Goal: Transaction & Acquisition: Purchase product/service

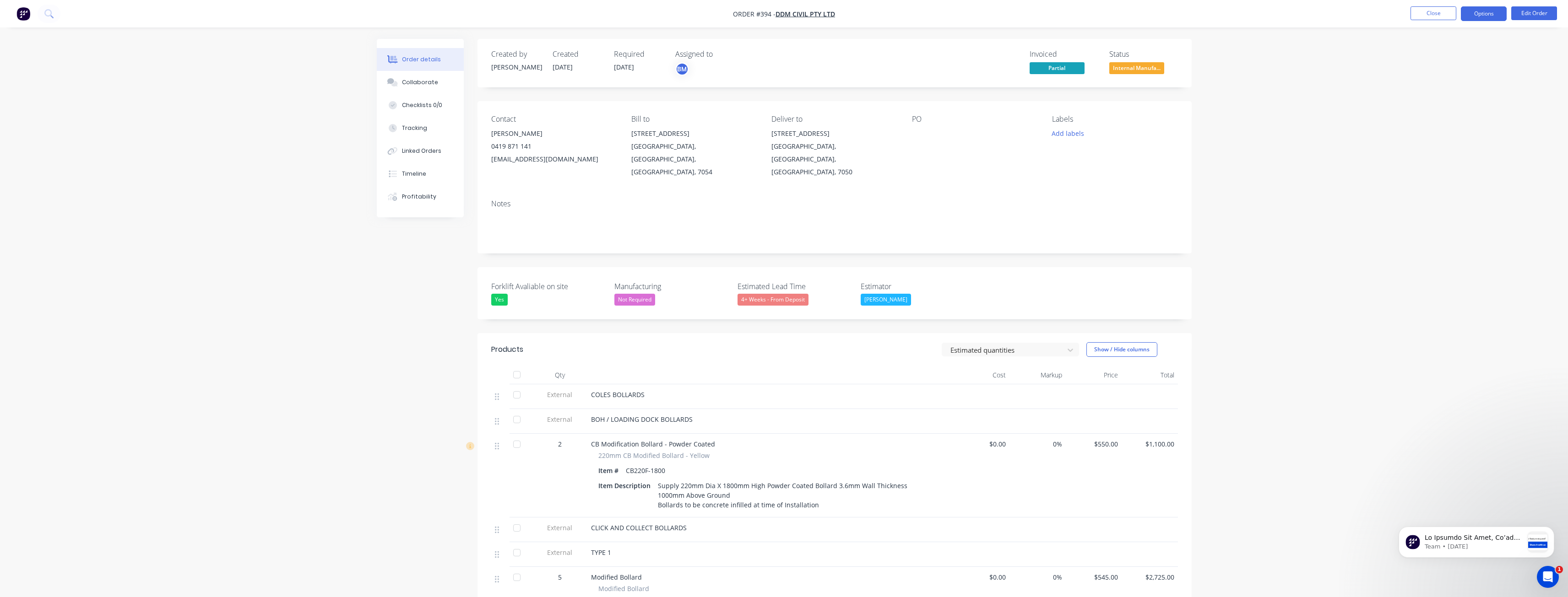
click at [1483, 14] on button "Options" at bounding box center [1484, 14] width 46 height 14
click at [1425, 124] on div "Delivery Docket" at bounding box center [1456, 129] width 85 height 14
click at [1431, 72] on div "With pricing" at bounding box center [1456, 74] width 85 height 14
click at [22, 11] on img "button" at bounding box center [23, 14] width 14 height 14
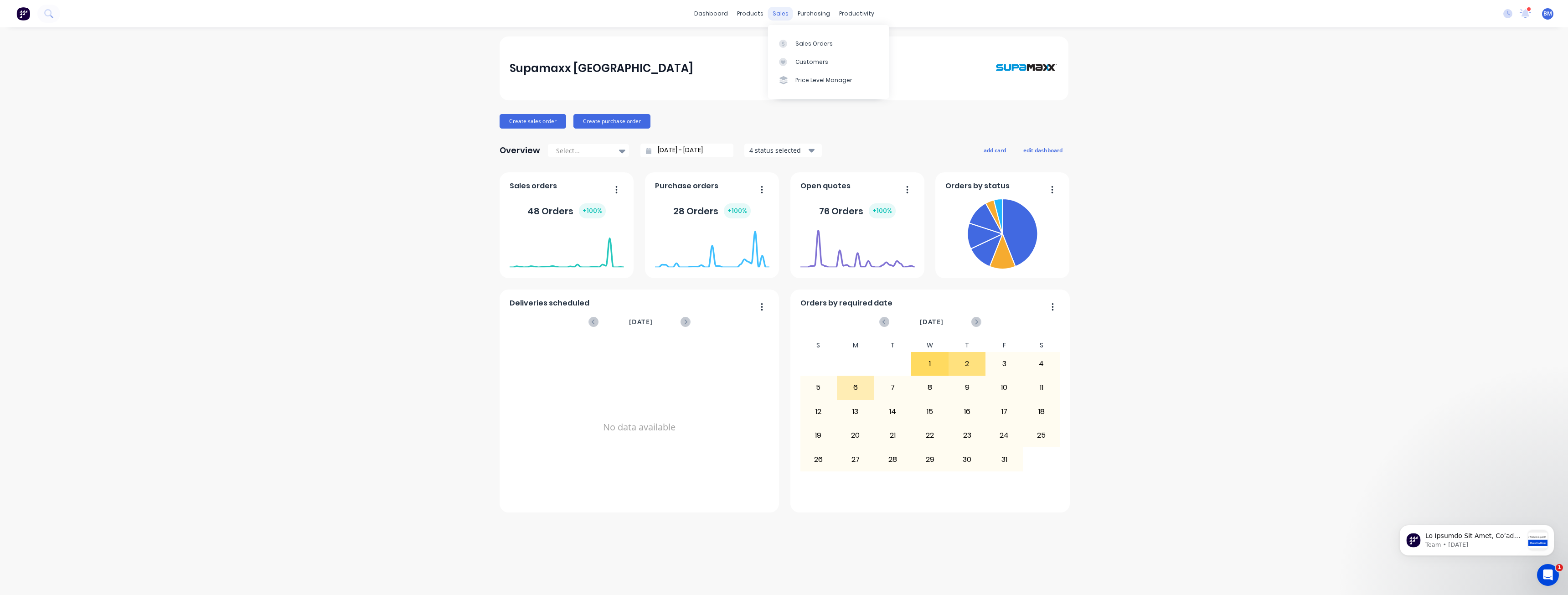
click at [781, 14] on div "sales" at bounding box center [781, 14] width 25 height 14
click at [804, 43] on div "Sales Orders" at bounding box center [814, 44] width 37 height 8
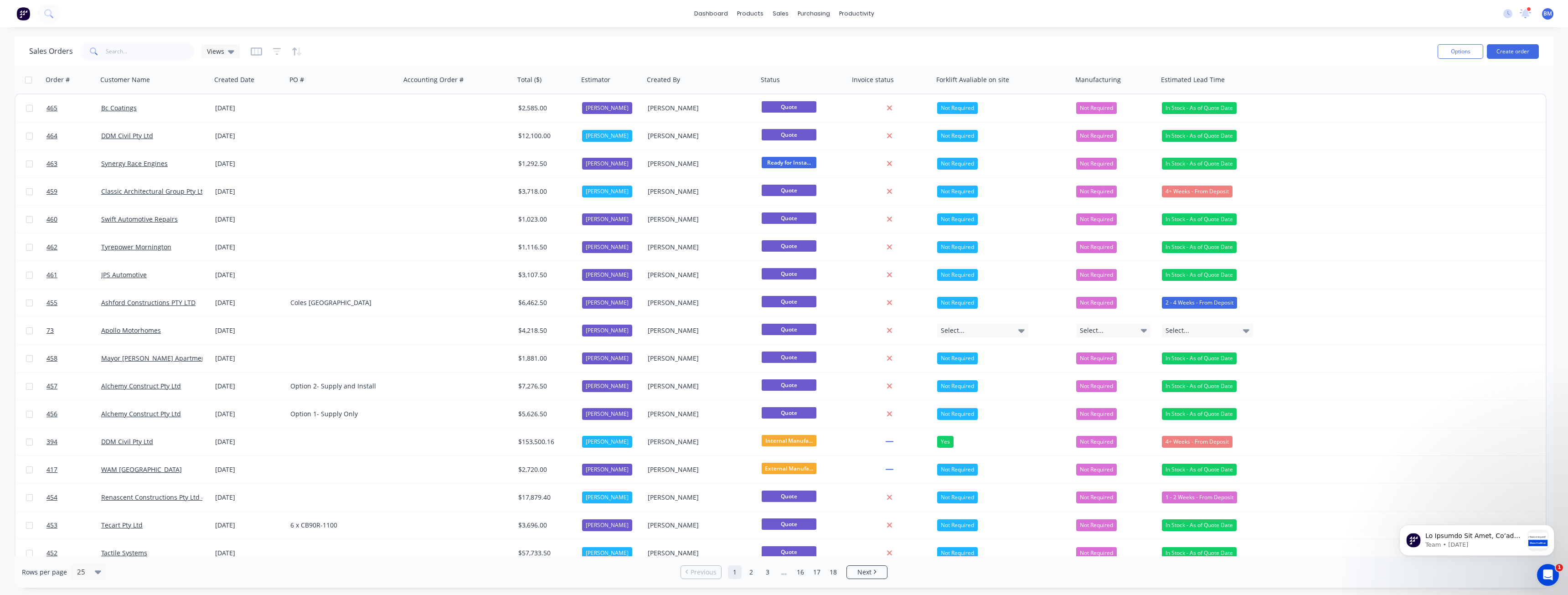
click at [393, 44] on div "Sales Orders Views" at bounding box center [729, 51] width 1401 height 22
click at [1512, 48] on button "Create order" at bounding box center [1513, 51] width 52 height 14
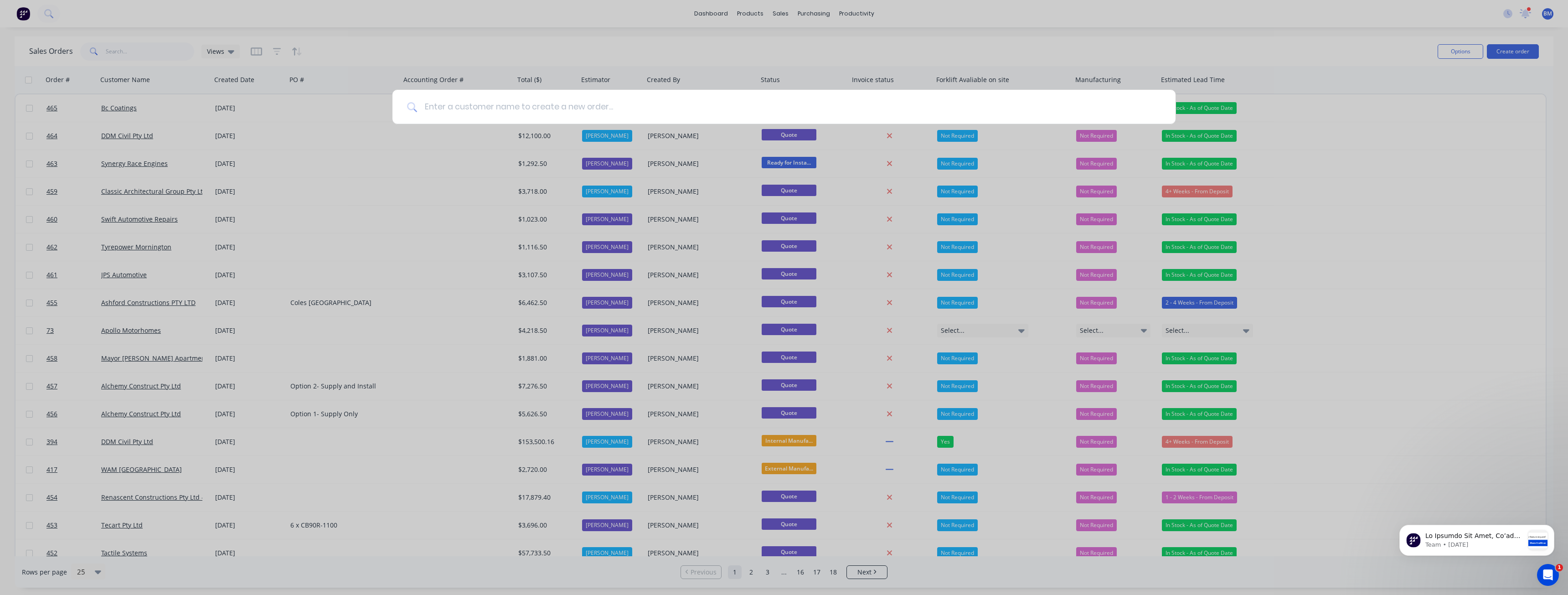
click at [479, 110] on input at bounding box center [789, 107] width 744 height 34
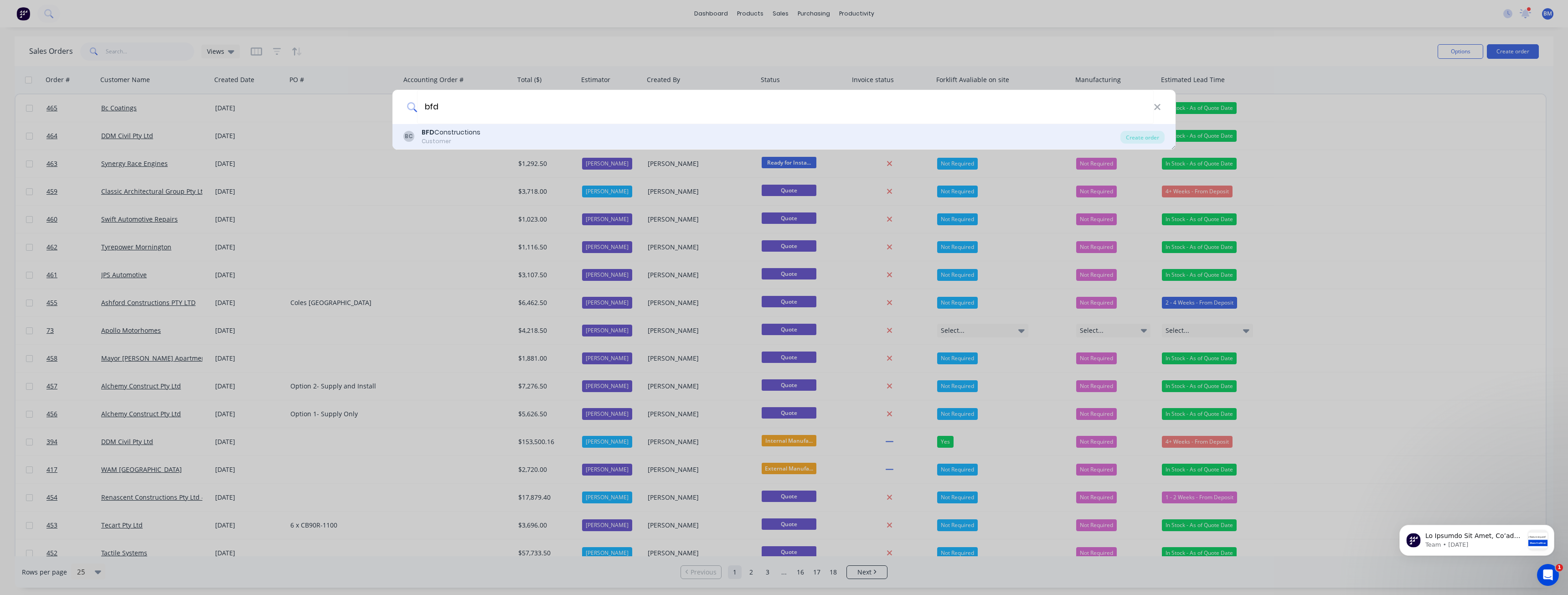
type input "bfd"
click at [454, 141] on div "Customer" at bounding box center [450, 141] width 59 height 8
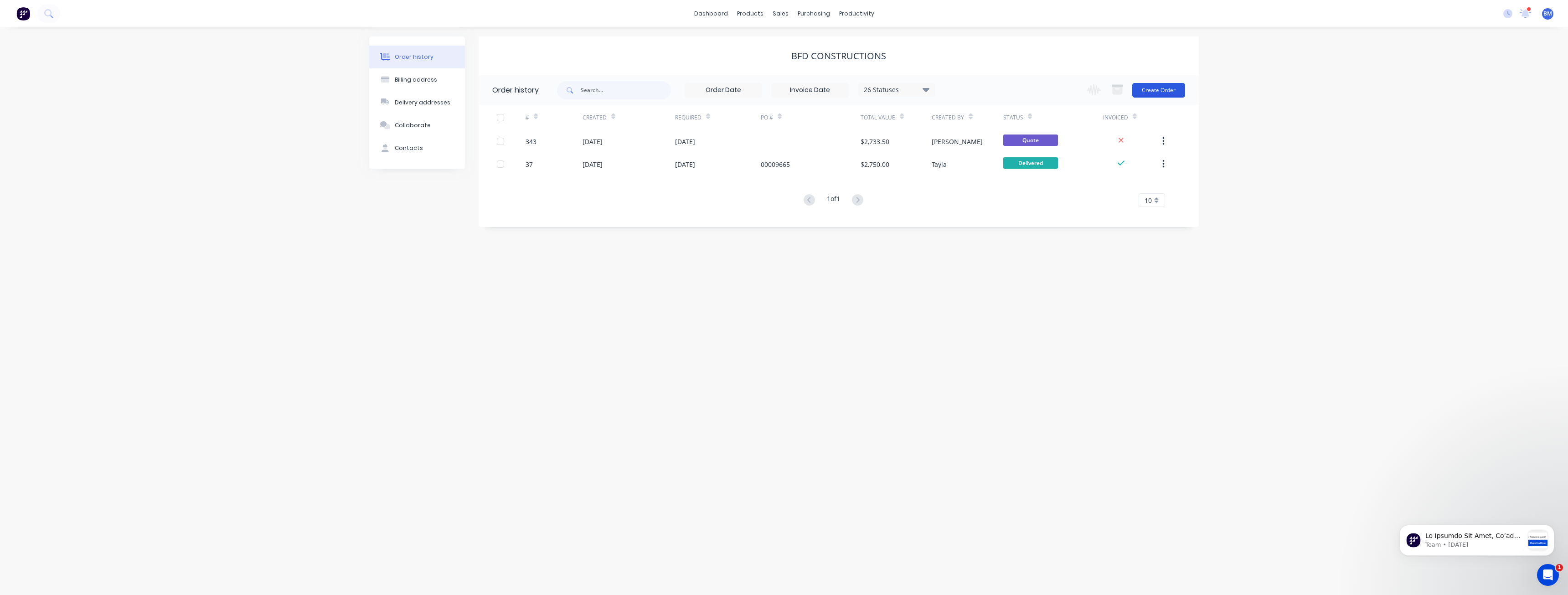
click at [1158, 85] on button "Create Order" at bounding box center [1159, 90] width 53 height 14
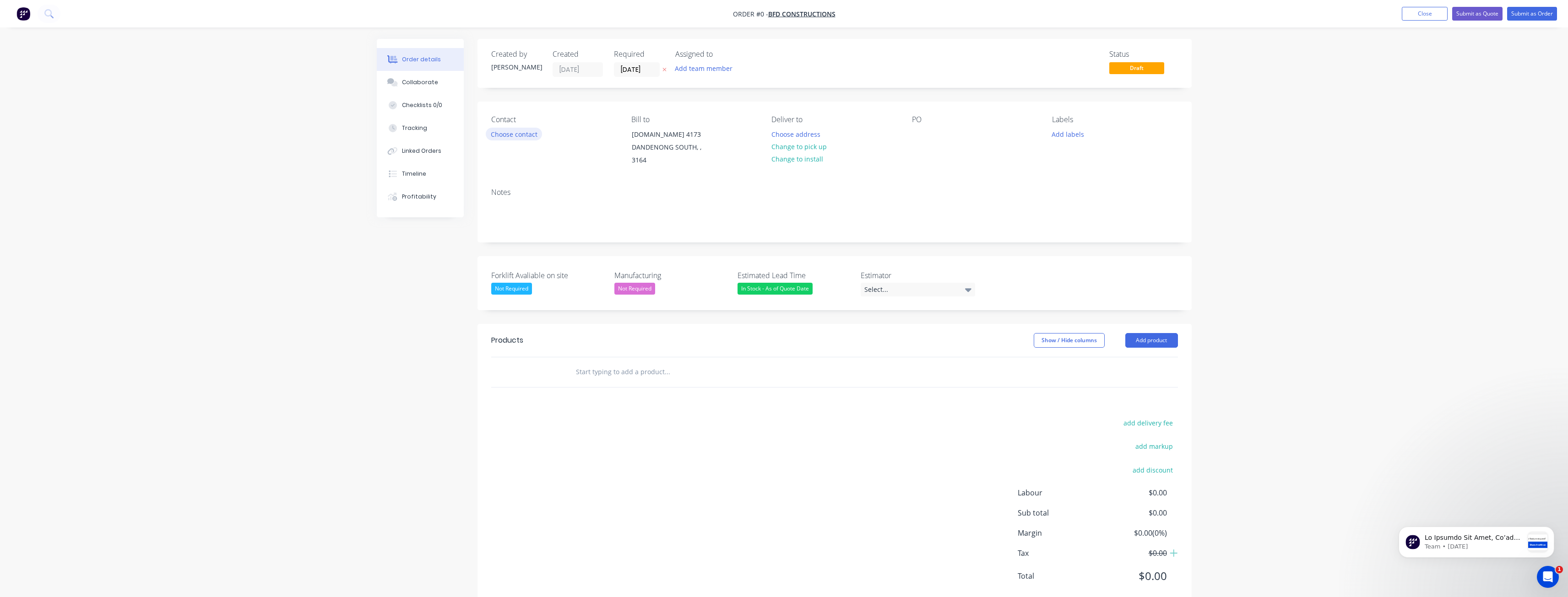
click at [522, 133] on button "Choose contact" at bounding box center [514, 134] width 56 height 12
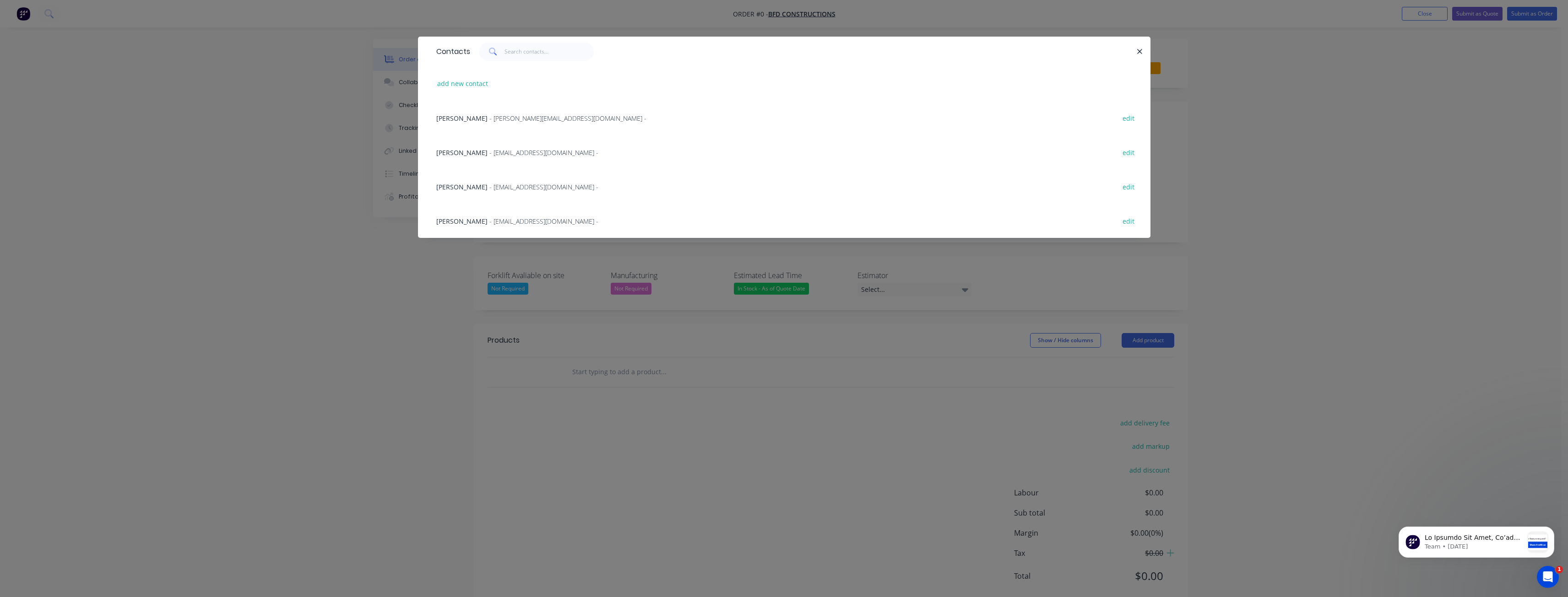
click at [504, 223] on span "- estimator@bfdconstructions.com.au -" at bounding box center [544, 221] width 109 height 9
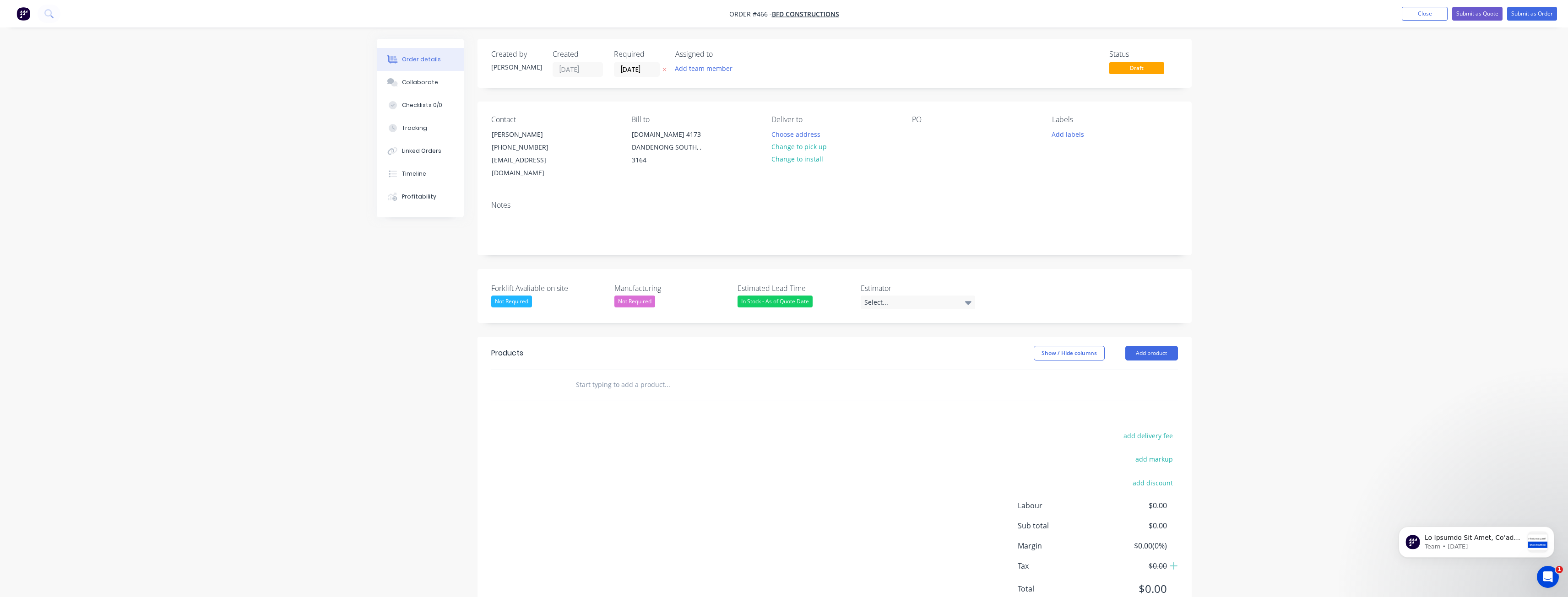
click at [354, 293] on div "Order details Collaborate Checklists 0/0 Tracking Linked Orders Timeline Profit…" at bounding box center [784, 316] width 1568 height 634
click at [707, 65] on button "Add team member" at bounding box center [703, 68] width 67 height 12
click at [688, 119] on div at bounding box center [690, 119] width 18 height 18
click at [611, 201] on div "Notes" at bounding box center [835, 206] width 687 height 9
click at [947, 296] on div "Select..." at bounding box center [918, 303] width 114 height 14
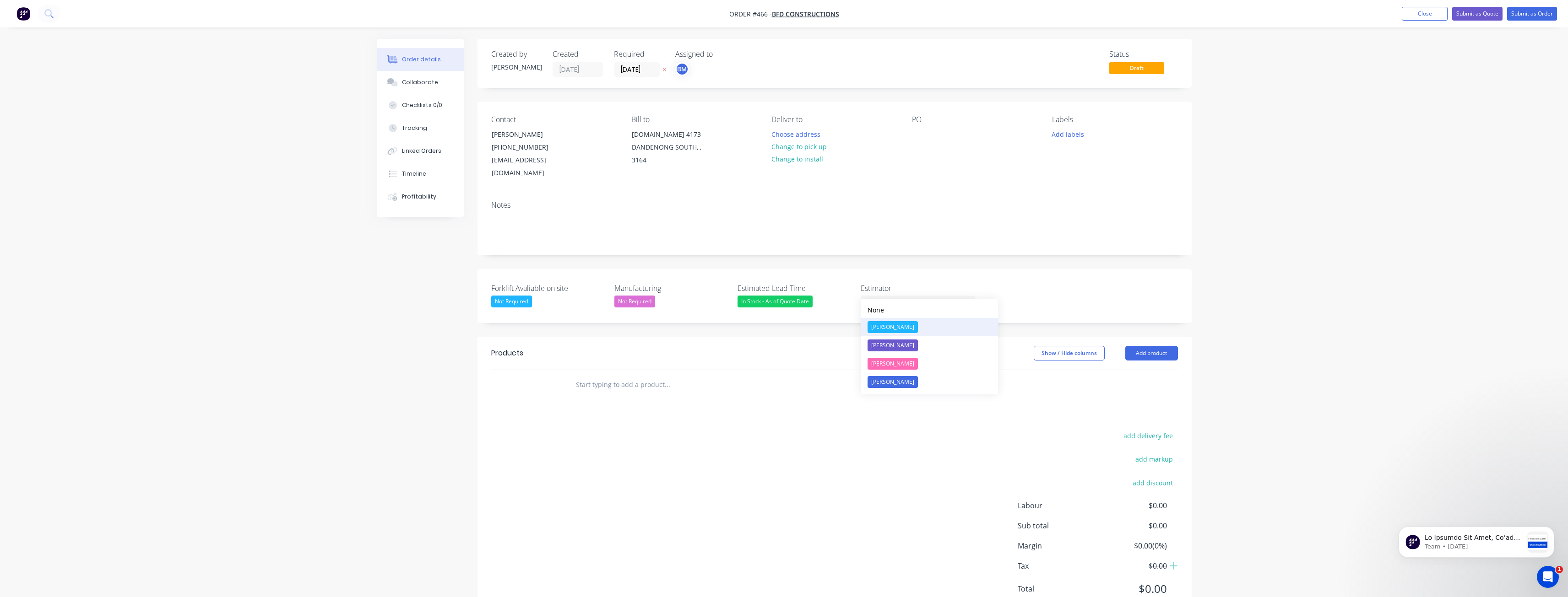
click at [876, 328] on div "[PERSON_NAME]" at bounding box center [893, 327] width 50 height 12
click at [829, 201] on div "Notes" at bounding box center [835, 206] width 687 height 9
click at [790, 159] on button "Change to install" at bounding box center [797, 159] width 61 height 12
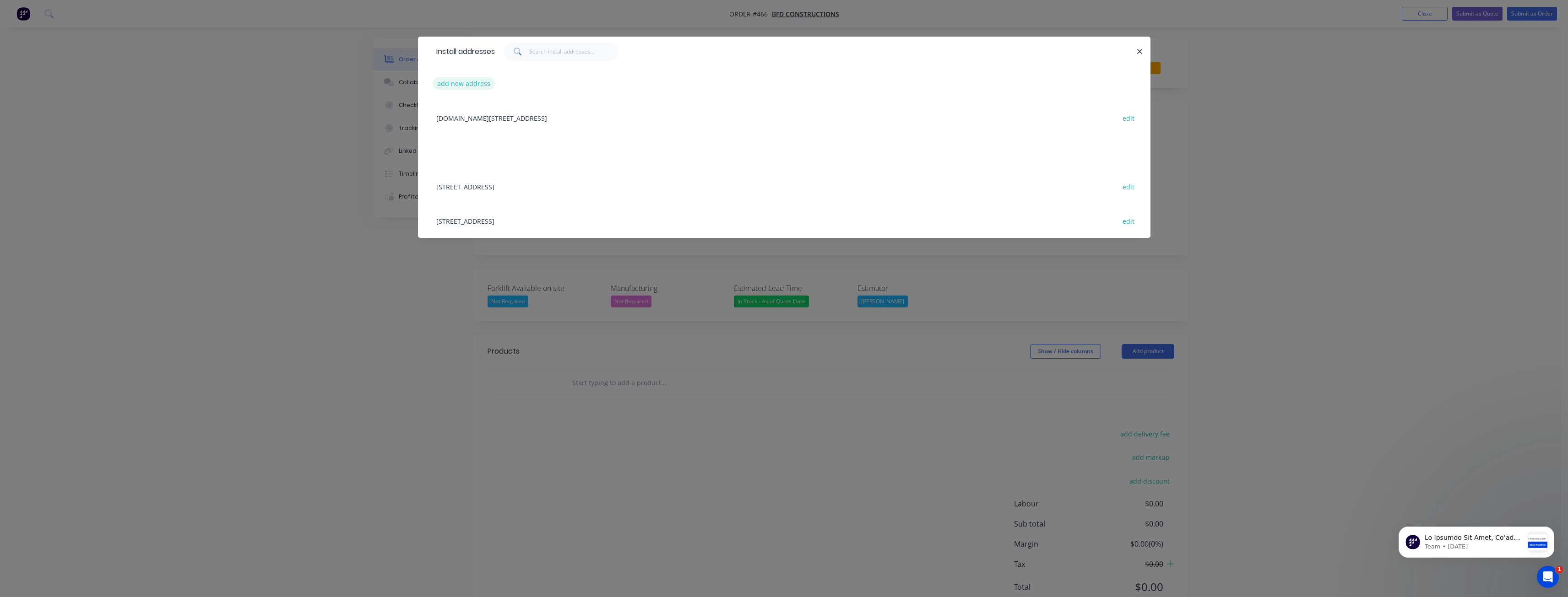
click at [468, 79] on button "add new address" at bounding box center [463, 84] width 62 height 12
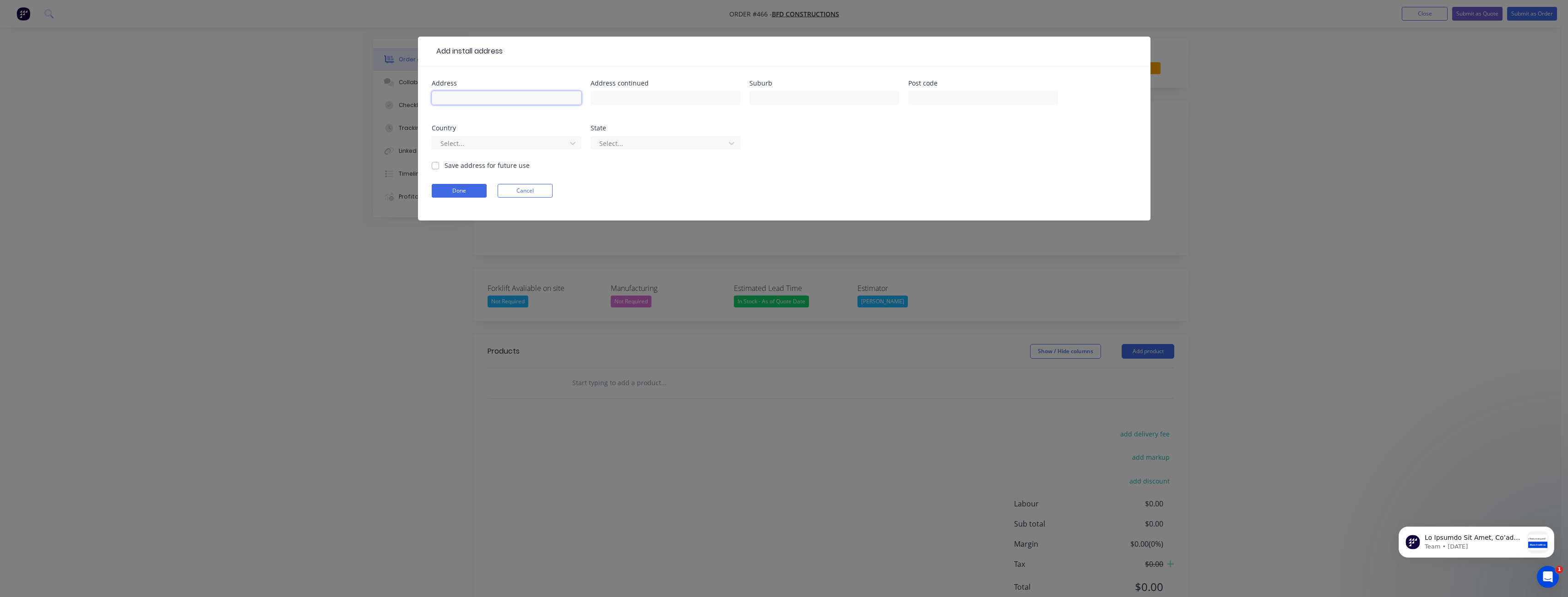
click at [452, 99] on input "text" at bounding box center [506, 98] width 149 height 14
type input "Lot 5 Medley Drive"
click at [774, 96] on input "text" at bounding box center [824, 98] width 149 height 14
type input "Cranbourne North"
click at [943, 104] on input "text" at bounding box center [982, 98] width 149 height 14
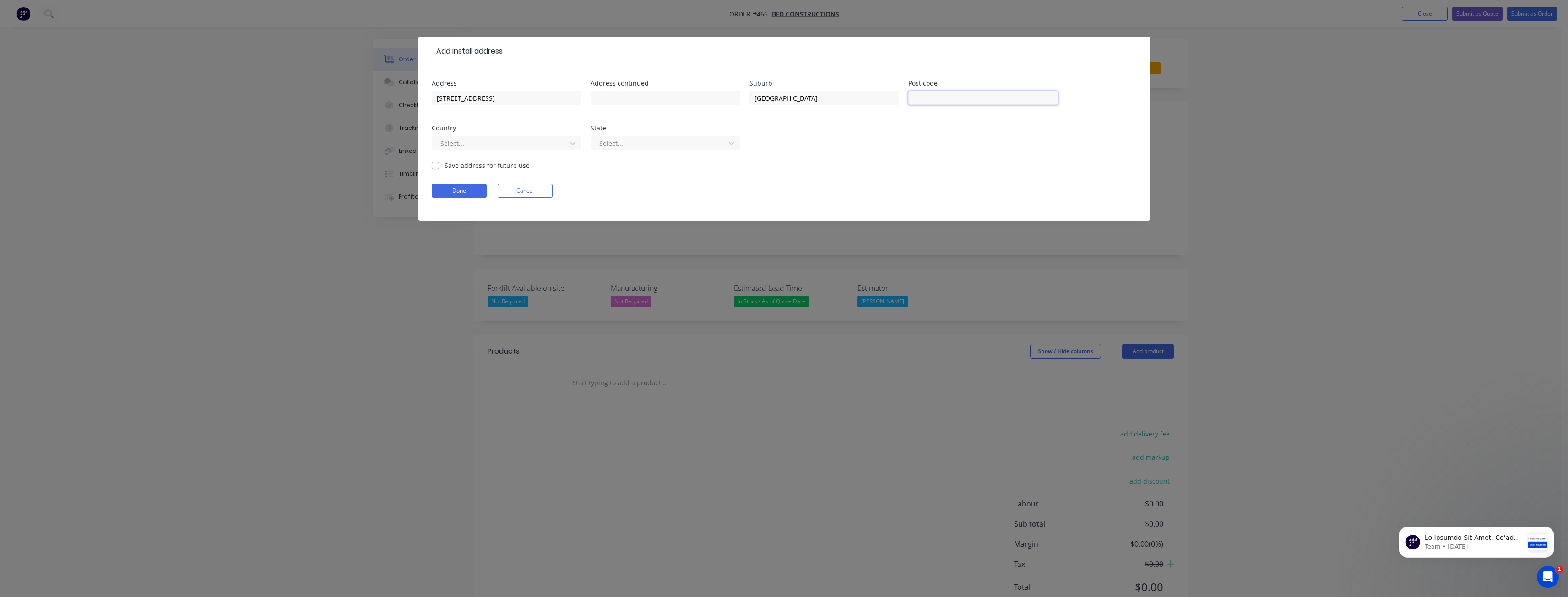
paste input "3977"
type input "3977"
click at [551, 140] on div at bounding box center [500, 142] width 122 height 11
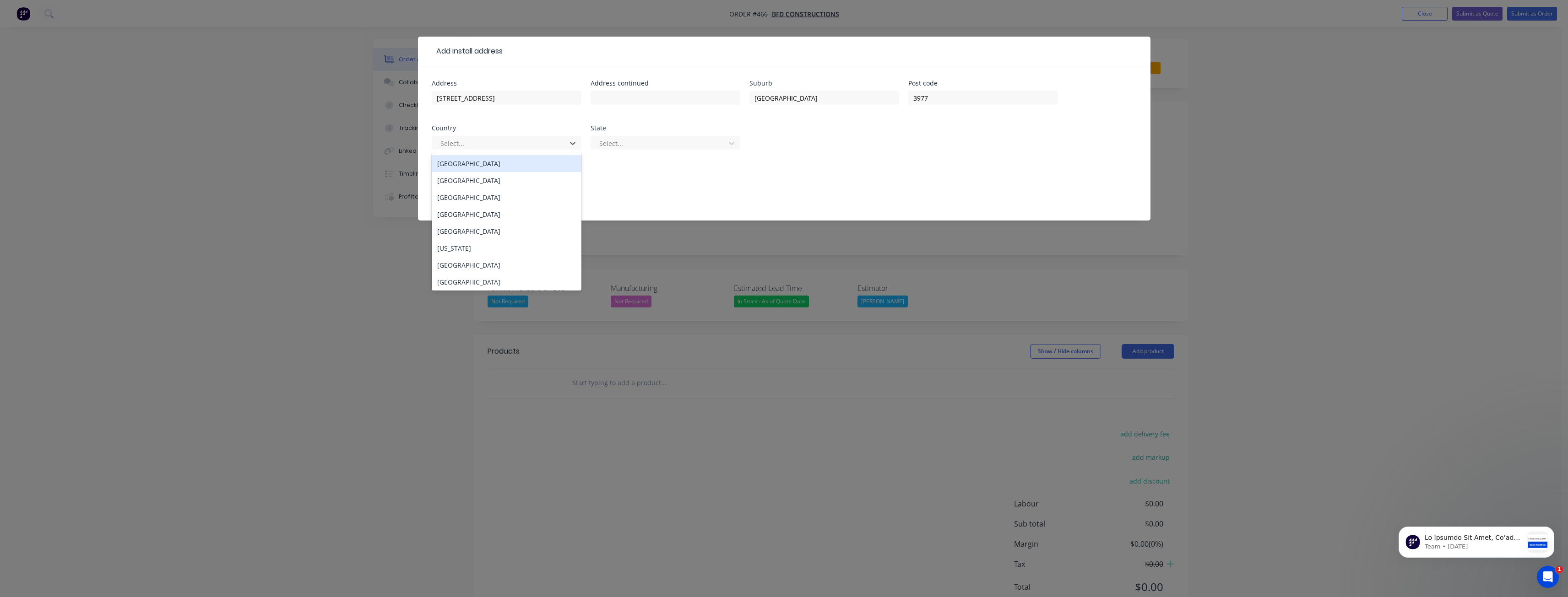
click at [482, 162] on div "Australia" at bounding box center [506, 164] width 149 height 17
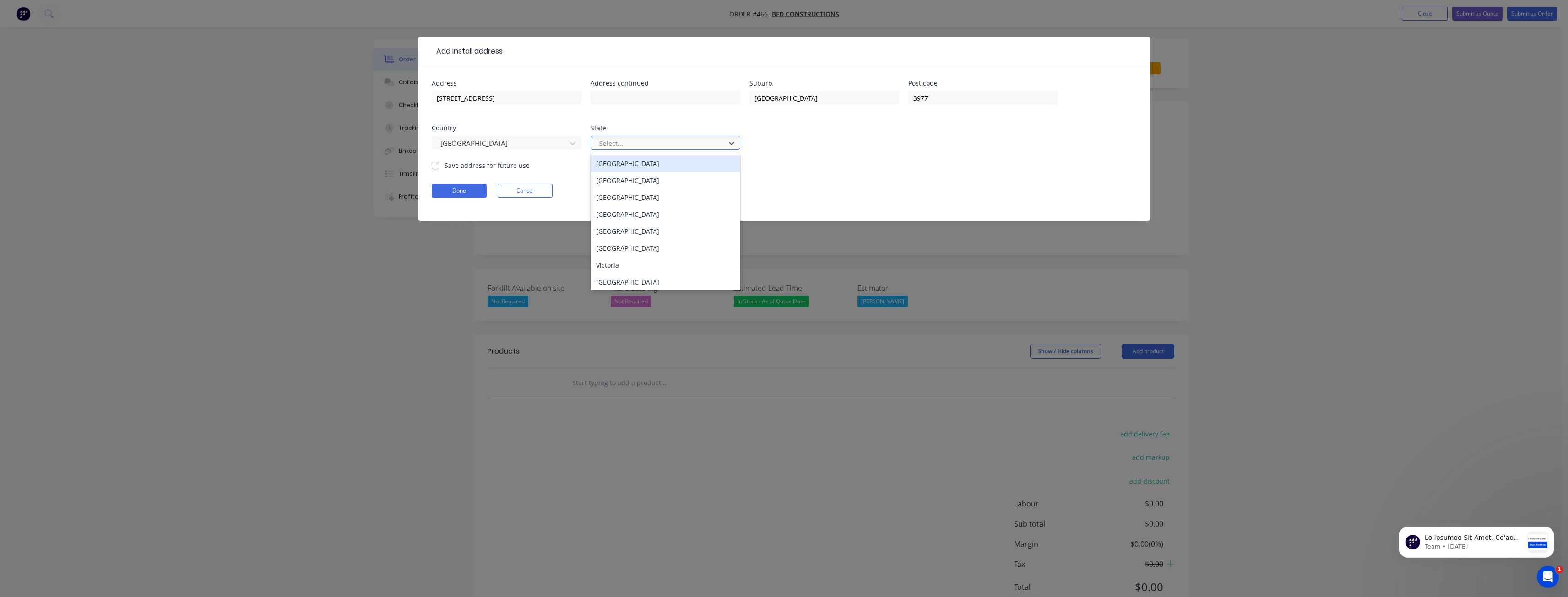
click at [626, 144] on div at bounding box center [659, 142] width 122 height 11
click at [611, 267] on div "Victoria" at bounding box center [665, 265] width 149 height 17
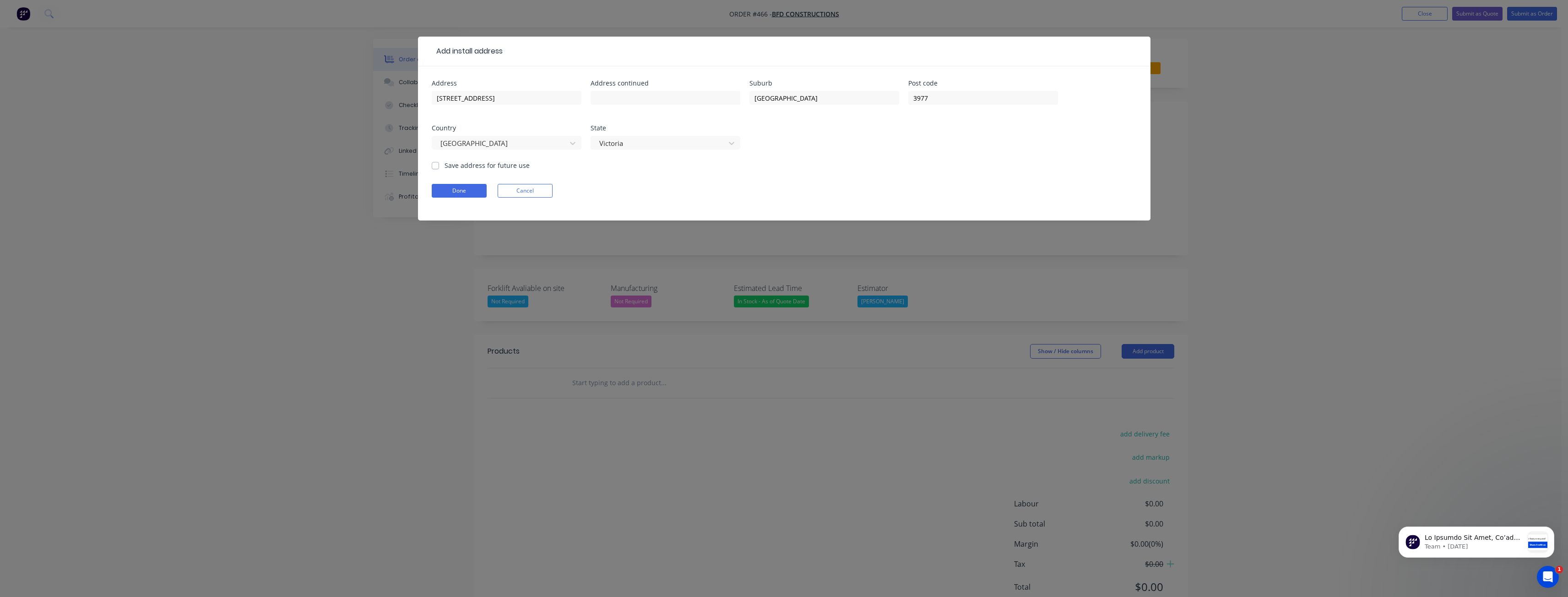
click at [595, 179] on form "Address Lot 5 Medley Drive Address continued Suburb Cranbourne North Post code …" at bounding box center [784, 150] width 705 height 141
click at [445, 166] on label "Save address for future use" at bounding box center [487, 165] width 85 height 9
click at [435, 166] on input "Save address for future use" at bounding box center [435, 165] width 8 height 9
checkbox input "true"
click at [464, 188] on button "Done" at bounding box center [459, 191] width 55 height 14
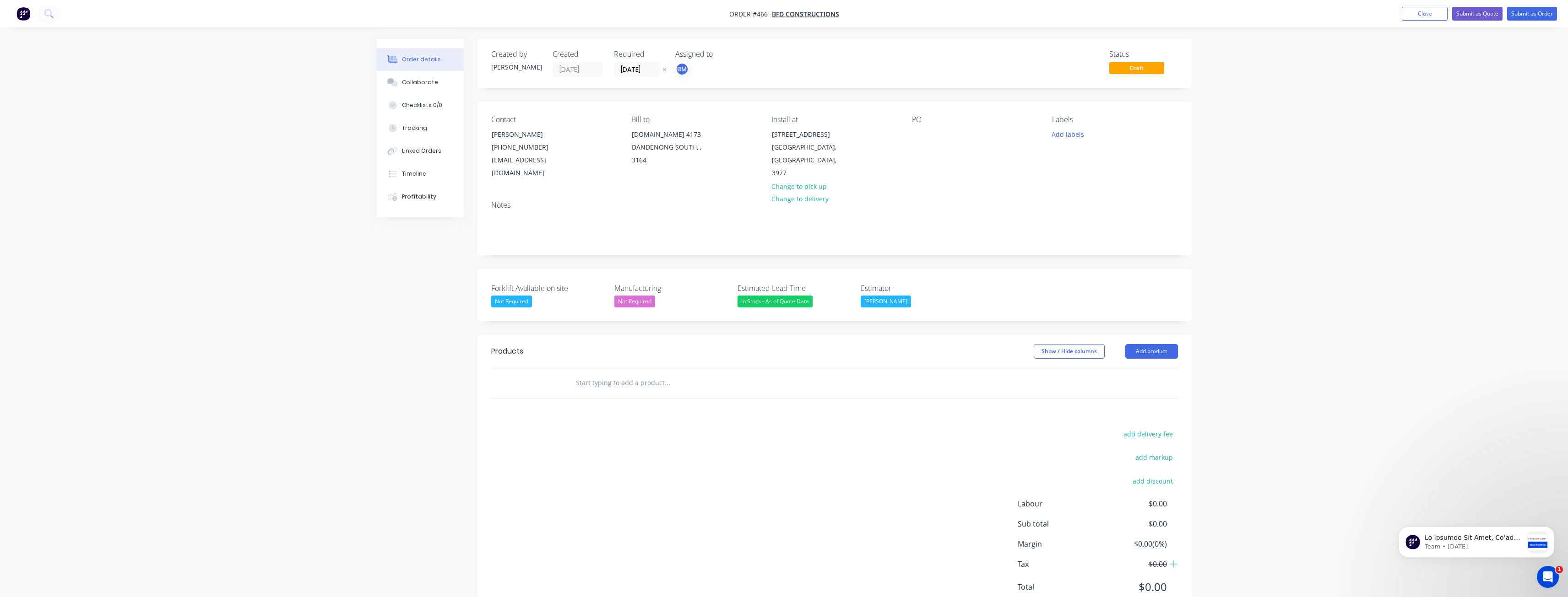
click at [249, 316] on div "Order details Collaborate Checklists 0/0 Tracking Linked Orders Timeline Profit…" at bounding box center [784, 316] width 1568 height 632
click at [373, 333] on div "Order details Collaborate Checklists 0/0 Tracking Linked Orders Timeline Profit…" at bounding box center [784, 335] width 833 height 593
click at [392, 318] on div "Created by Budd Created 07/10/25 Required 07/10/25 Assigned to BM Status Draft …" at bounding box center [784, 335] width 815 height 593
click at [391, 318] on div "Created by Budd Created 07/10/25 Required 07/10/25 Assigned to BM Status Draft …" at bounding box center [784, 335] width 815 height 593
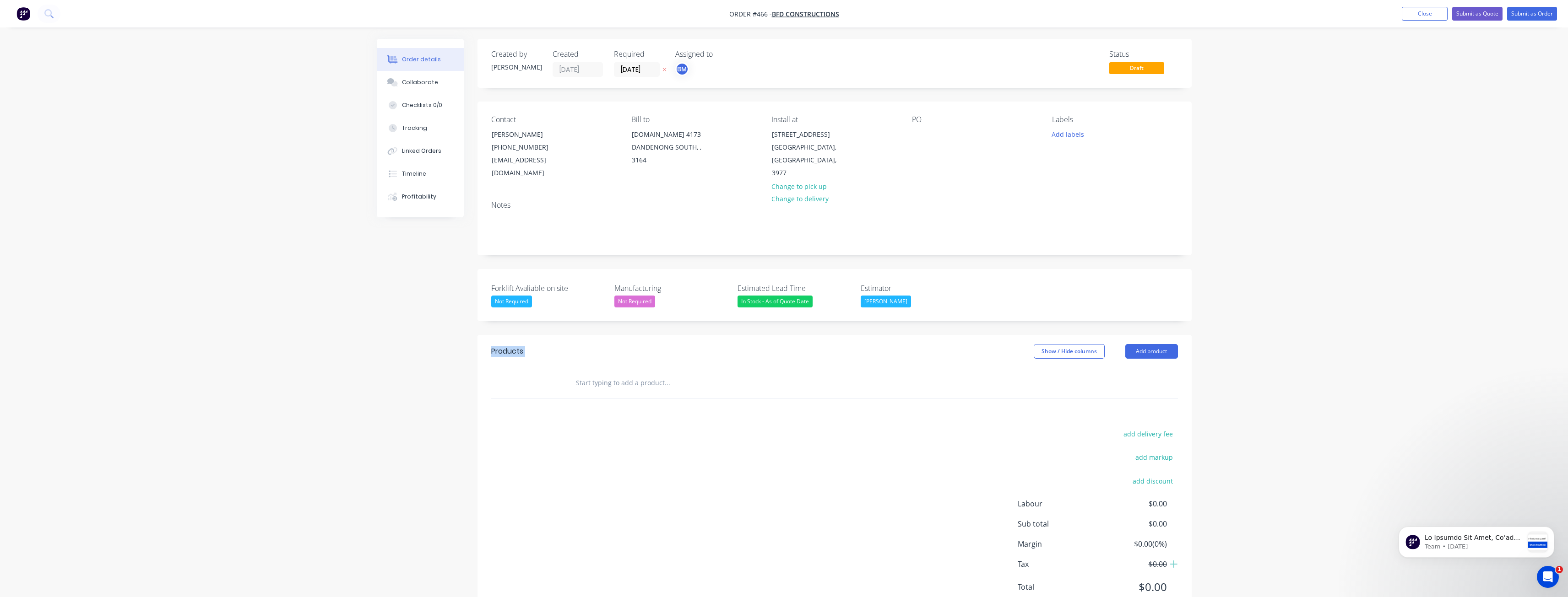
click at [390, 319] on div "Created by Budd Created 07/10/25 Required 07/10/25 Assigned to BM Status Draft …" at bounding box center [784, 335] width 815 height 593
click at [212, 243] on div "Order details Collaborate Checklists 0/0 Tracking Linked Orders Timeline Profit…" at bounding box center [784, 316] width 1568 height 632
click at [1151, 344] on button "Add product" at bounding box center [1152, 351] width 53 height 14
click at [1119, 368] on div "Product catalogue" at bounding box center [1134, 374] width 71 height 14
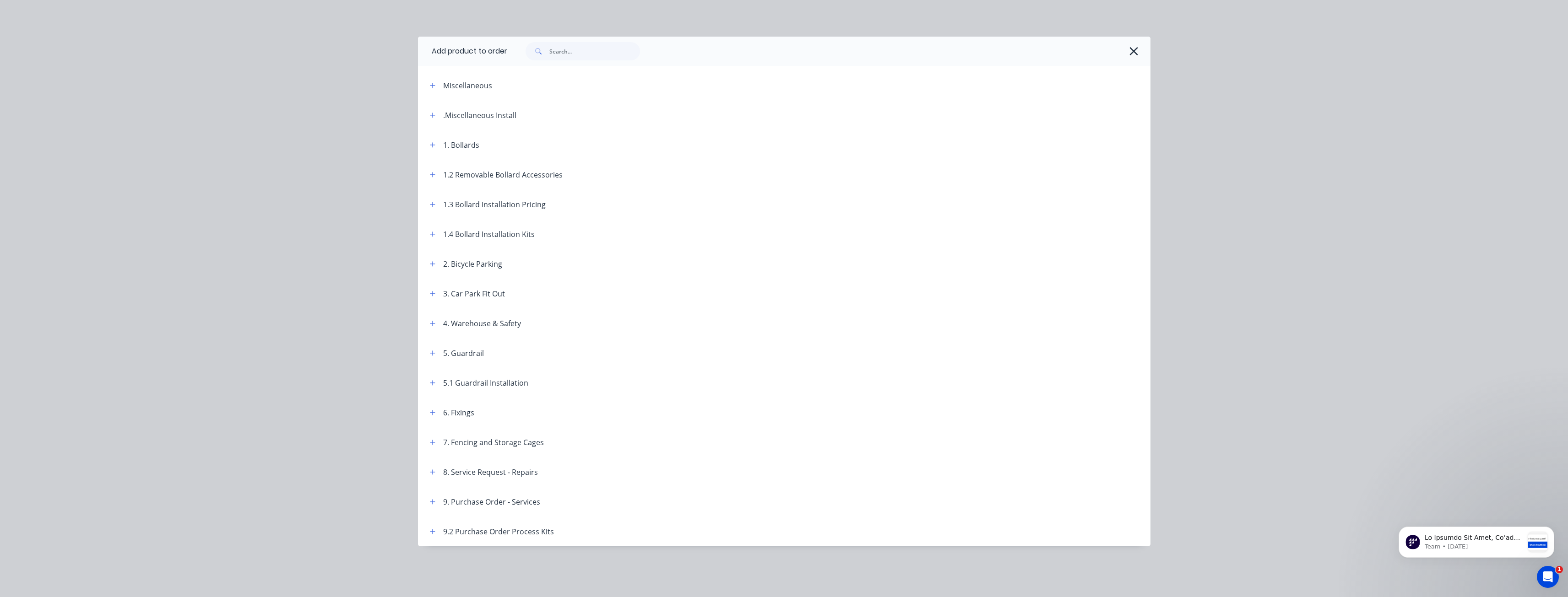
click at [387, 253] on div "Add product to order Miscellaneous .Miscellaneous Install 1. Bollards 1.2 Remov…" at bounding box center [784, 298] width 1568 height 597
click at [644, 221] on header "1.4 Bollard Installation Kits" at bounding box center [784, 234] width 732 height 30
click at [252, 212] on div "Add product to order Miscellaneous .Miscellaneous Install 1. Bollards 1.2 Remov…" at bounding box center [784, 298] width 1568 height 597
click at [719, 151] on header "1. Bollards" at bounding box center [784, 144] width 732 height 30
drag, startPoint x: 312, startPoint y: 196, endPoint x: 345, endPoint y: 203, distance: 33.7
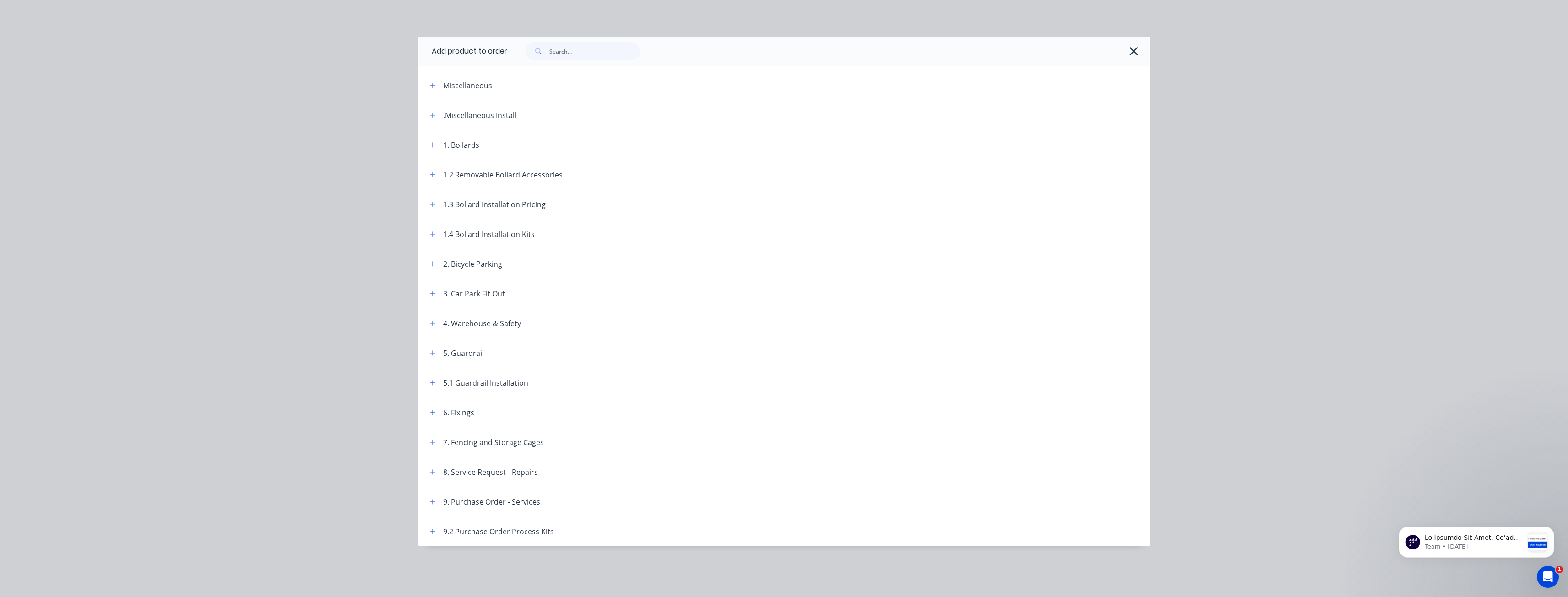
click at [312, 197] on div "Add product to order Miscellaneous .Miscellaneous Install 1. Bollards 1.2 Remov…" at bounding box center [784, 298] width 1568 height 597
drag, startPoint x: 706, startPoint y: 259, endPoint x: 324, endPoint y: 188, distance: 388.5
click at [700, 257] on header "2. Bicycle Parking" at bounding box center [784, 264] width 732 height 30
drag, startPoint x: 273, startPoint y: 172, endPoint x: 380, endPoint y: 181, distance: 107.4
click at [275, 172] on div "Add product to order Miscellaneous .Miscellaneous Install 1. Bollards 1.2 Remov…" at bounding box center [784, 298] width 1568 height 597
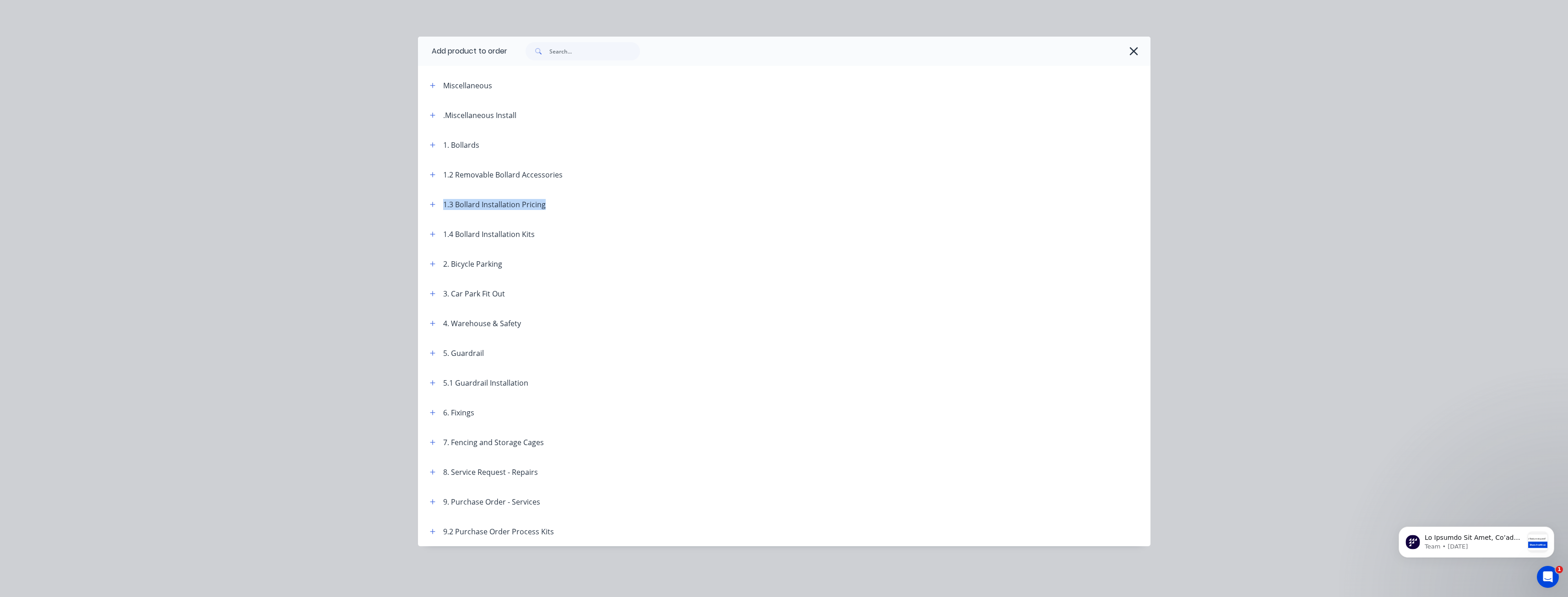
click at [622, 192] on div "Miscellaneous .Miscellaneous Install 1. Bollards 1.2 Removable Bollard Accessor…" at bounding box center [784, 309] width 732 height 476
click at [680, 143] on div at bounding box center [815, 144] width 671 height 11
click at [354, 186] on div "Add product to order Miscellaneous .Miscellaneous Install 1. Bollards 1.2 Remov…" at bounding box center [784, 298] width 1568 height 597
click at [838, 241] on header "1.4 Bollard Installation Kits" at bounding box center [784, 234] width 732 height 30
click at [393, 201] on div "Add product to order Miscellaneous .Miscellaneous Install 1. Bollards 1.2 Remov…" at bounding box center [784, 298] width 1568 height 597
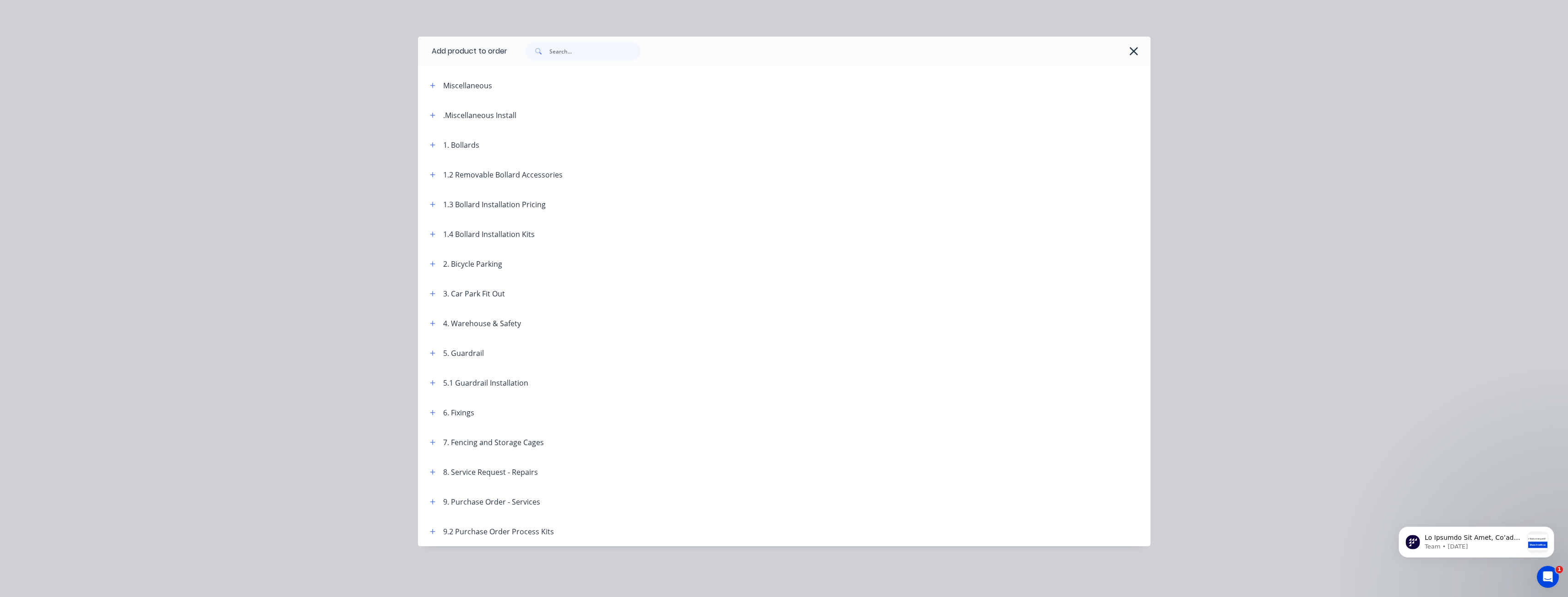
click at [277, 142] on div "Add product to order Miscellaneous .Miscellaneous Install 1. Bollards 1.2 Remov…" at bounding box center [784, 298] width 1568 height 597
click at [250, 148] on div "Add product to order Miscellaneous .Miscellaneous Install 1. Bollards 1.2 Remov…" at bounding box center [784, 298] width 1568 height 597
click at [248, 175] on div "Add product to order Miscellaneous .Miscellaneous Install 1. Bollards 1.2 Remov…" at bounding box center [784, 298] width 1568 height 597
click at [335, 121] on div "Add product to order Miscellaneous .Miscellaneous Install 1. Bollards 1.2 Remov…" at bounding box center [784, 298] width 1568 height 597
click at [271, 159] on div "Add product to order Miscellaneous .Miscellaneous Install 1. Bollards 1.2 Remov…" at bounding box center [784, 298] width 1568 height 597
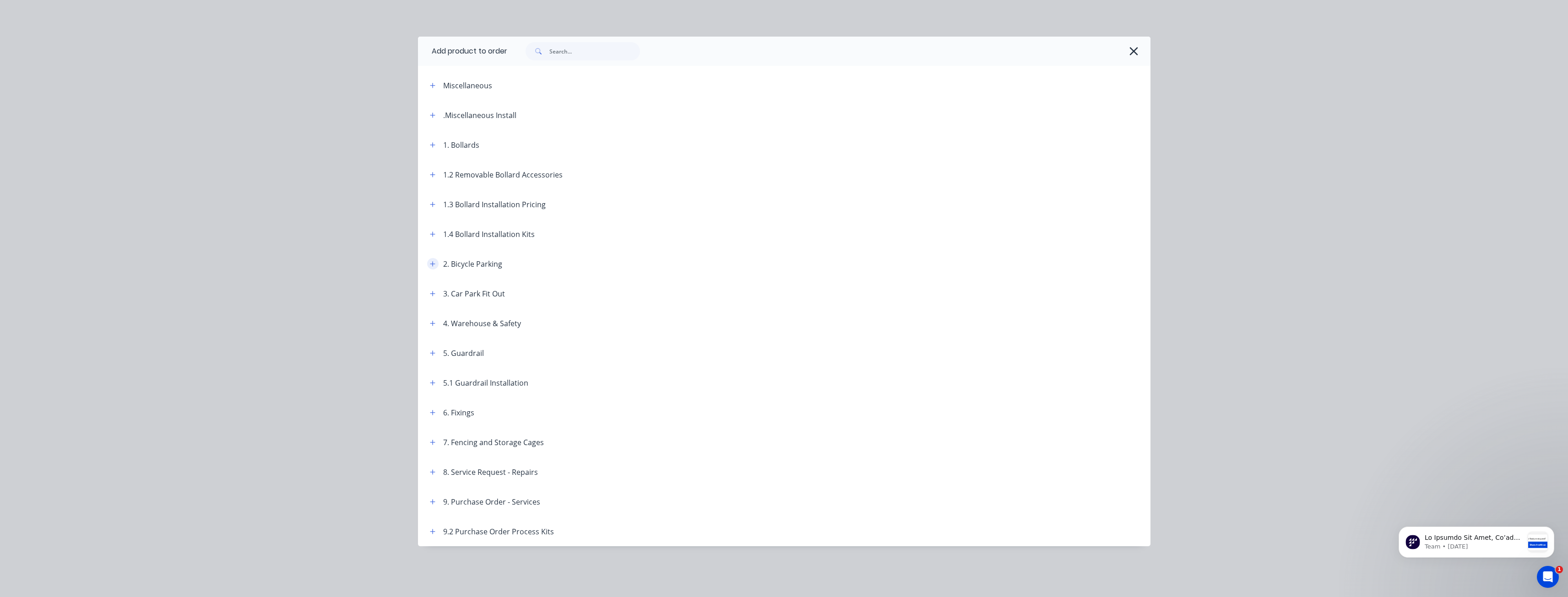
click at [430, 261] on icon "button" at bounding box center [433, 264] width 5 height 7
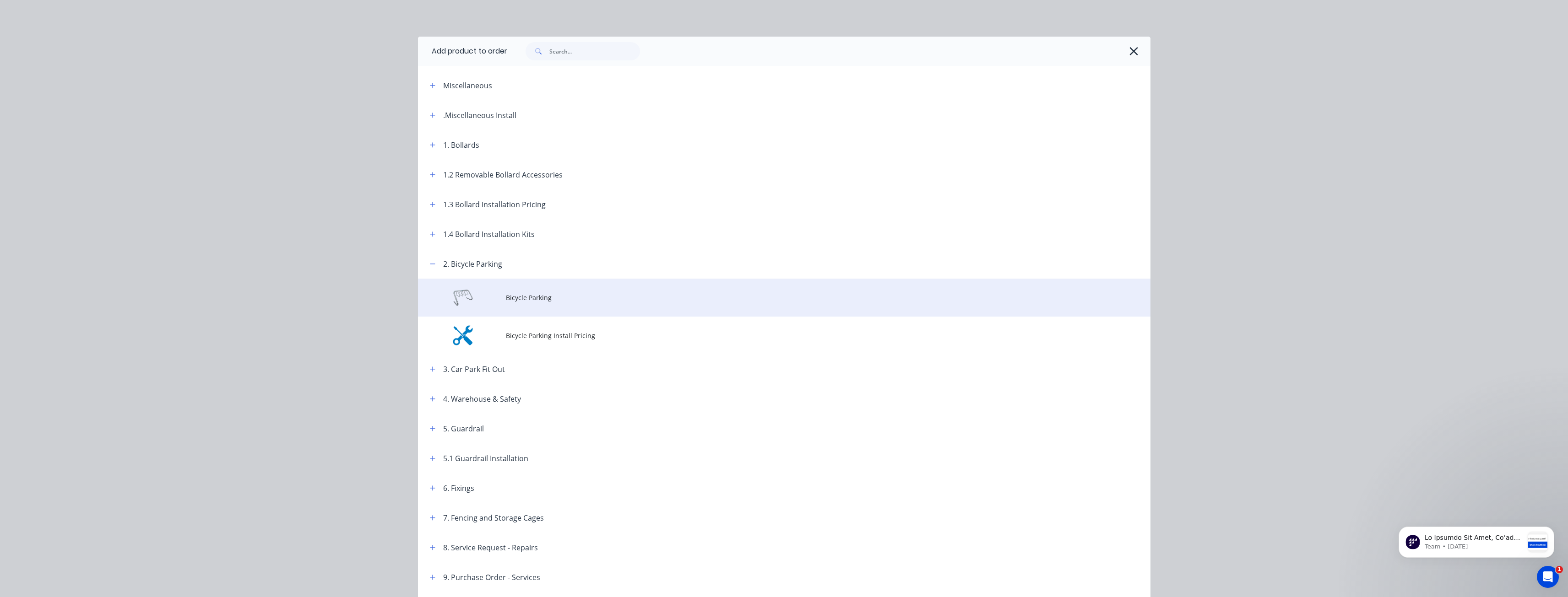
click at [518, 296] on span "Bicycle Parking" at bounding box center [764, 297] width 516 height 9
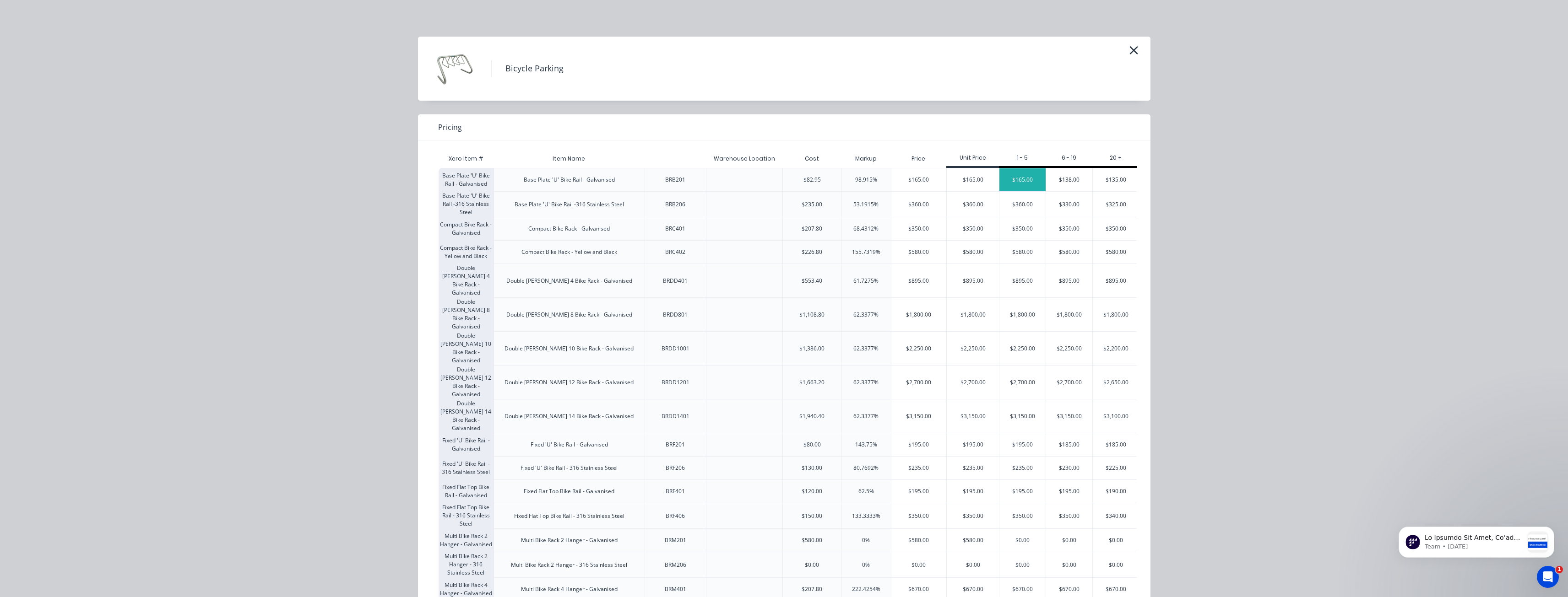
click at [1019, 174] on div "$165.00" at bounding box center [1023, 179] width 46 height 23
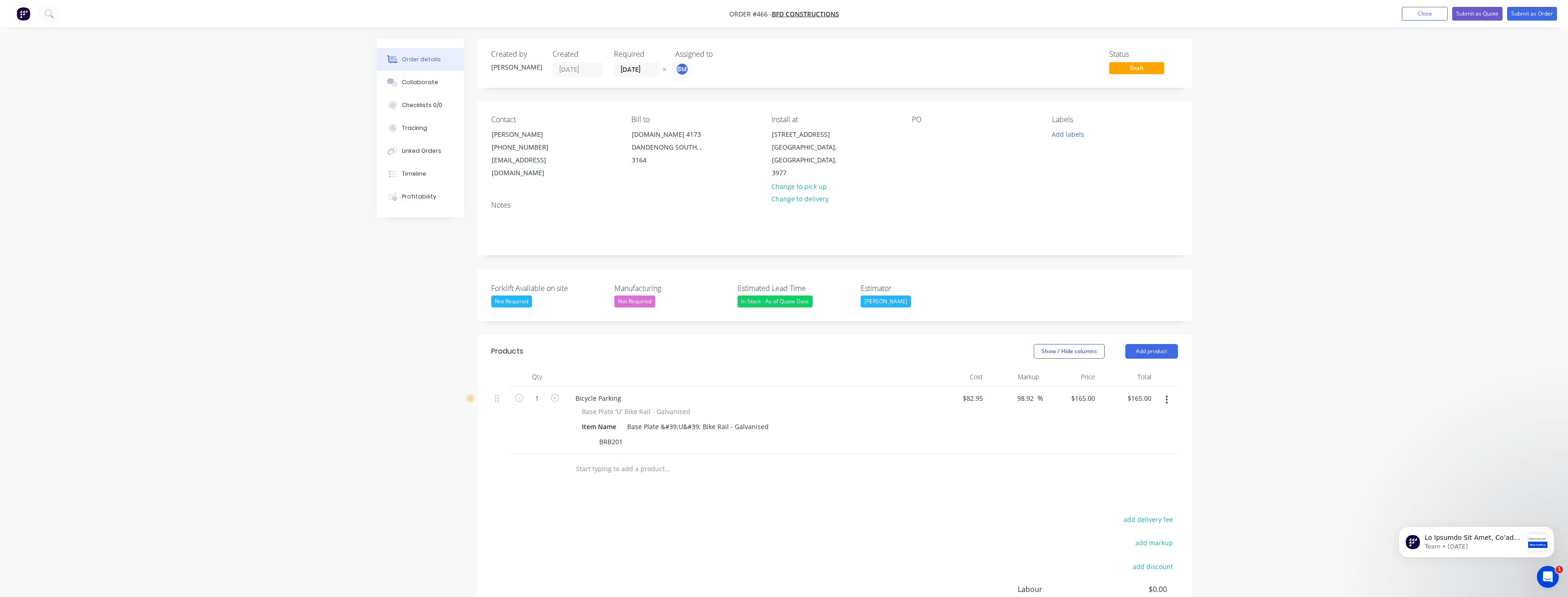
click at [1166, 395] on icon "button" at bounding box center [1167, 400] width 3 height 10
click at [1109, 472] on div "Delete" at bounding box center [1134, 479] width 71 height 14
click at [1151, 344] on button "Add product" at bounding box center [1152, 351] width 53 height 14
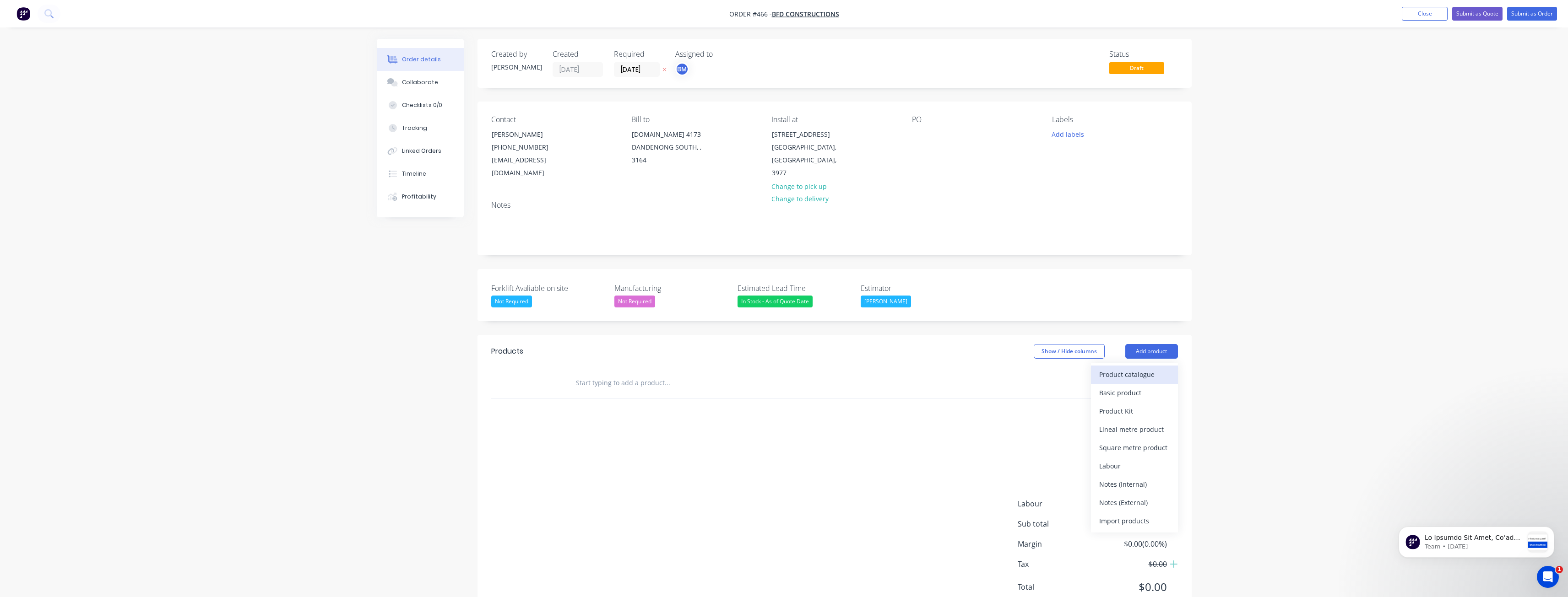
click at [1111, 368] on div "Product catalogue" at bounding box center [1134, 374] width 71 height 14
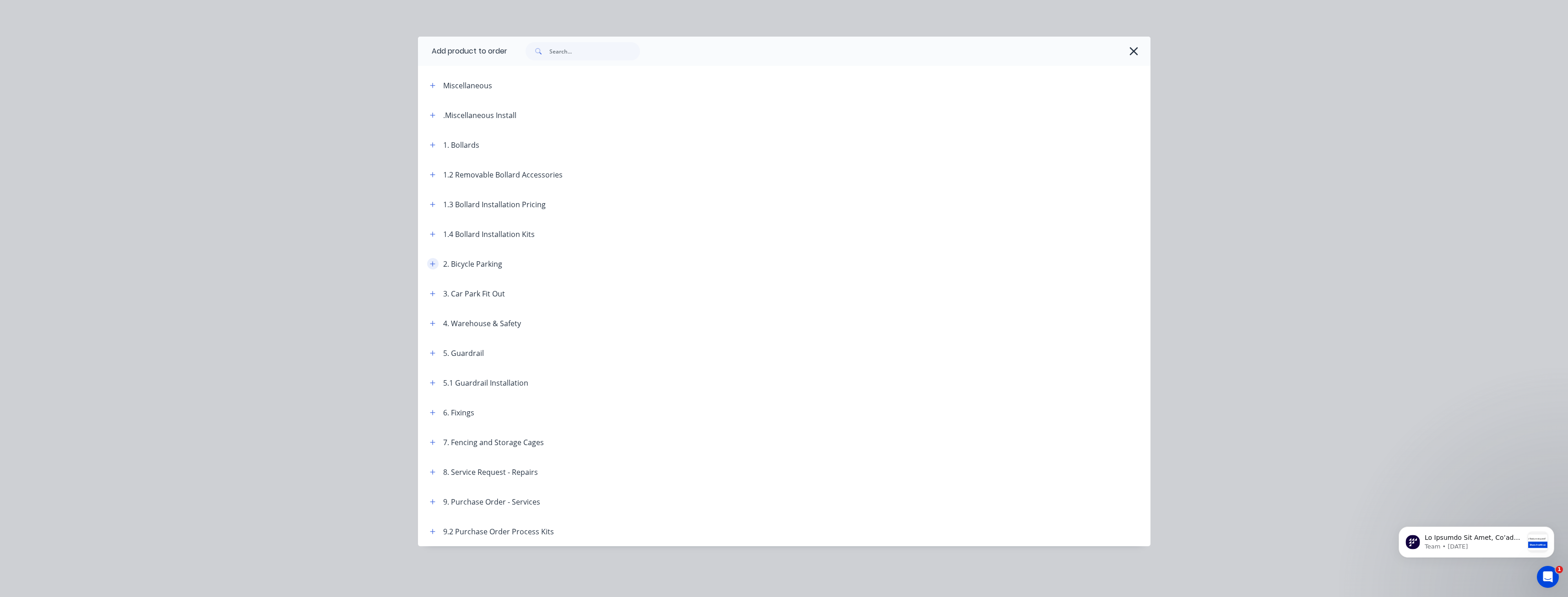
click at [430, 265] on icon "button" at bounding box center [433, 264] width 5 height 7
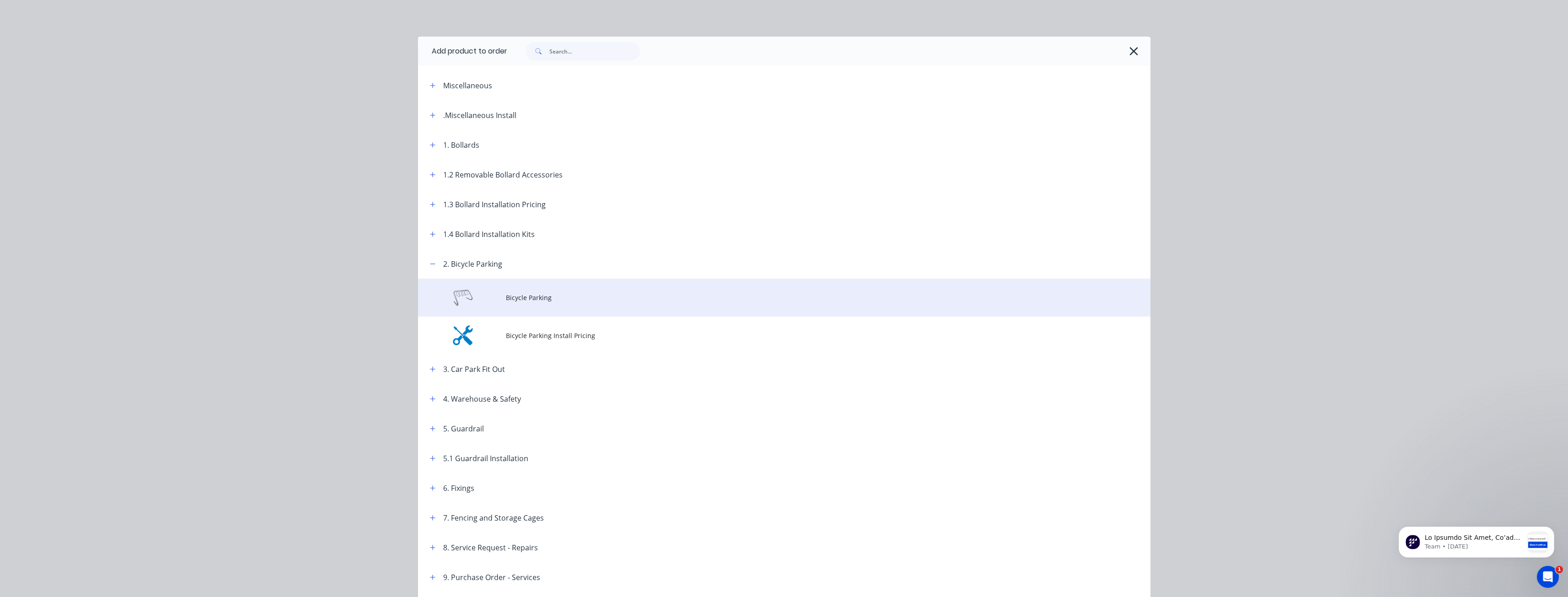
click at [518, 294] on span "Bicycle Parking" at bounding box center [764, 297] width 516 height 9
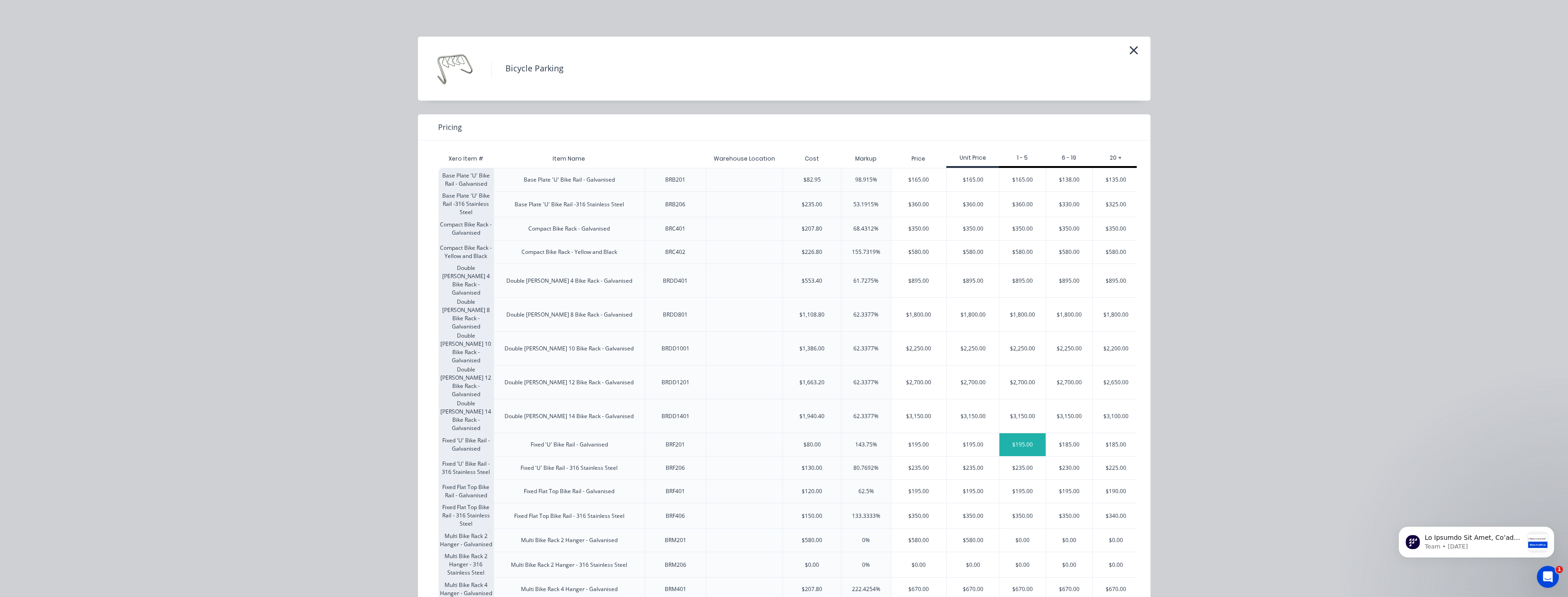
click at [1012, 433] on div "$195.00" at bounding box center [1023, 444] width 46 height 23
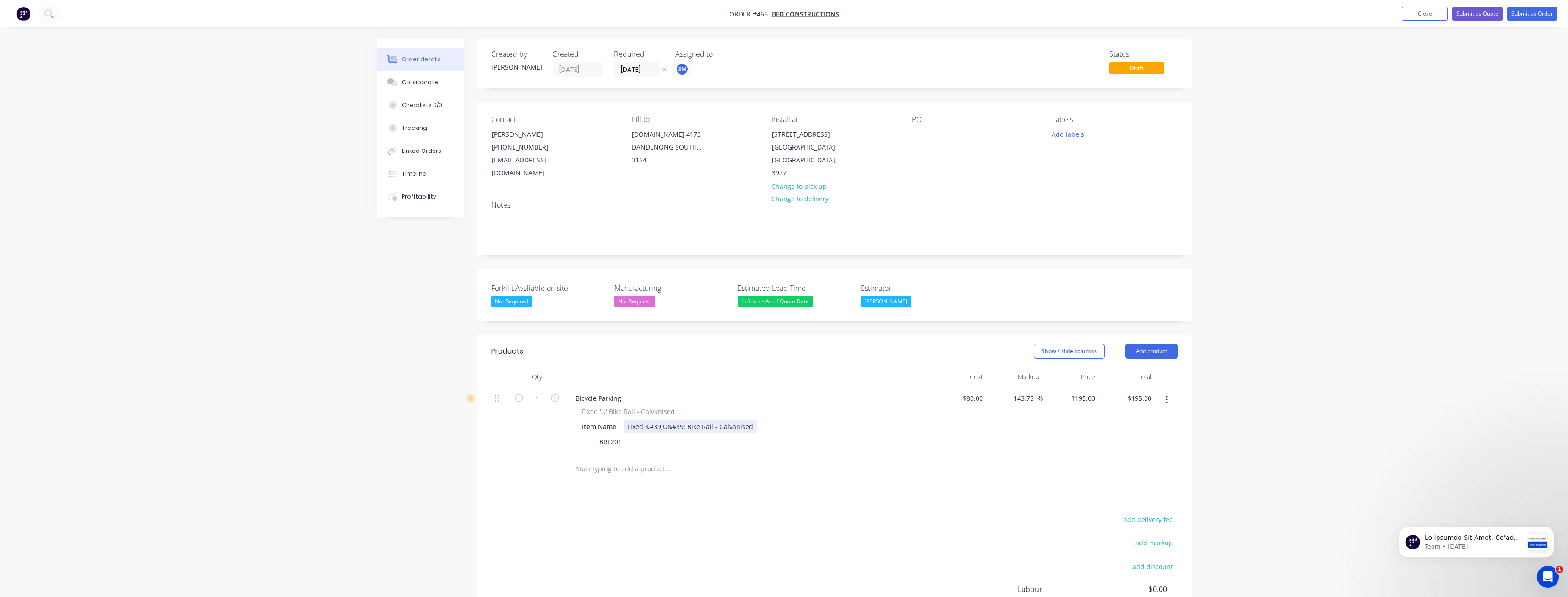
click at [690, 420] on div "Fixed &#39;U&#39; Bike Rail - Galvanised" at bounding box center [691, 426] width 133 height 14
click at [550, 476] on div "Products Show / Hide columns Add product Qty Cost Markup Price Total 1 Bicycle …" at bounding box center [835, 519] width 714 height 368
click at [544, 391] on input "1" at bounding box center [537, 398] width 24 height 14
type input "4"
type input "$780.00"
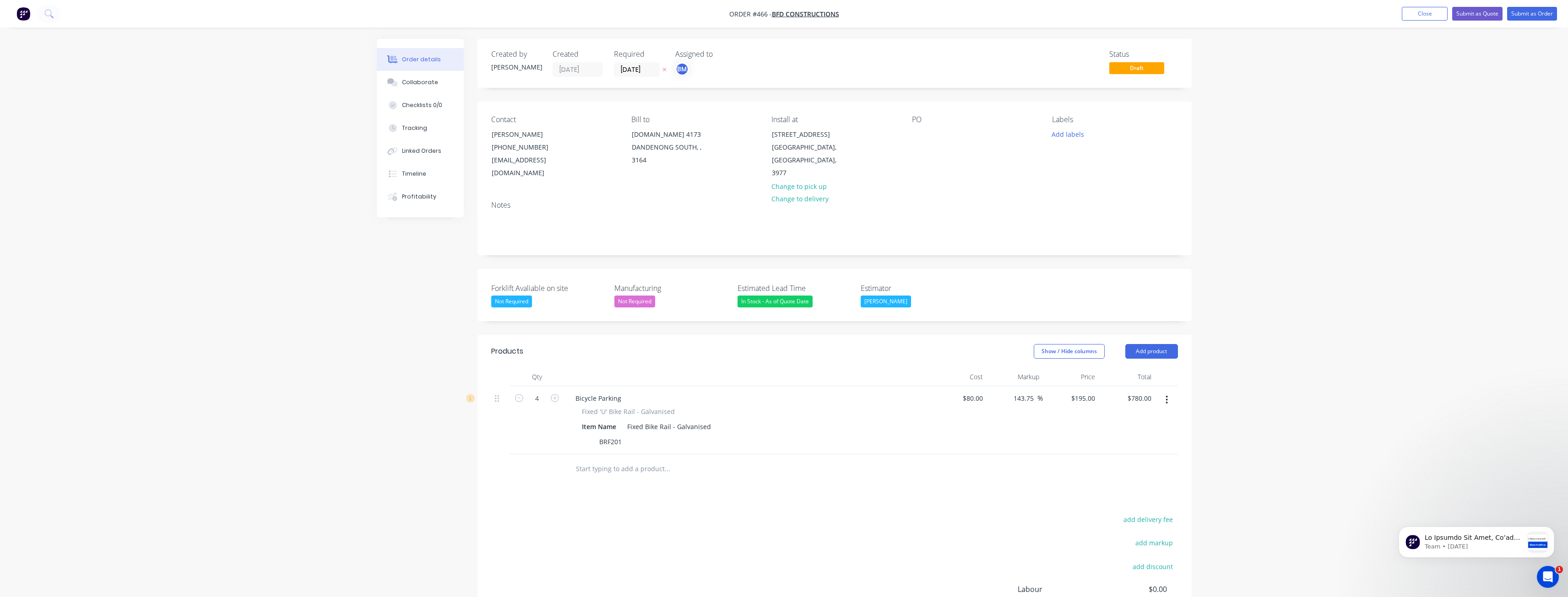
click at [489, 479] on div "Products Show / Hide columns Add product Qty Cost Markup Price Total 4 Bicycle …" at bounding box center [835, 519] width 714 height 368
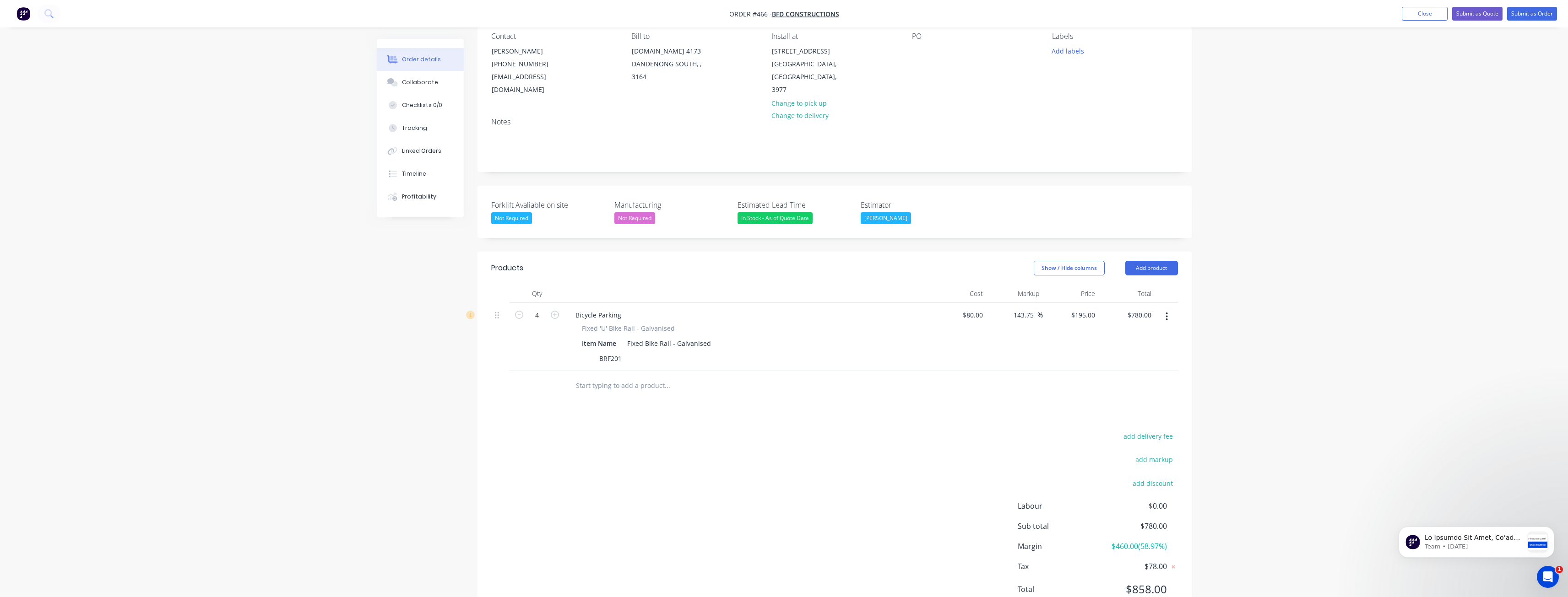
scroll to position [91, 0]
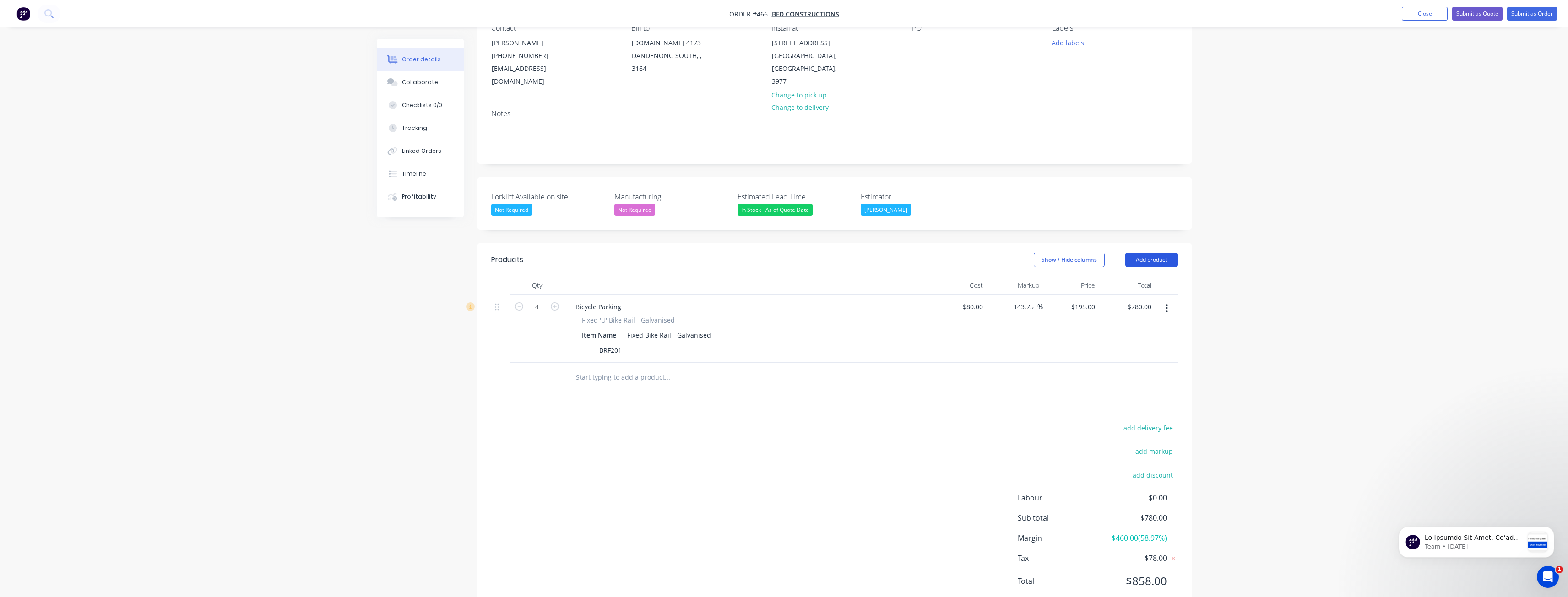
click at [1148, 252] on button "Add product" at bounding box center [1152, 259] width 53 height 14
click at [1129, 276] on div "Product catalogue" at bounding box center [1134, 283] width 71 height 14
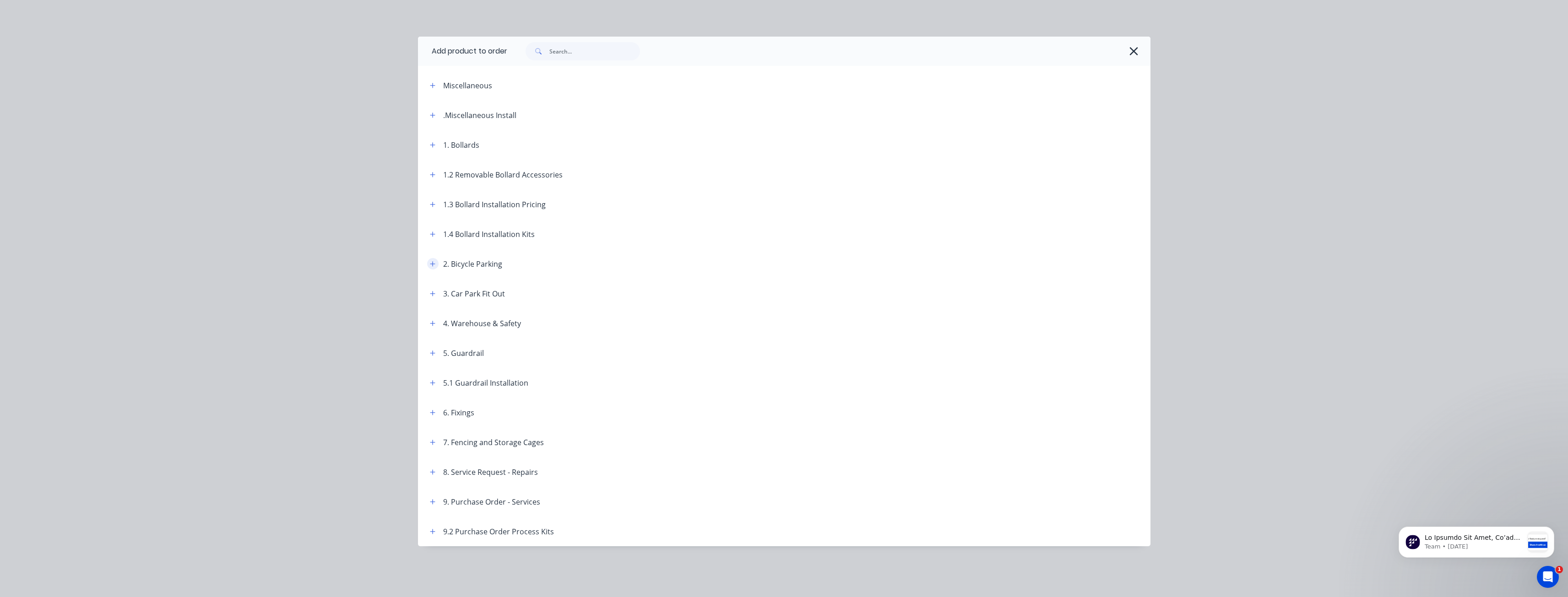
click at [434, 262] on icon "button" at bounding box center [433, 264] width 5 height 7
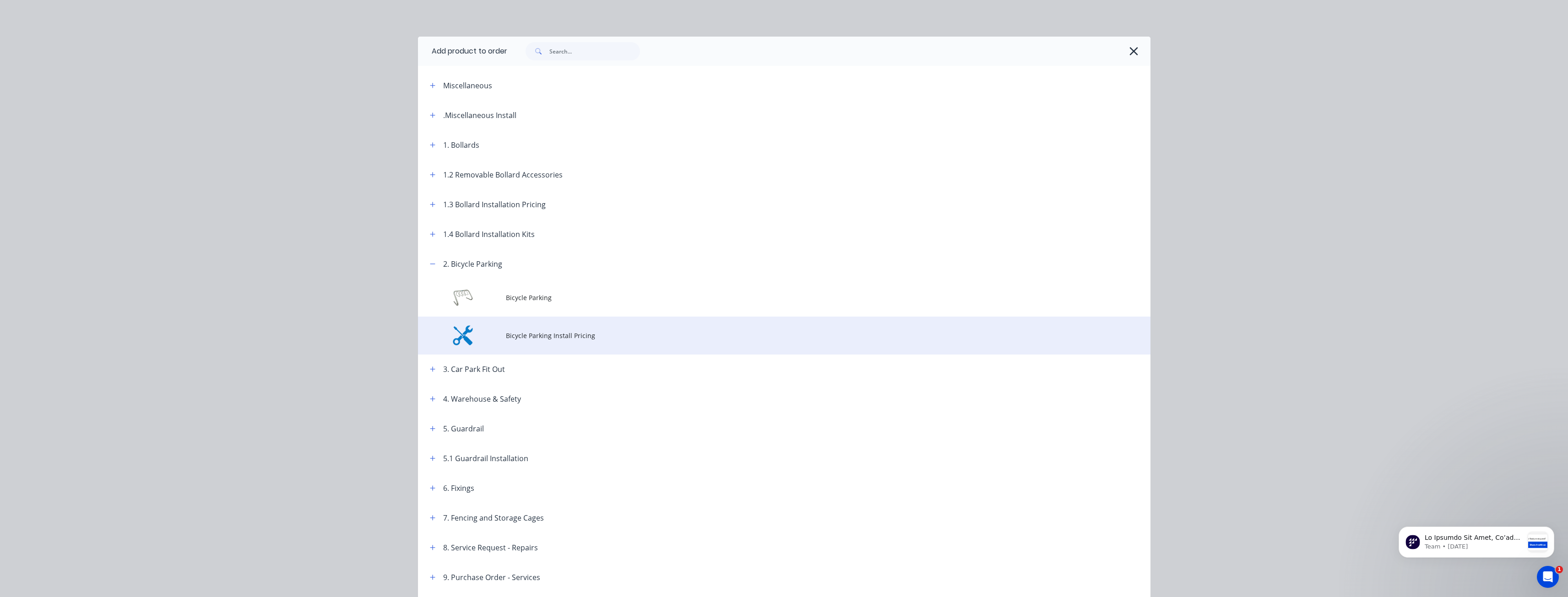
click at [547, 339] on span "Bicycle Parking Install Pricing" at bounding box center [764, 335] width 516 height 9
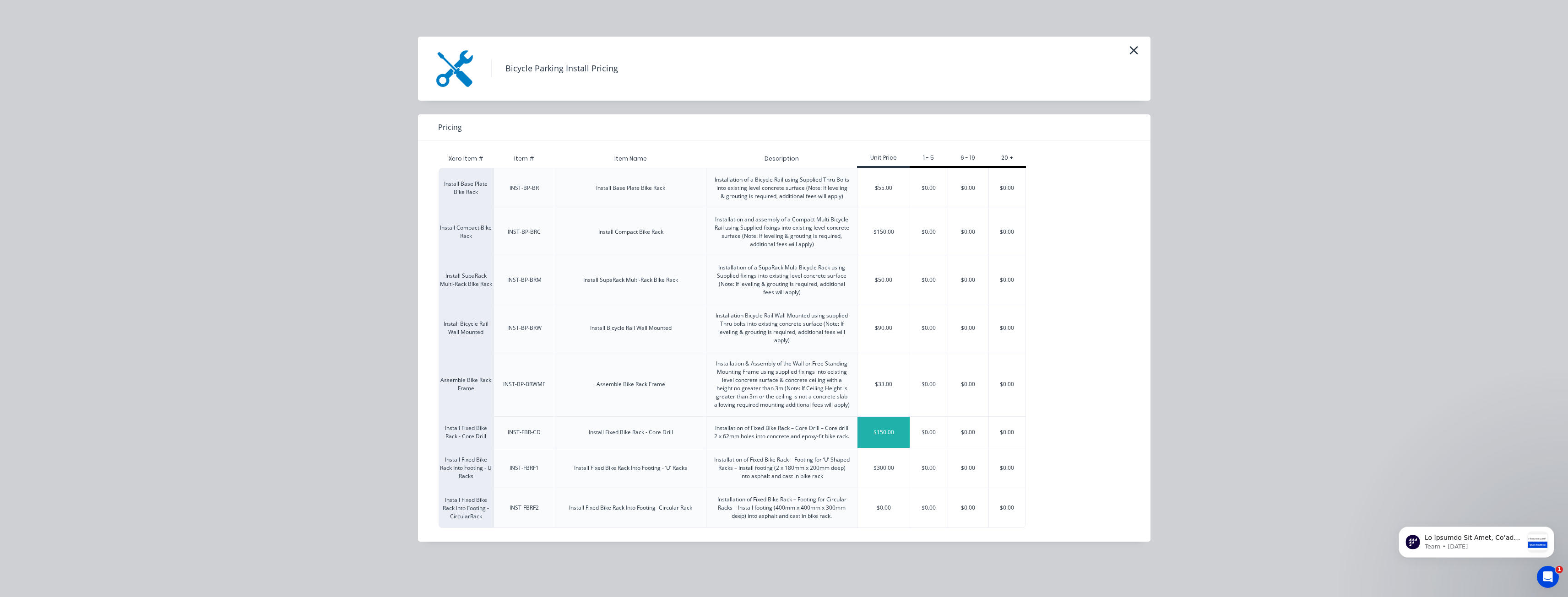
click at [882, 445] on div "$150.00" at bounding box center [883, 432] width 52 height 31
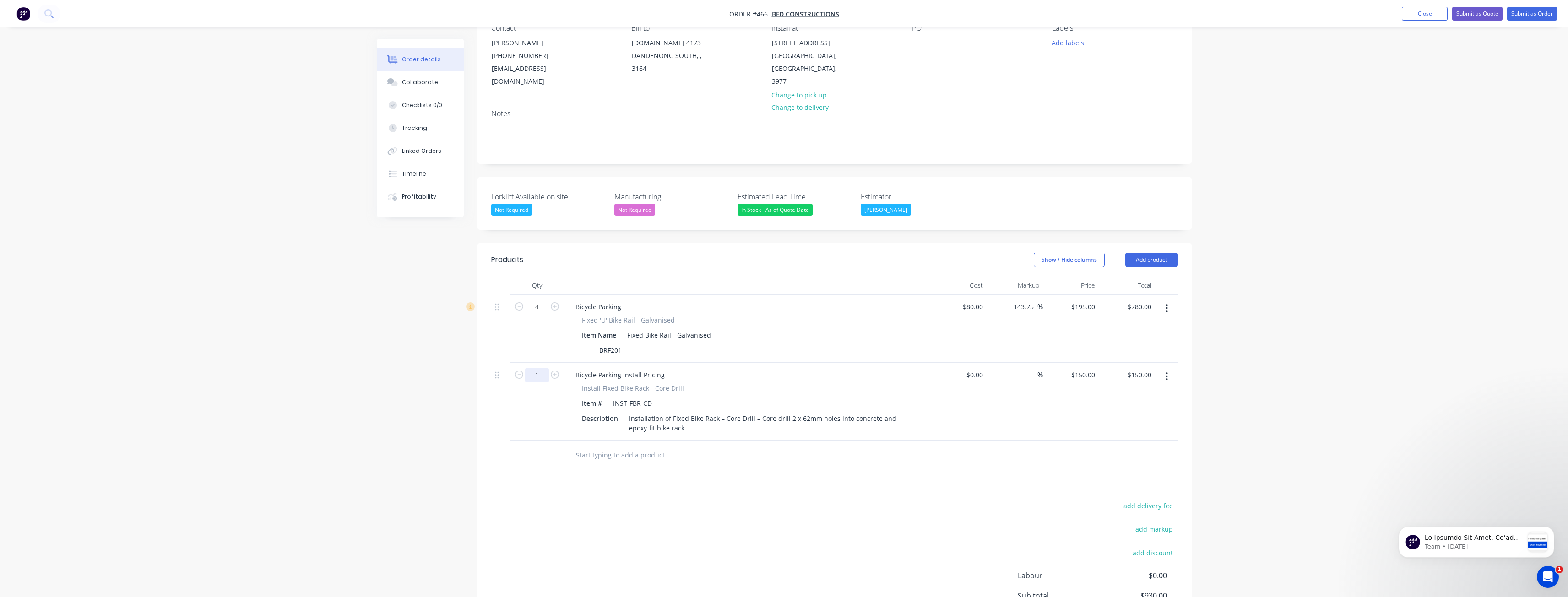
click at [545, 368] on input "1" at bounding box center [537, 375] width 24 height 14
type input "4"
type input "$600.00"
click at [493, 475] on div "Products Show / Hide columns Add product Qty Cost Markup Price Total 4 Bicycle …" at bounding box center [835, 467] width 714 height 447
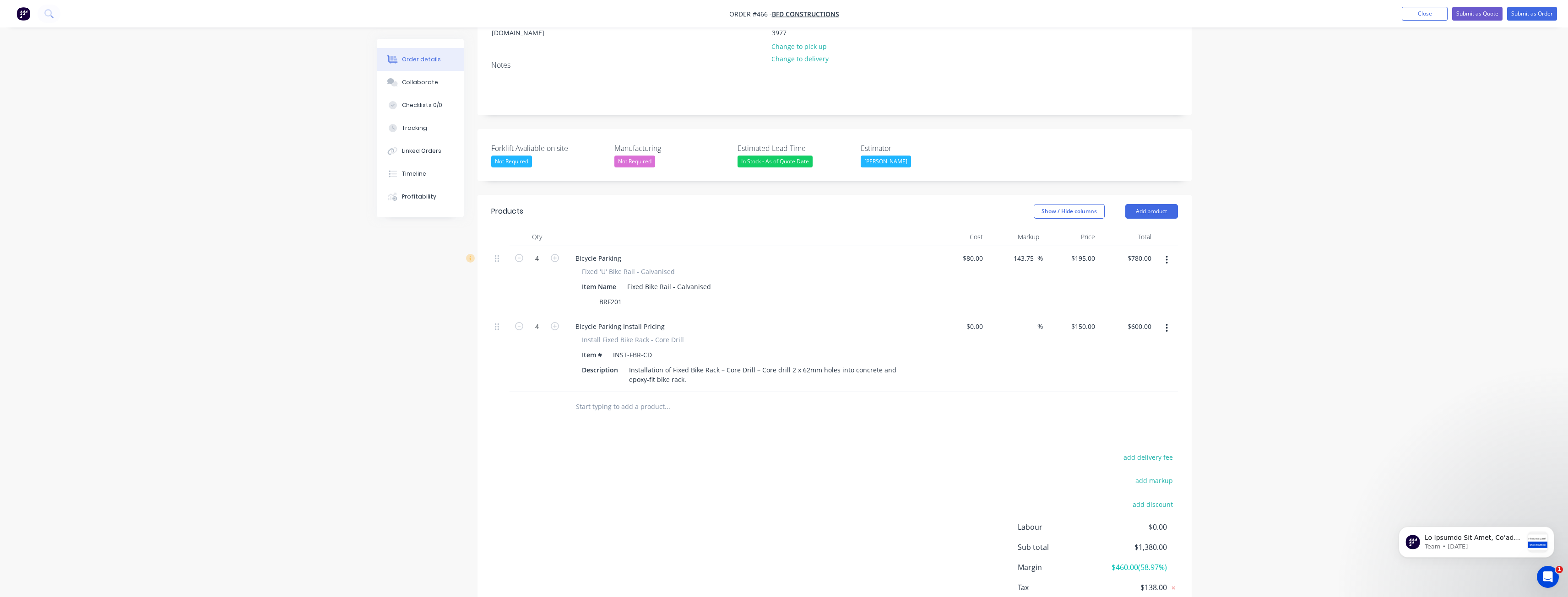
scroll to position [140, 0]
click at [1148, 205] on button "Add product" at bounding box center [1152, 212] width 53 height 14
click at [1121, 229] on div "Product catalogue" at bounding box center [1134, 235] width 71 height 14
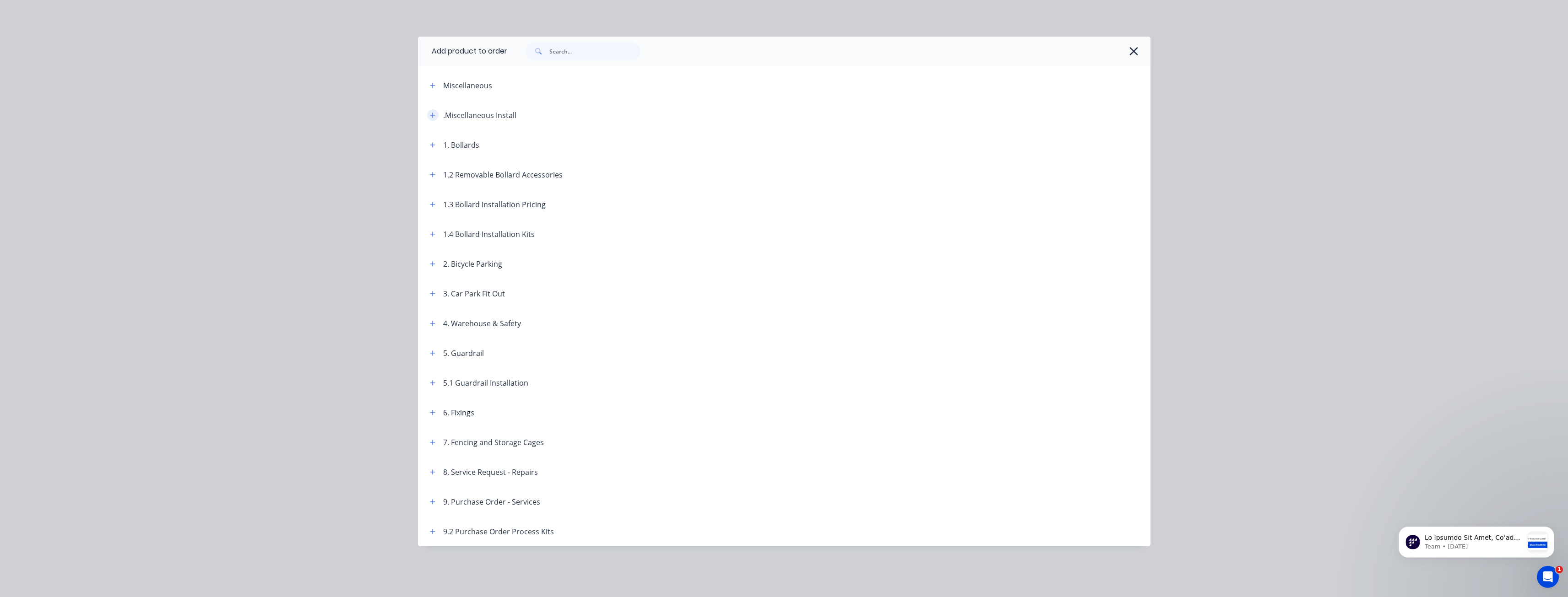
click at [434, 112] on icon "button" at bounding box center [433, 115] width 5 height 7
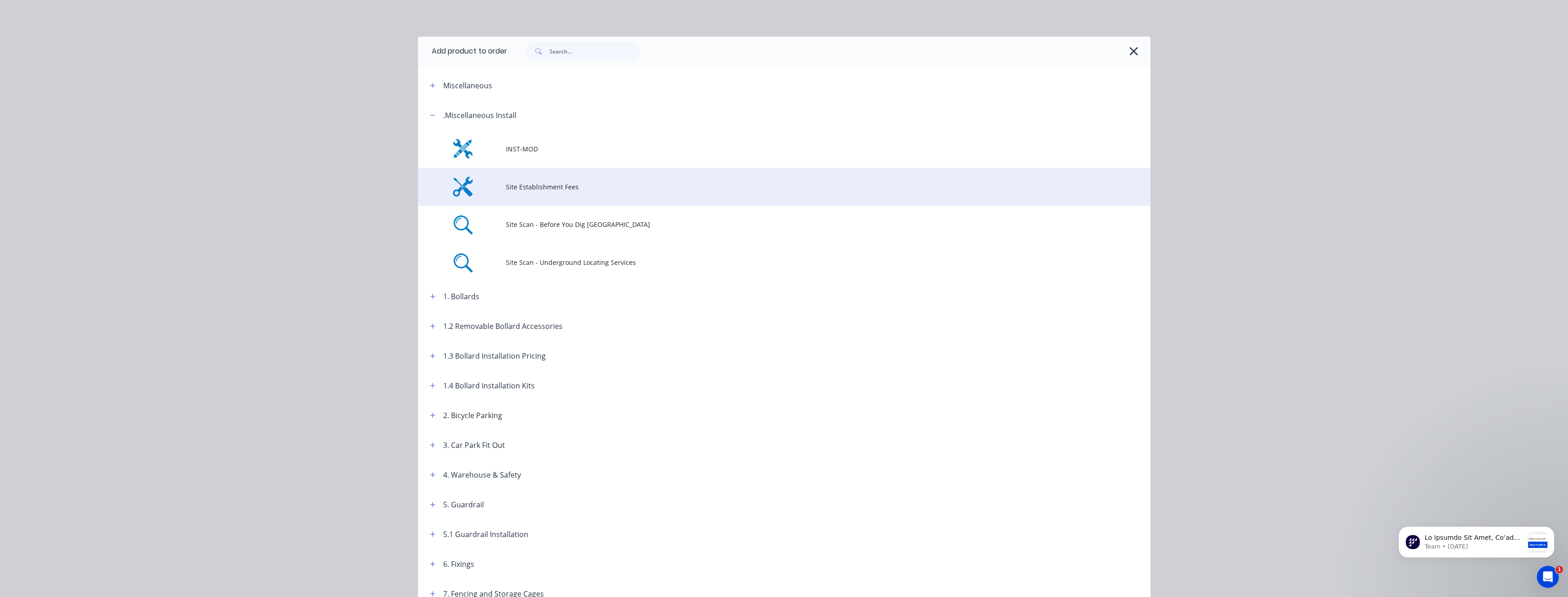
click at [524, 184] on span "Site Establishment Fees" at bounding box center [764, 187] width 516 height 9
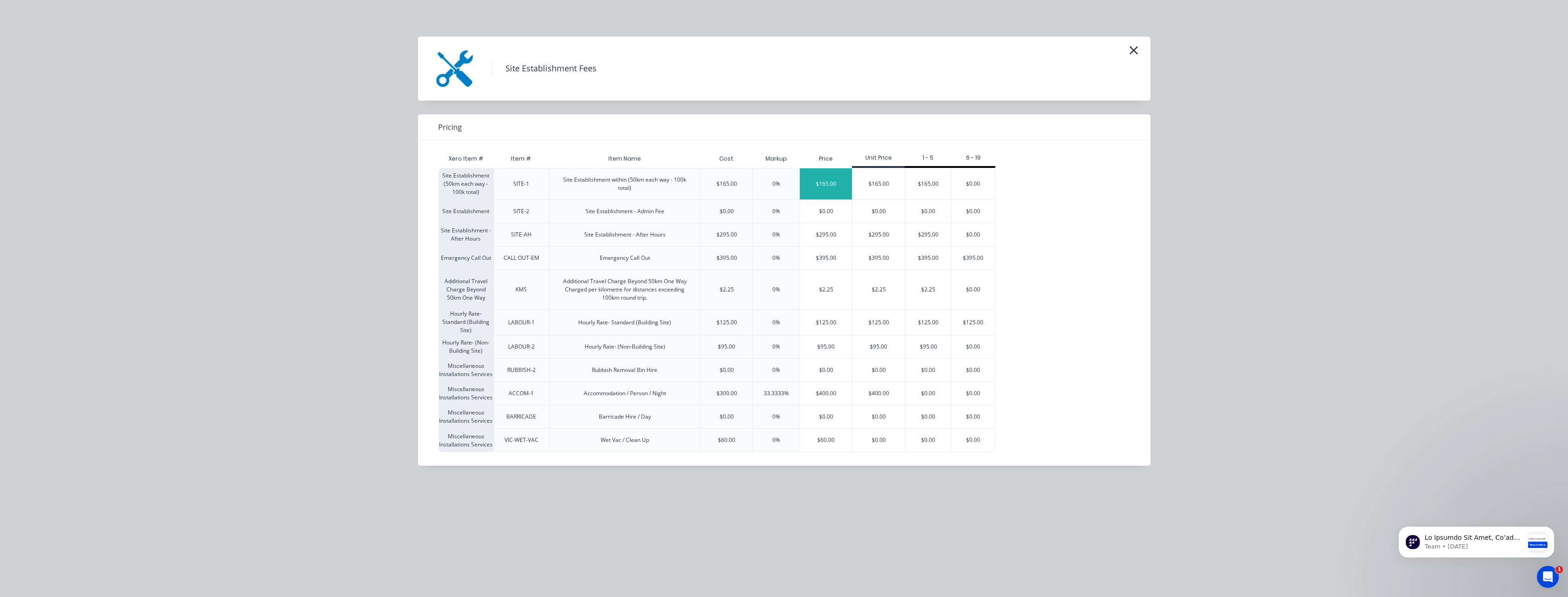
click at [824, 185] on div "$165.00" at bounding box center [825, 183] width 52 height 31
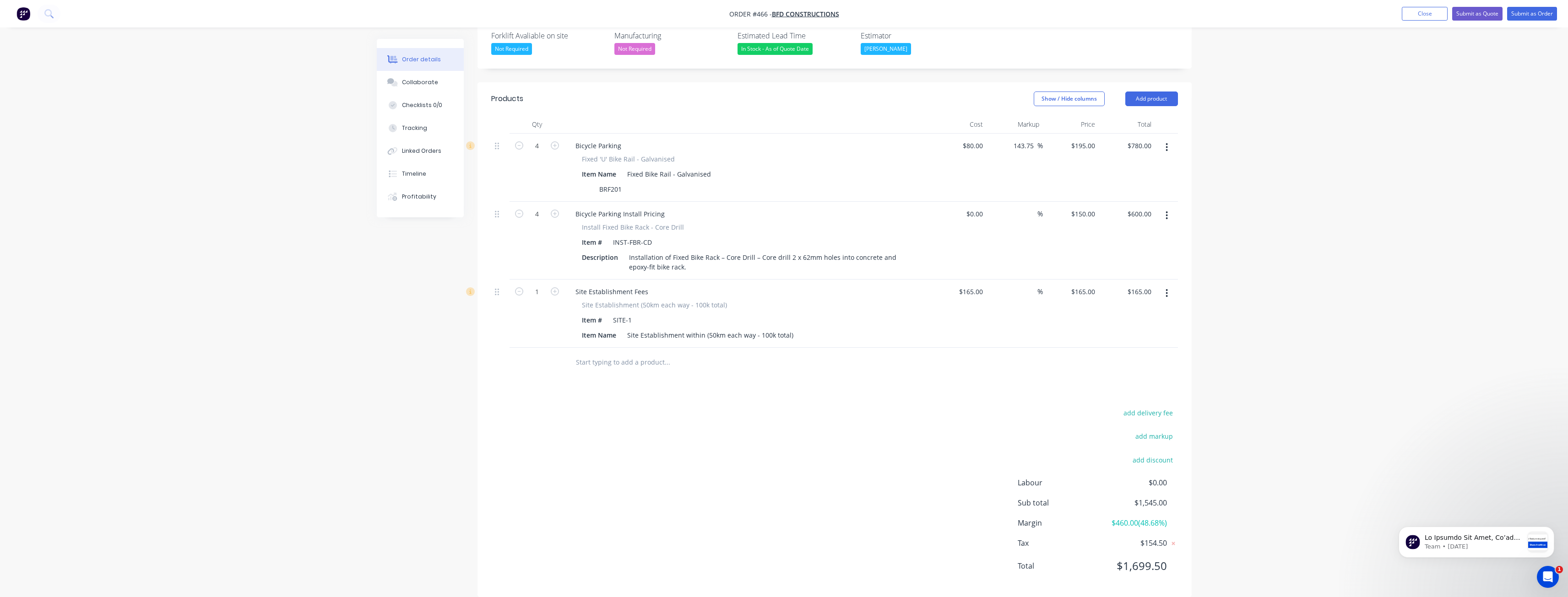
scroll to position [253, 0]
click at [1472, 9] on button "Submit as Quote" at bounding box center [1478, 14] width 50 height 14
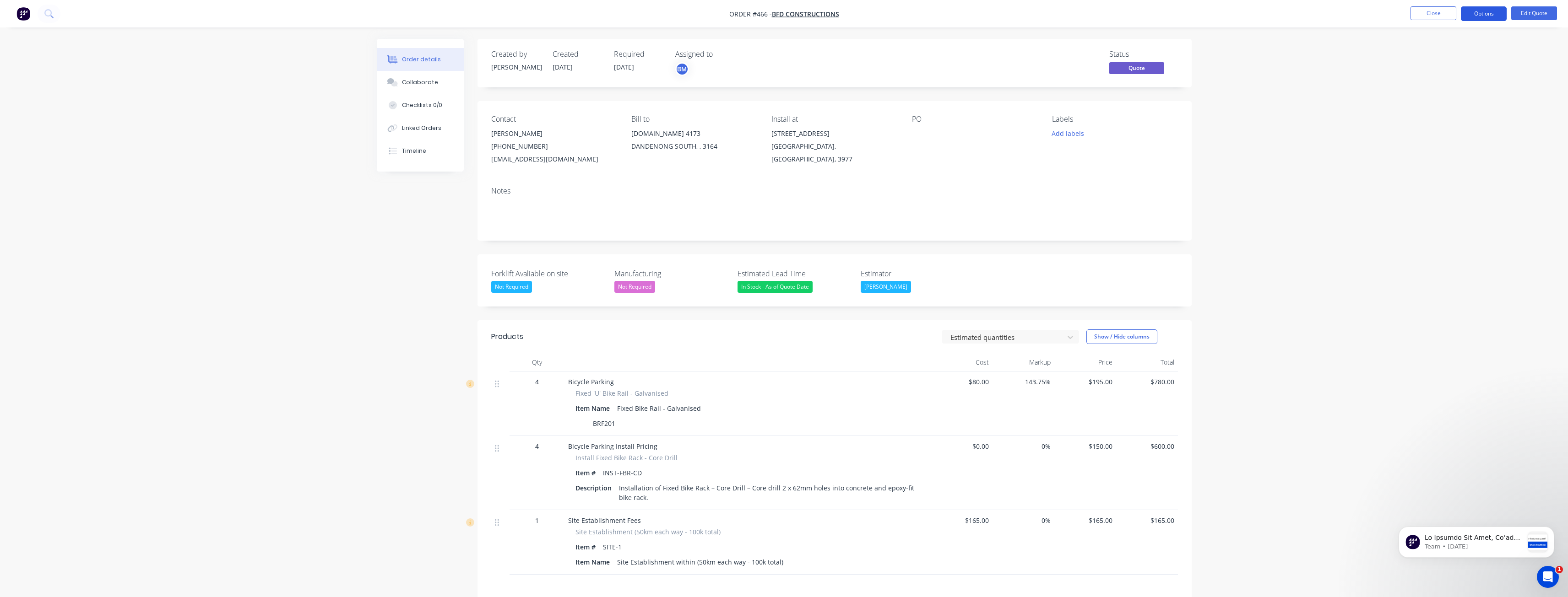
click at [1481, 11] on button "Options" at bounding box center [1484, 14] width 46 height 14
click at [1431, 52] on div "Quote" at bounding box center [1456, 55] width 85 height 14
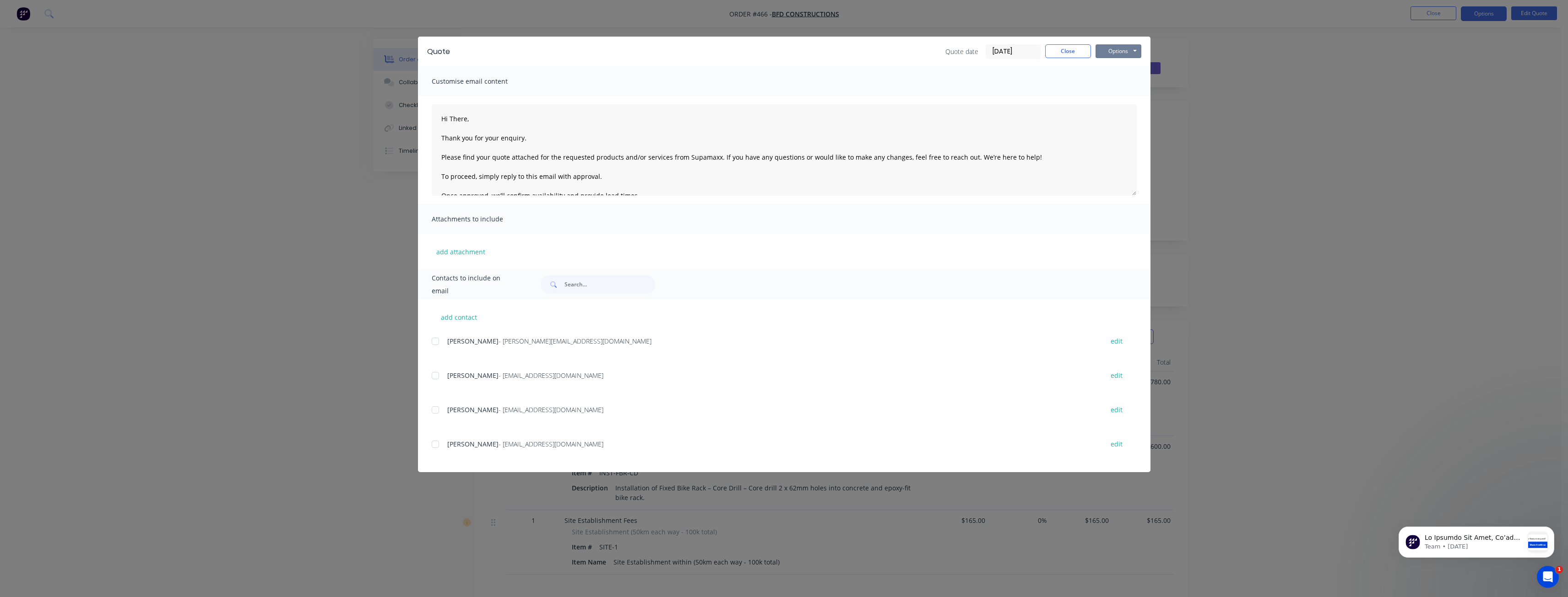
click at [1118, 53] on button "Options" at bounding box center [1119, 51] width 46 height 14
click at [1118, 62] on button "Preview" at bounding box center [1125, 67] width 59 height 15
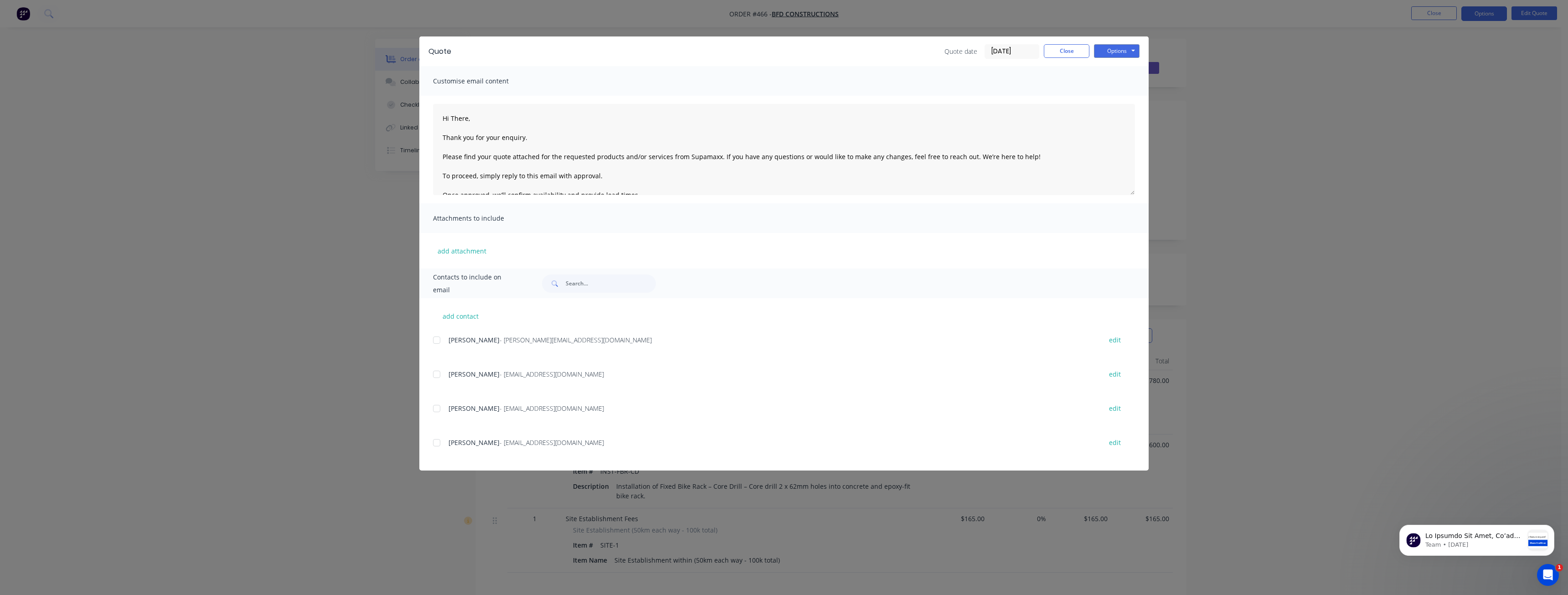
type textarea "Hi There, Thank you for your enquiry. Please find your quote attached for the r…"
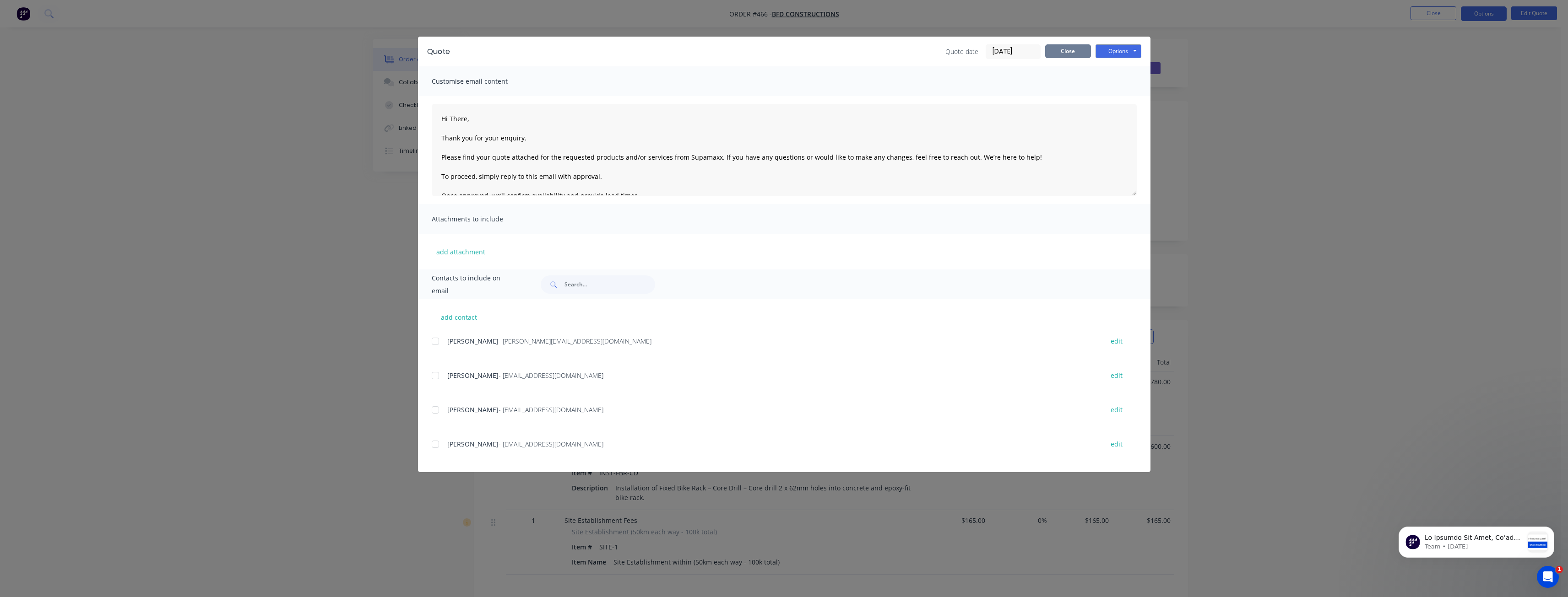
click at [1051, 52] on button "Close" at bounding box center [1069, 51] width 46 height 14
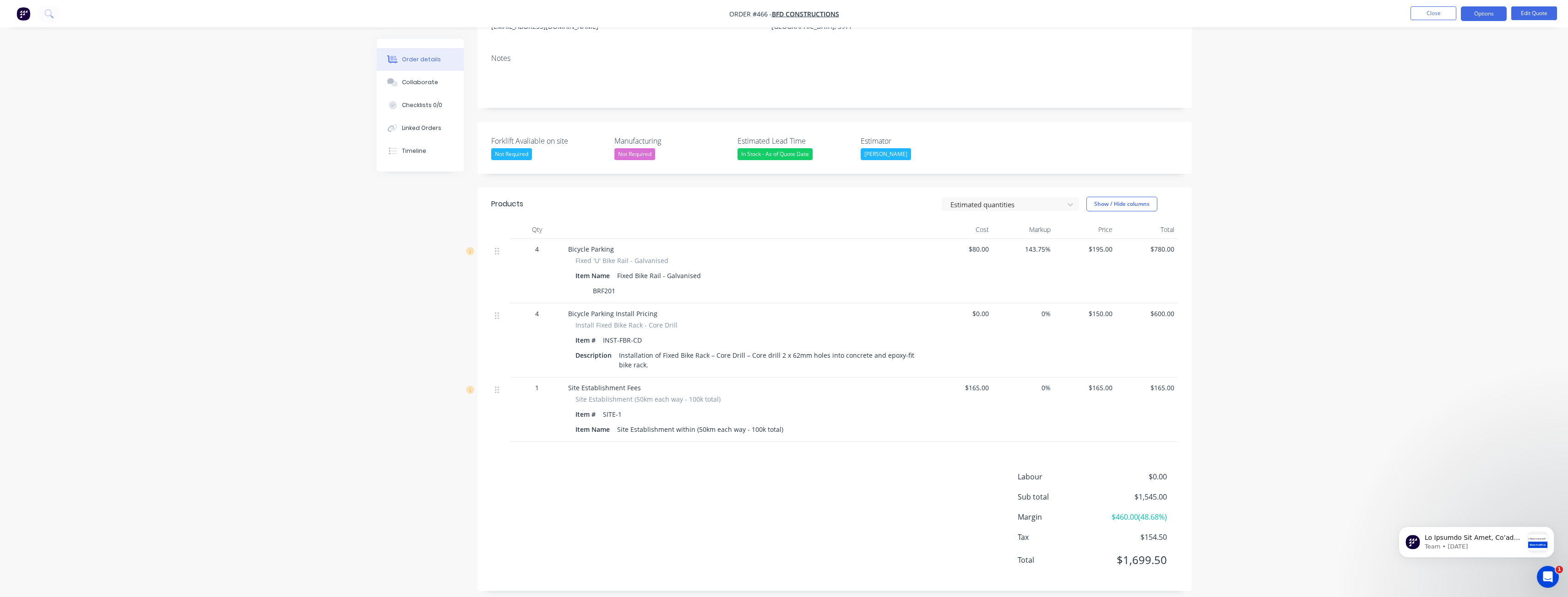
scroll to position [141, 0]
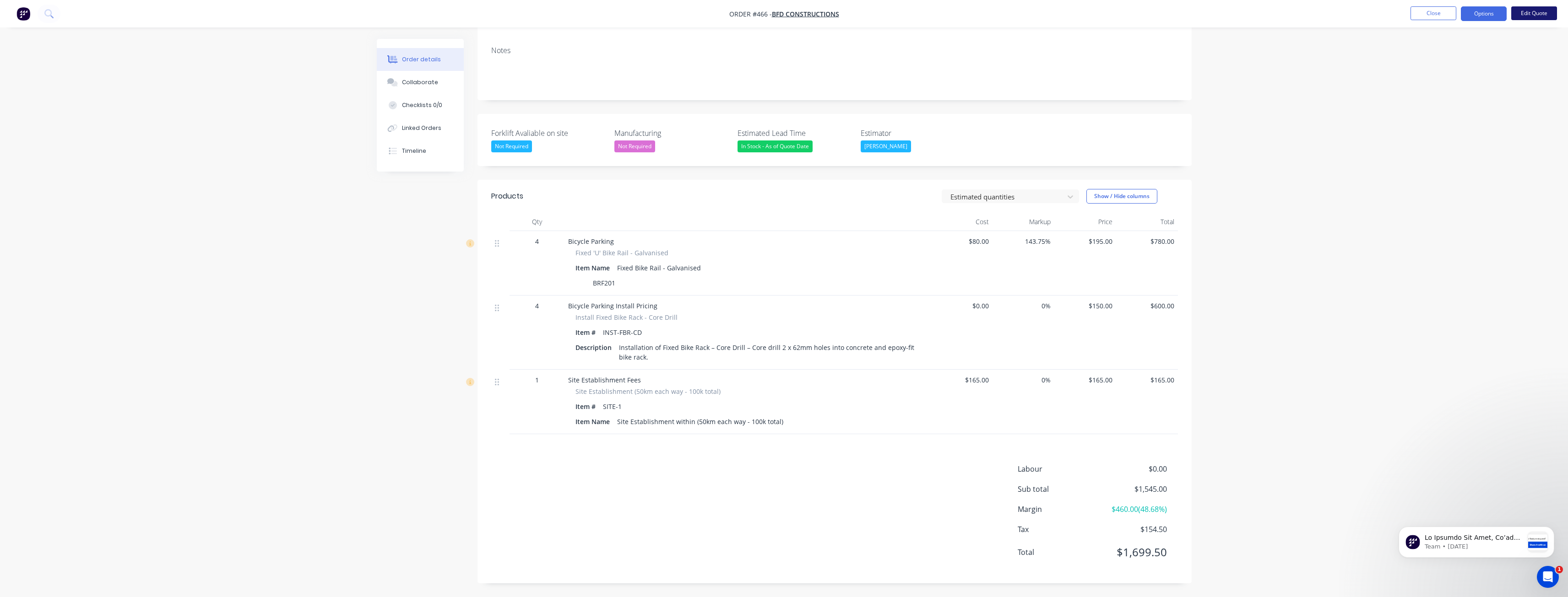
click at [1531, 12] on button "Edit Quote" at bounding box center [1535, 14] width 46 height 14
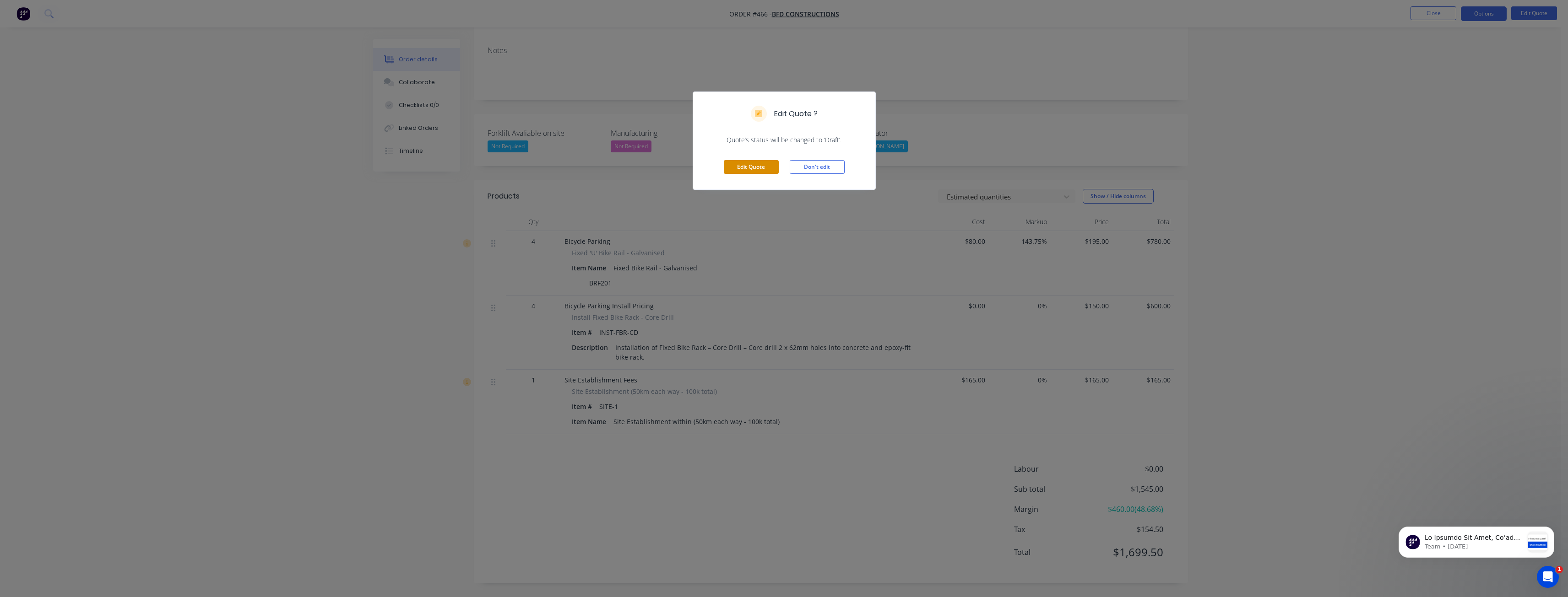
click at [760, 165] on button "Edit Quote" at bounding box center [751, 167] width 55 height 14
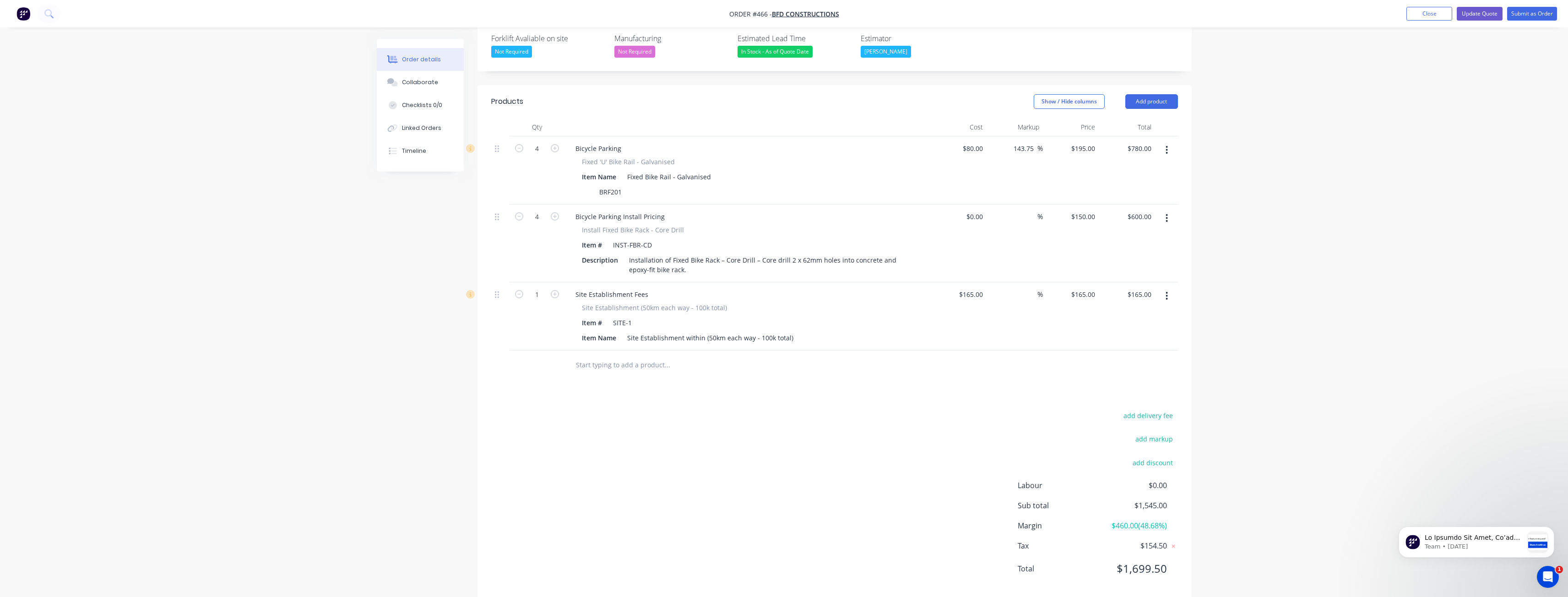
scroll to position [253, 0]
click at [1166, 210] on icon "button" at bounding box center [1167, 215] width 3 height 10
click at [1106, 287] on div "Delete" at bounding box center [1134, 293] width 71 height 14
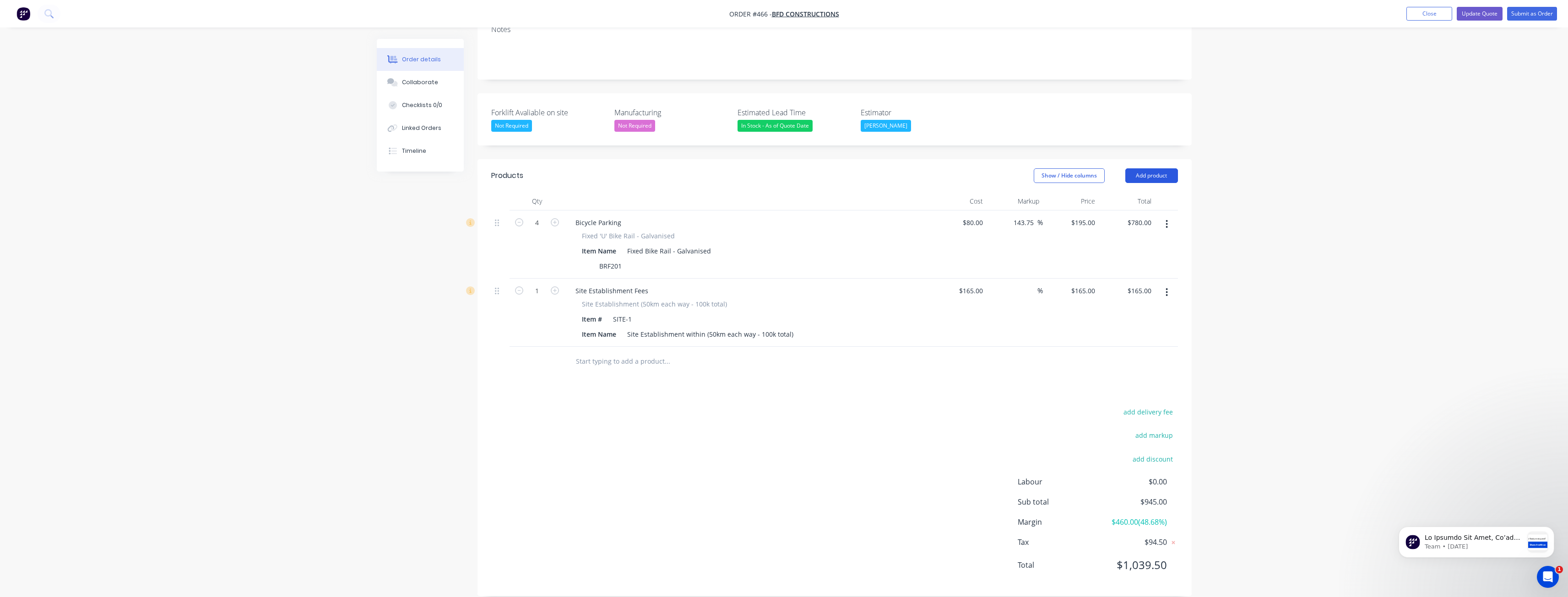
click at [1147, 168] on button "Add product" at bounding box center [1152, 175] width 53 height 14
click at [1134, 192] on div "Product catalogue" at bounding box center [1134, 199] width 71 height 14
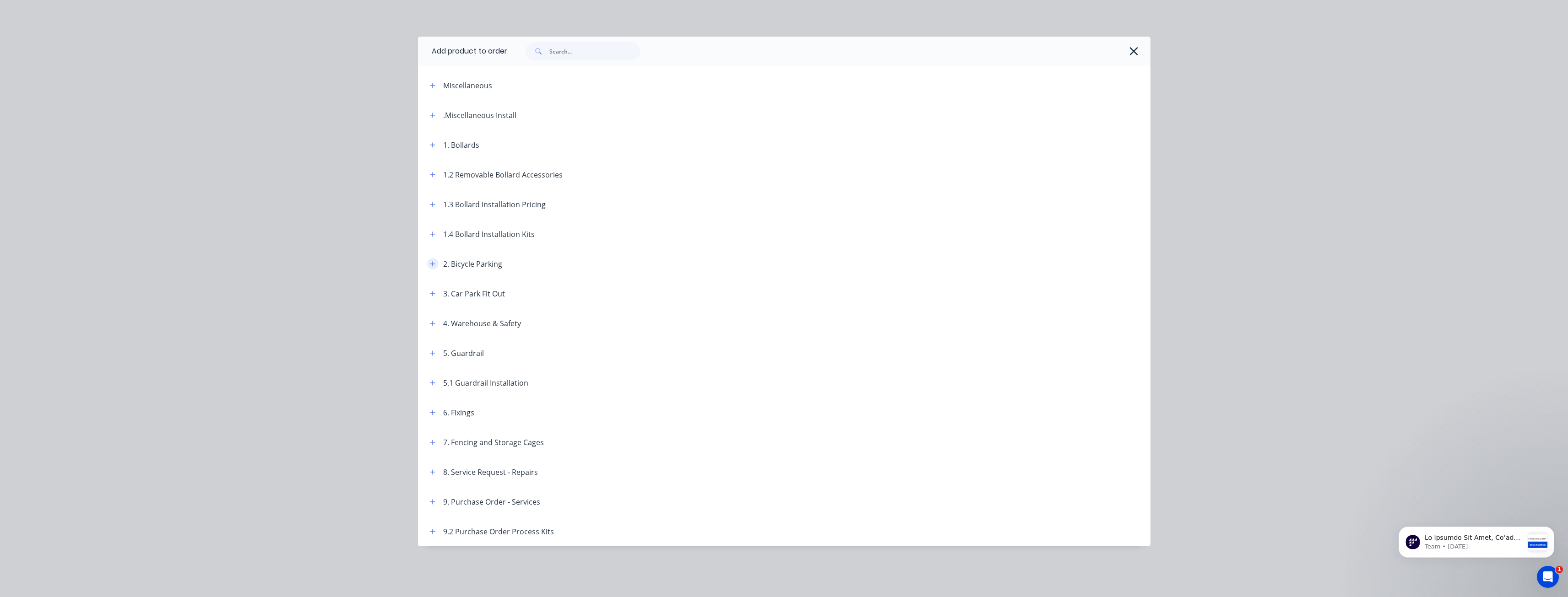
click at [432, 258] on button "button" at bounding box center [433, 264] width 11 height 11
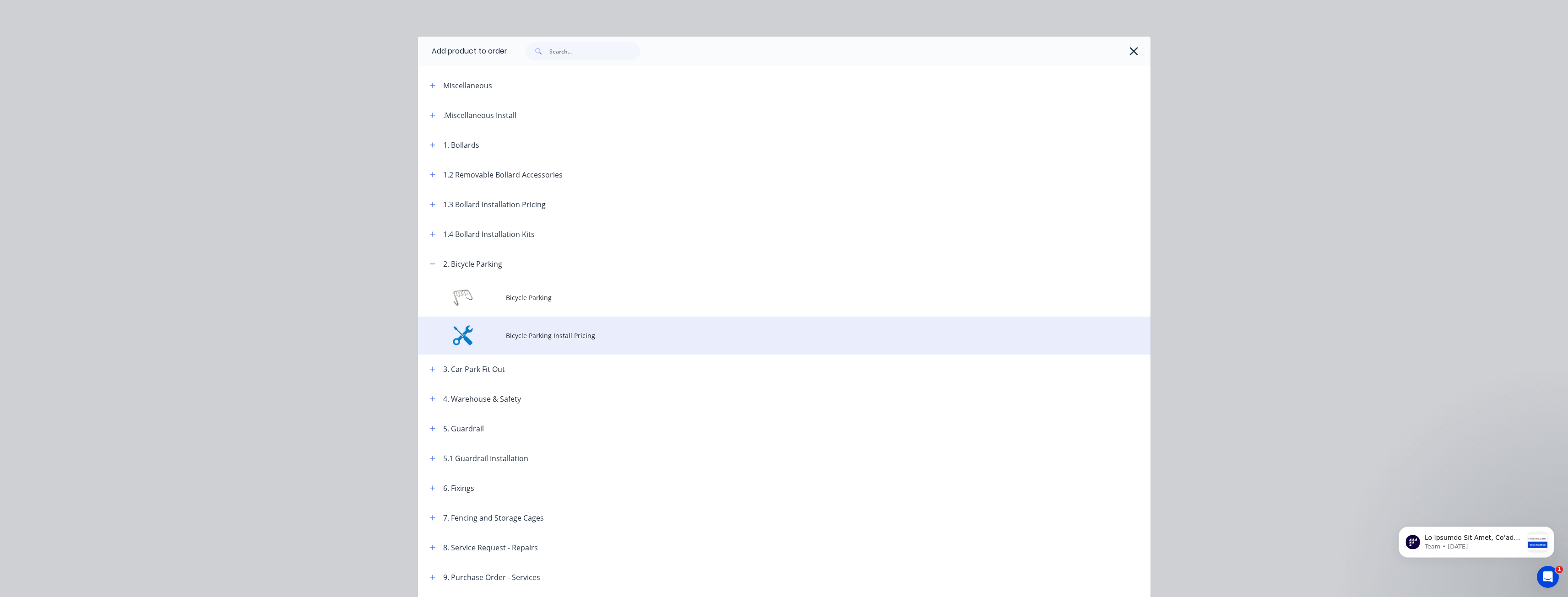
click at [524, 339] on span "Bicycle Parking Install Pricing" at bounding box center [764, 335] width 516 height 9
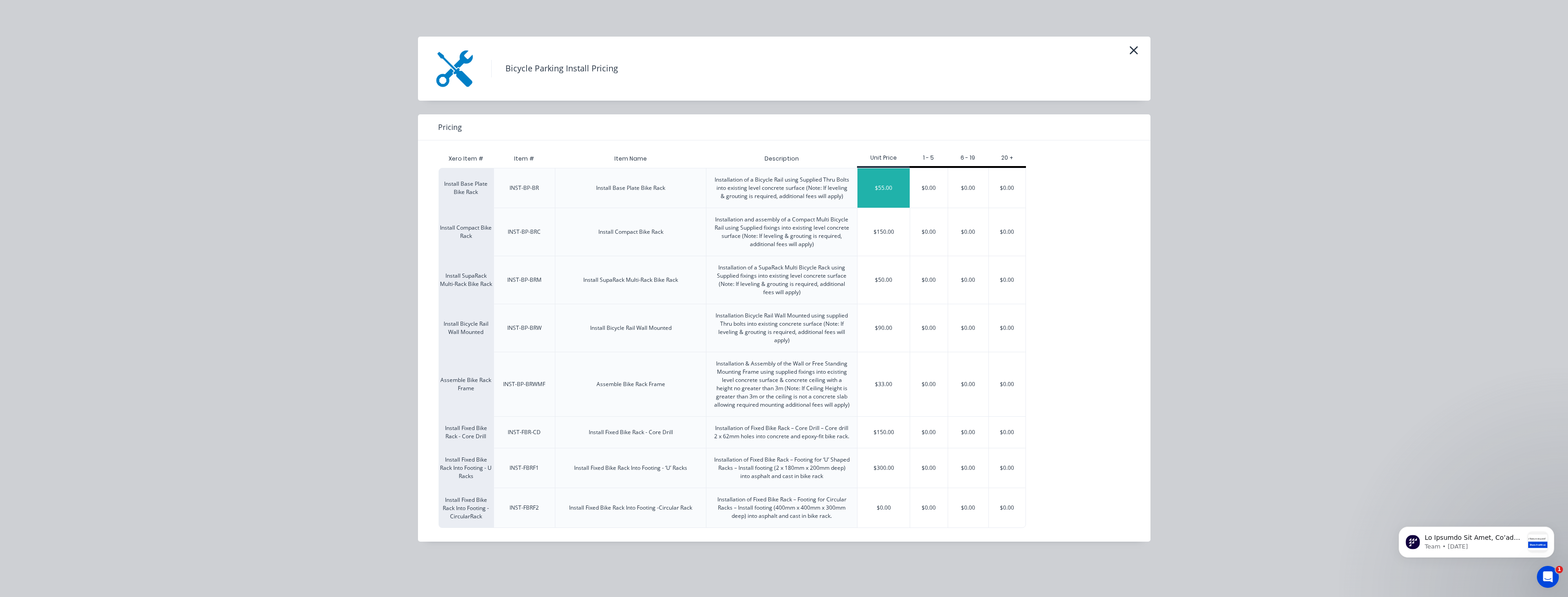
click at [894, 185] on div "$55.00" at bounding box center [883, 188] width 52 height 39
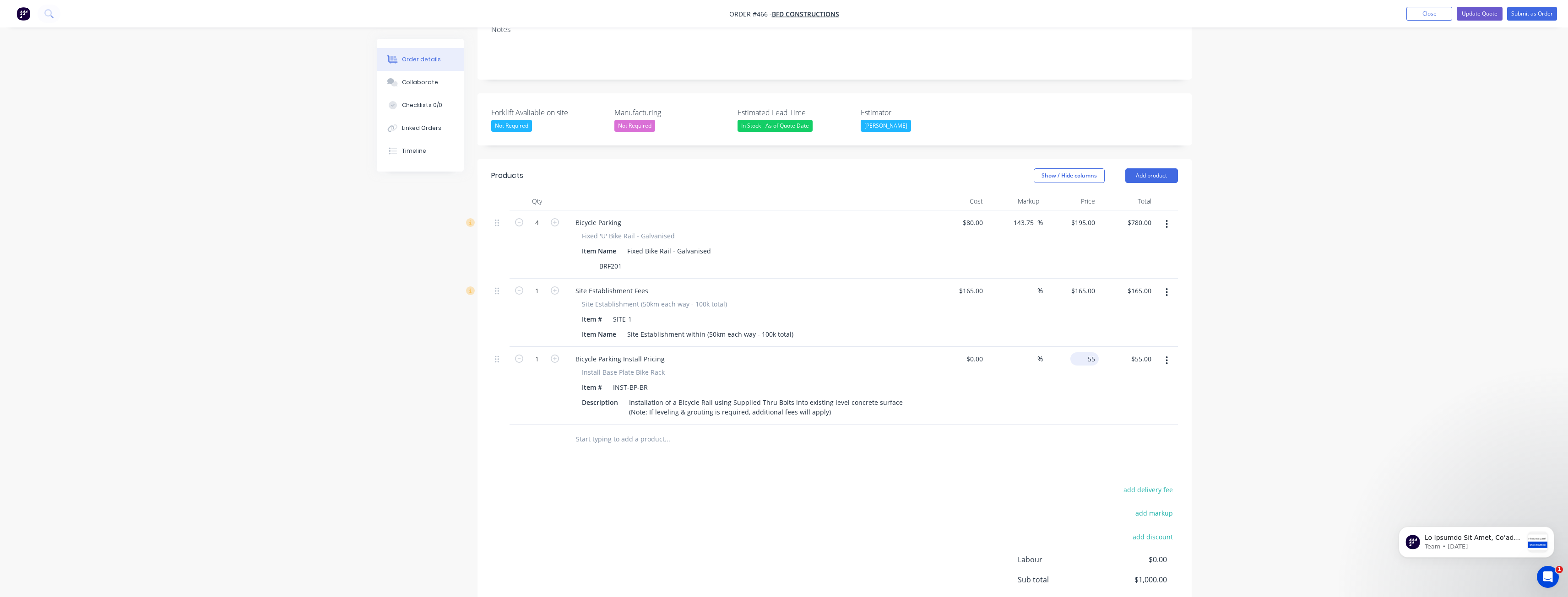
click at [1085, 352] on div "55 $55.00" at bounding box center [1084, 359] width 28 height 14
type input "$75.00"
click at [847, 496] on div "add delivery fee add markup add discount Labour $0.00 Sub total $1,000.00 Margi…" at bounding box center [835, 571] width 687 height 177
click at [549, 352] on input "1" at bounding box center [537, 359] width 24 height 14
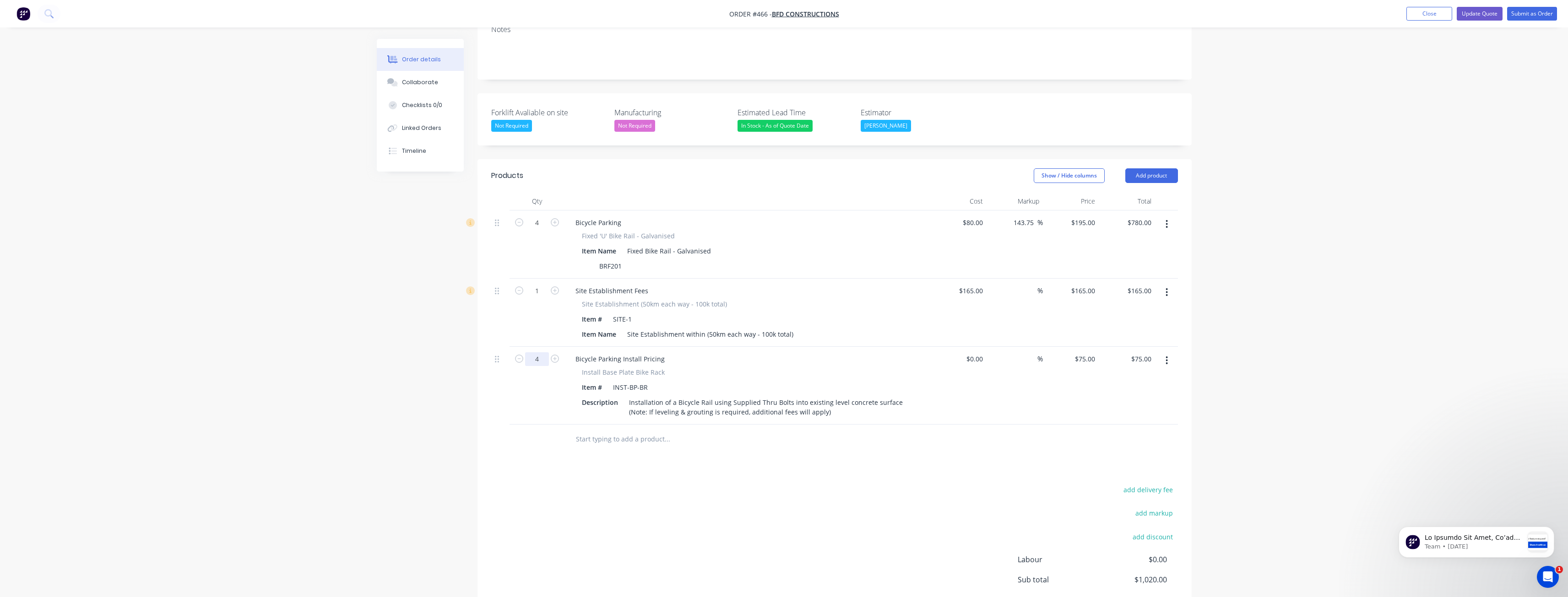
type input "4"
type input "$300.00"
click at [556, 526] on div "add delivery fee add markup add discount Labour $0.00 Sub total $1,020.00 Margi…" at bounding box center [835, 571] width 687 height 177
drag, startPoint x: 498, startPoint y: 345, endPoint x: 498, endPoint y: 268, distance: 77.0
click at [498, 268] on div "4 Bicycle Parking Fixed 'U' Bike Rail - Galvanised Item Name Fixed Bike Rail - …" at bounding box center [835, 317] width 687 height 214
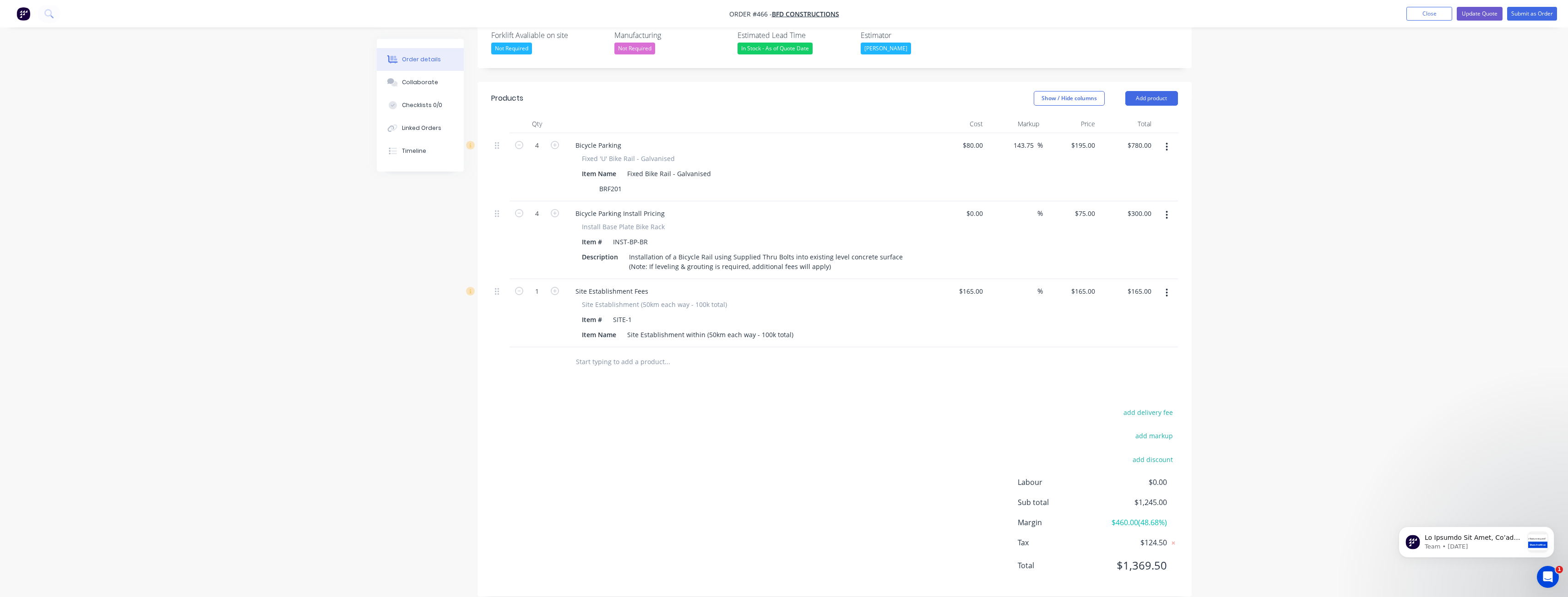
scroll to position [253, 0]
click at [819, 473] on div "add delivery fee add markup add discount Labour $0.00 Sub total $1,245.00 Margi…" at bounding box center [835, 494] width 687 height 177
click at [586, 406] on div "add delivery fee add markup add discount Labour $0.00 Sub total $1,245.00 Margi…" at bounding box center [835, 494] width 687 height 177
click at [1484, 10] on button "Update Quote" at bounding box center [1480, 14] width 46 height 14
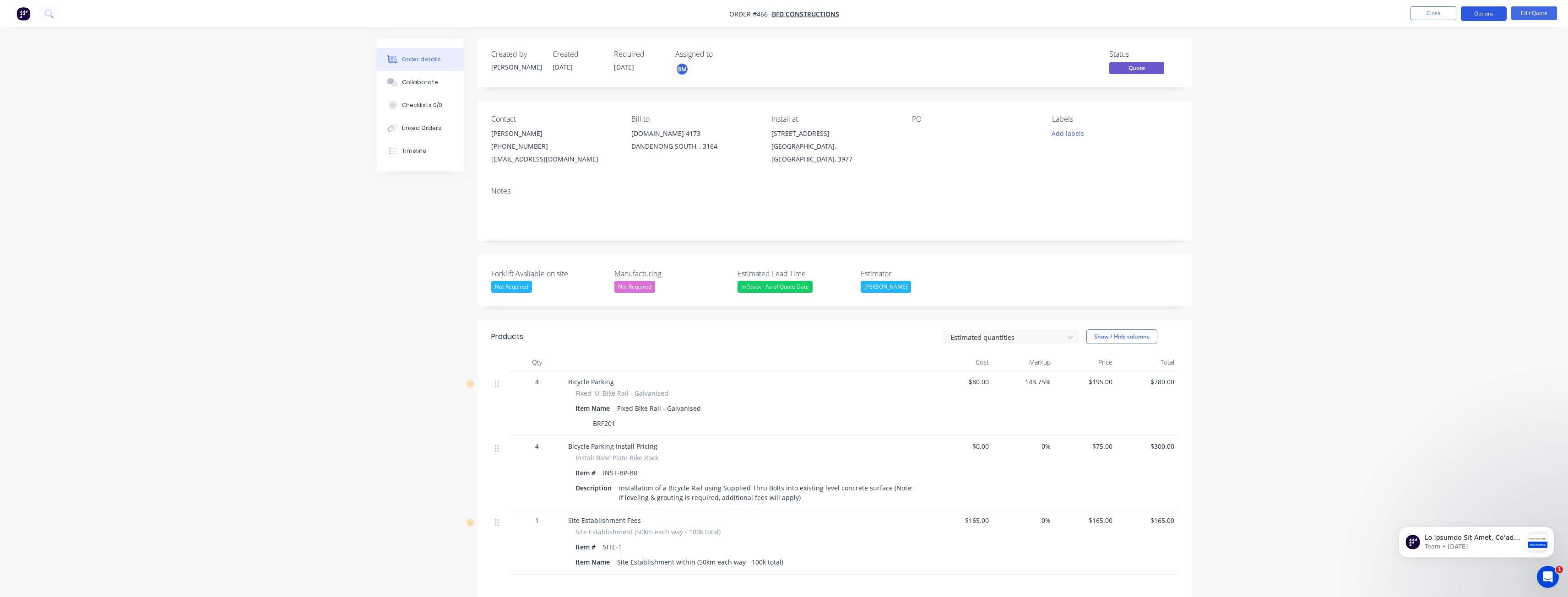
click at [1480, 12] on button "Options" at bounding box center [1484, 14] width 46 height 14
click at [1418, 55] on div "Quote" at bounding box center [1456, 55] width 85 height 14
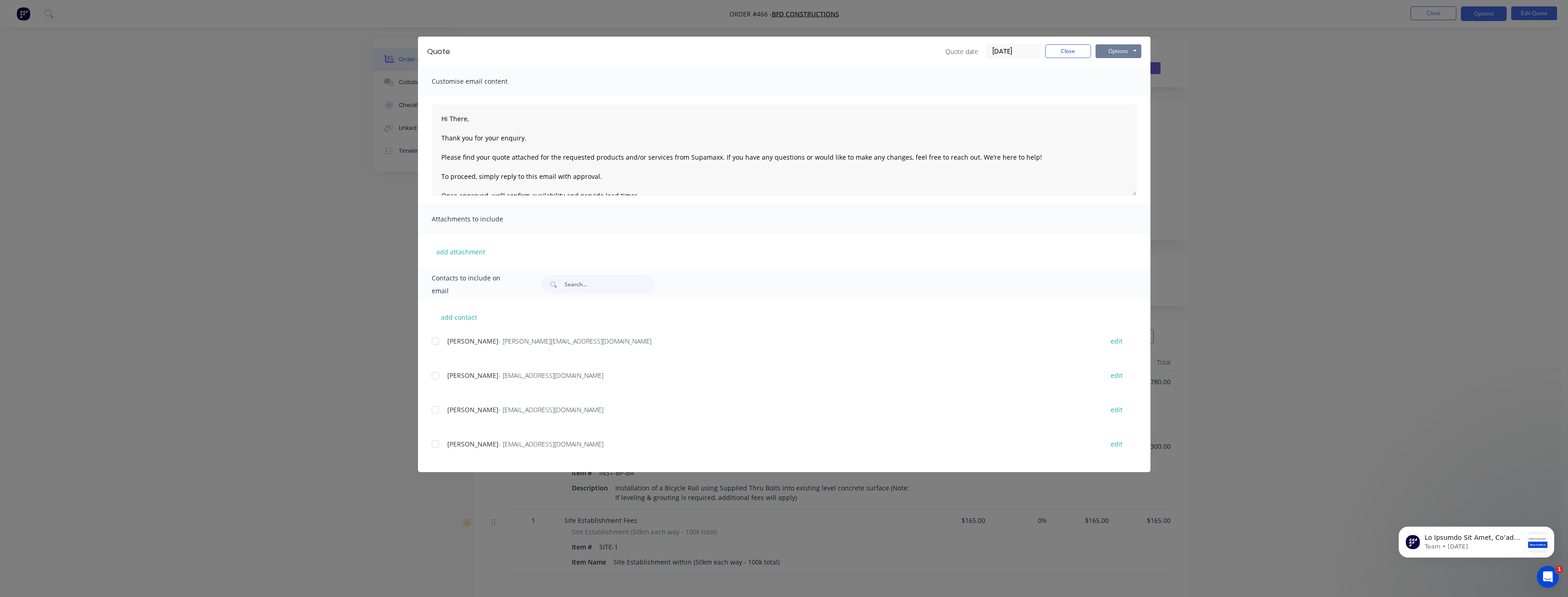
click at [1119, 49] on button "Options" at bounding box center [1119, 51] width 46 height 14
click at [1115, 67] on button "Preview" at bounding box center [1125, 67] width 59 height 15
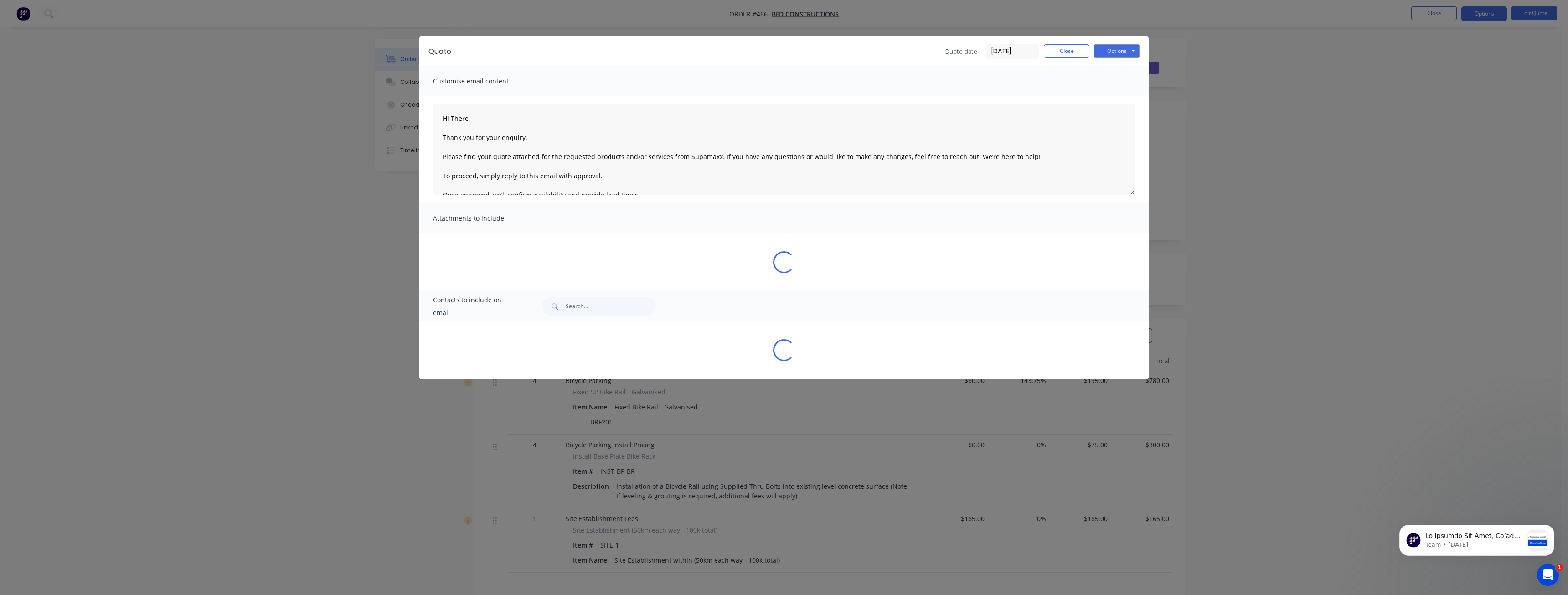
type textarea "Hi There, Thank you for your enquiry. Please find your quote attached for the r…"
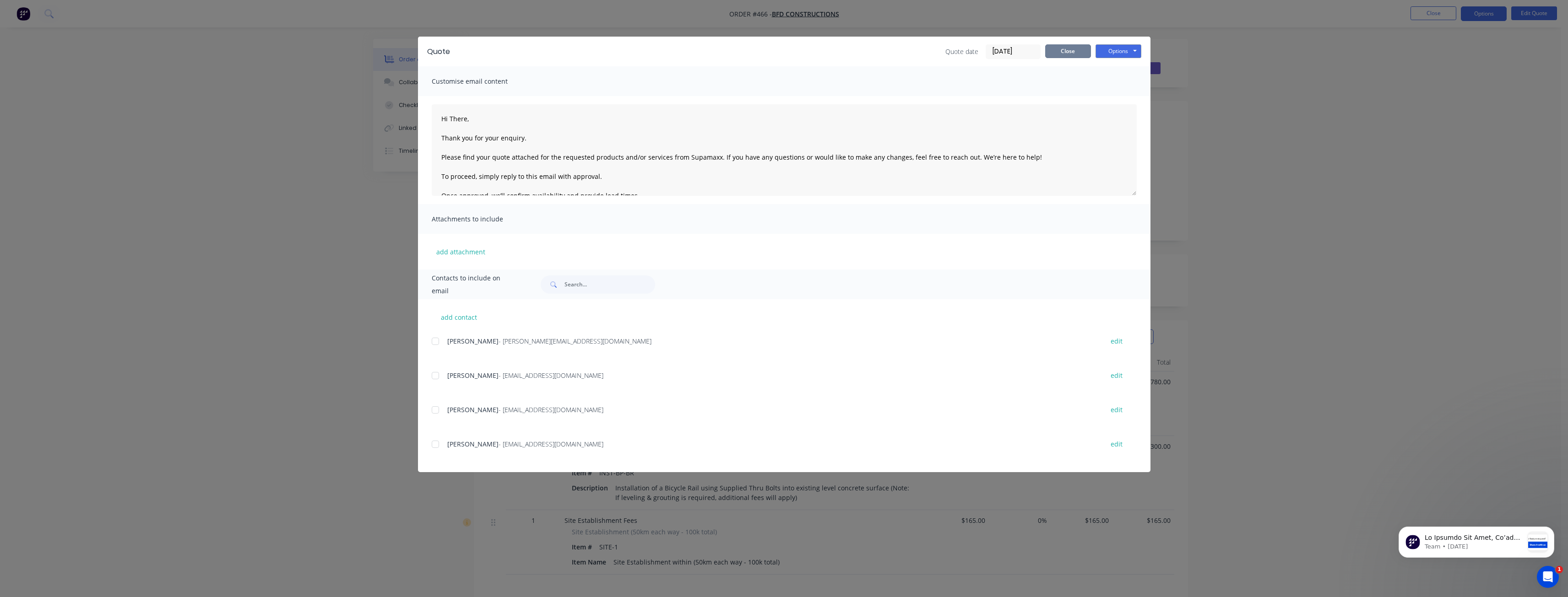
click at [1064, 53] on button "Close" at bounding box center [1069, 51] width 46 height 14
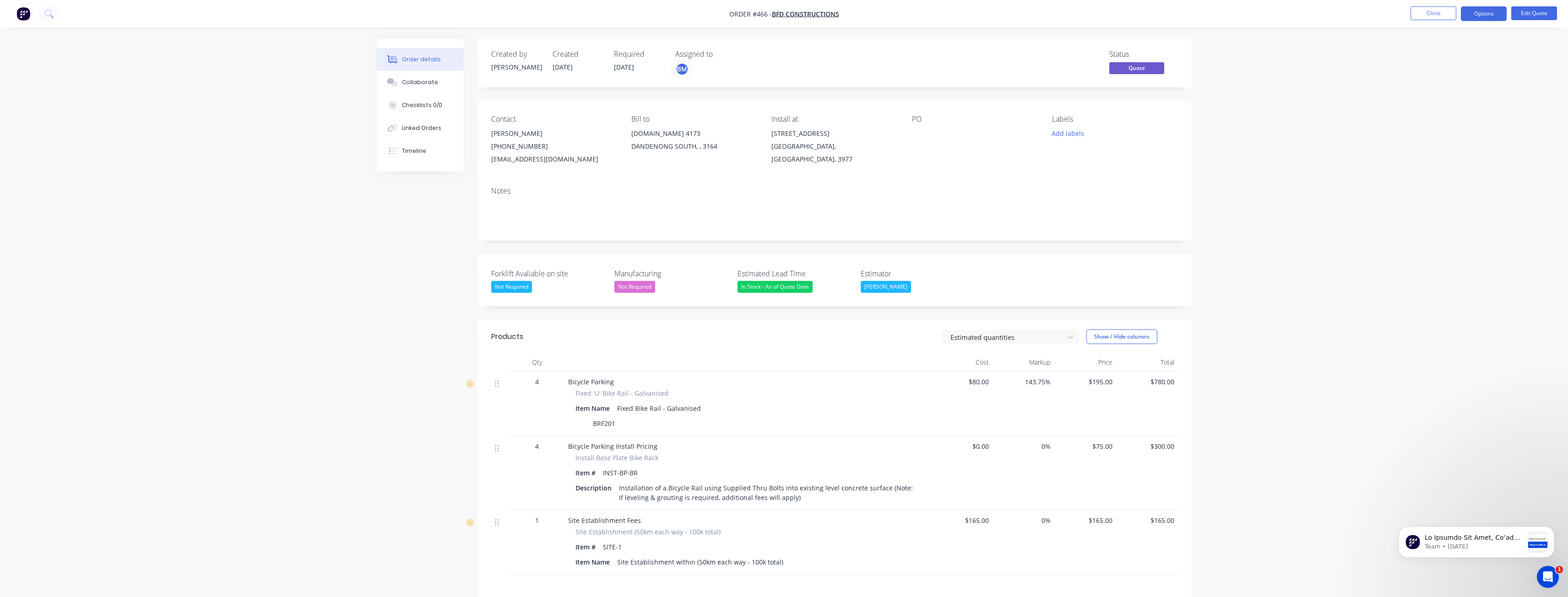
click at [324, 241] on div "Order details Collaborate Checklists 0/0 Linked Orders Timeline Order details C…" at bounding box center [784, 368] width 1568 height 738
click at [417, 57] on div "Order details" at bounding box center [422, 60] width 39 height 9
click at [796, 12] on span "BFD Constructions" at bounding box center [805, 14] width 67 height 9
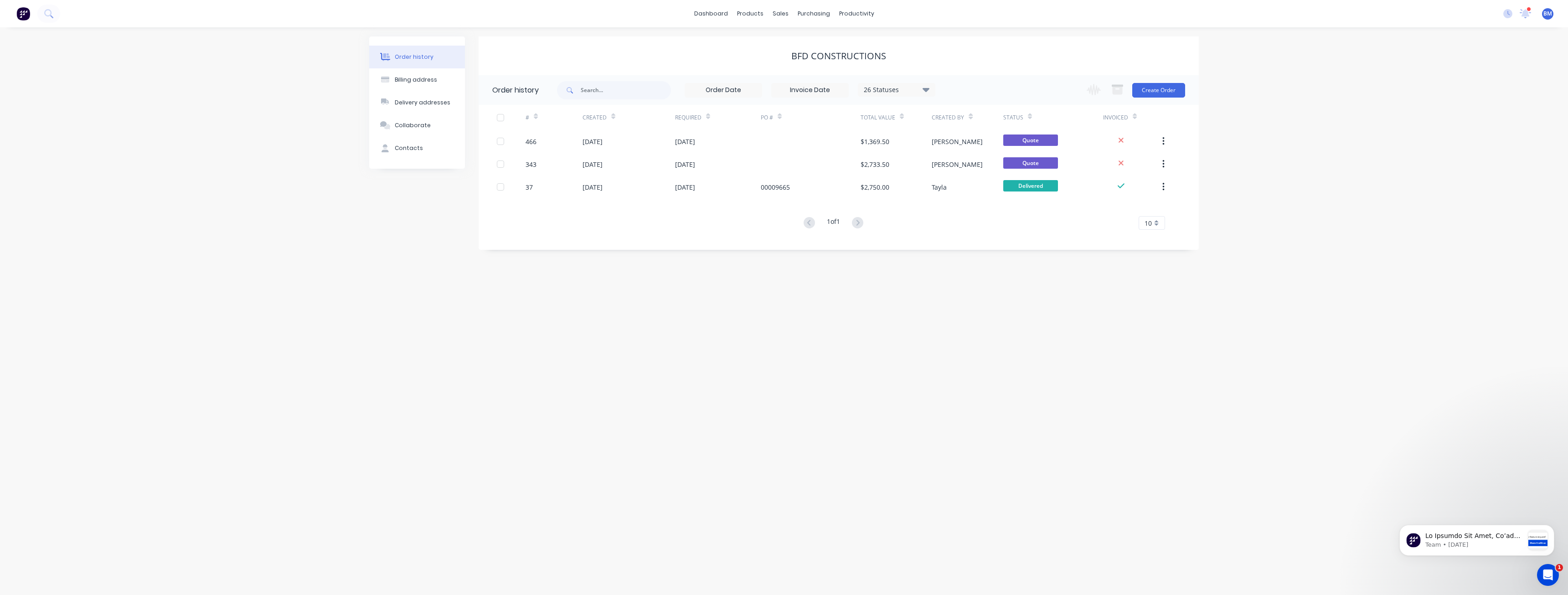
drag, startPoint x: 308, startPoint y: 283, endPoint x: 314, endPoint y: 283, distance: 6.0
click at [312, 284] on div "Order history Billing address Delivery addresses Collaborate Contacts BFD Const…" at bounding box center [784, 311] width 1568 height 568
click at [327, 360] on div "Order history Billing address Delivery addresses Collaborate Contacts BFD Const…" at bounding box center [784, 311] width 1568 height 568
click at [24, 12] on img at bounding box center [23, 14] width 14 height 14
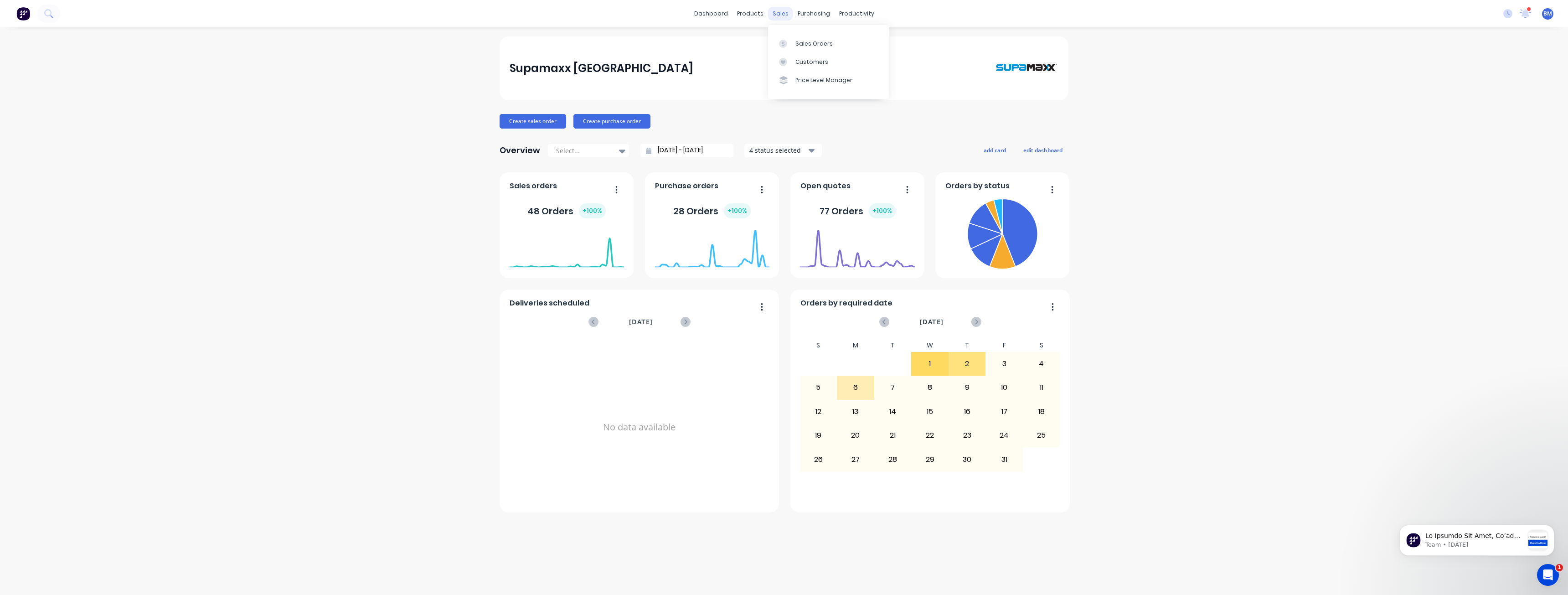
click at [777, 12] on div "sales" at bounding box center [781, 14] width 25 height 14
click at [802, 42] on div "Sales Orders" at bounding box center [814, 44] width 37 height 8
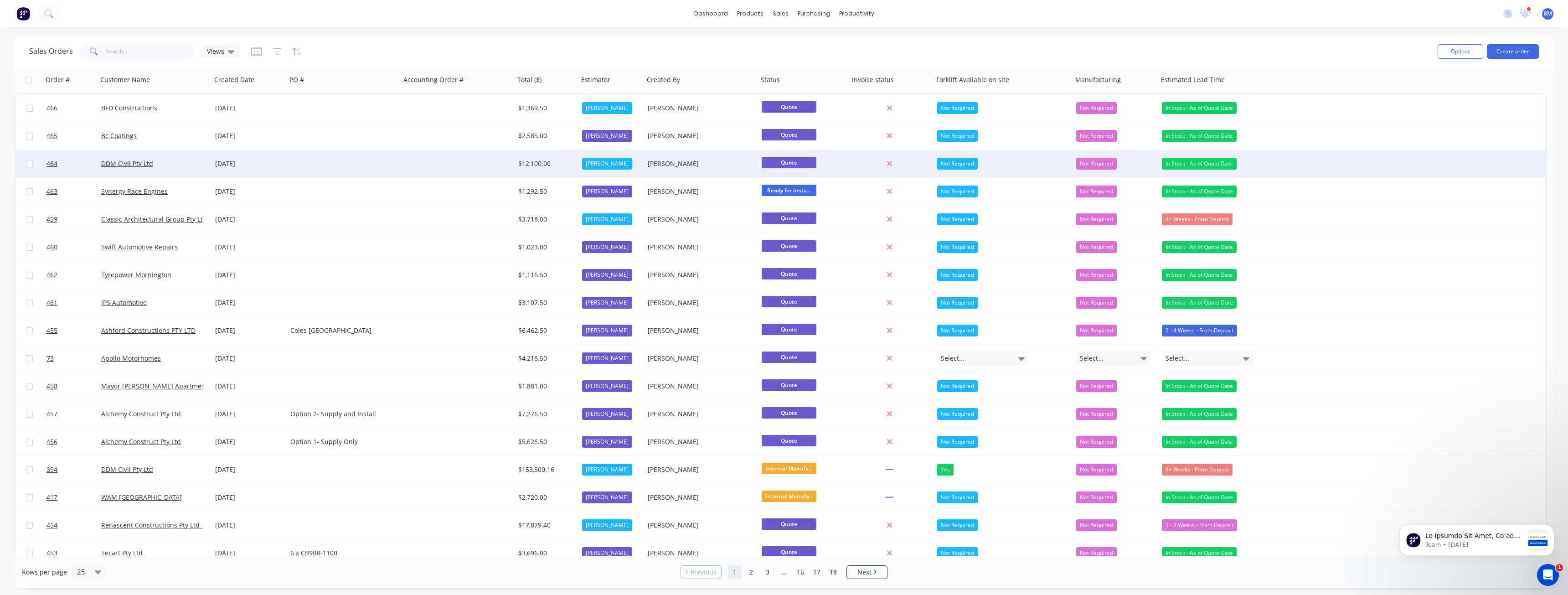
click at [384, 162] on div at bounding box center [343, 163] width 114 height 27
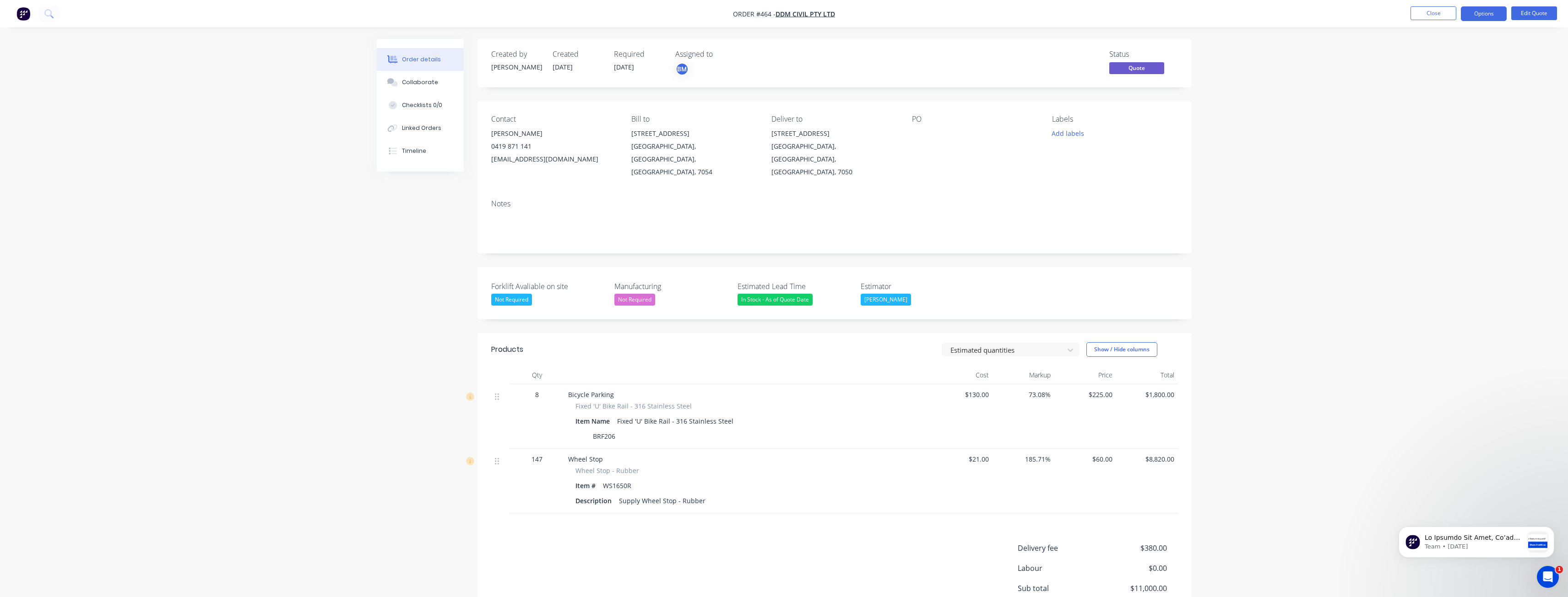
click at [307, 130] on div "Order details Collaborate Checklists 0/0 Linked Orders Timeline Order details C…" at bounding box center [784, 348] width 1568 height 696
click at [1480, 15] on button "Options" at bounding box center [1484, 14] width 46 height 14
click at [1425, 54] on div "Quote" at bounding box center [1456, 55] width 85 height 14
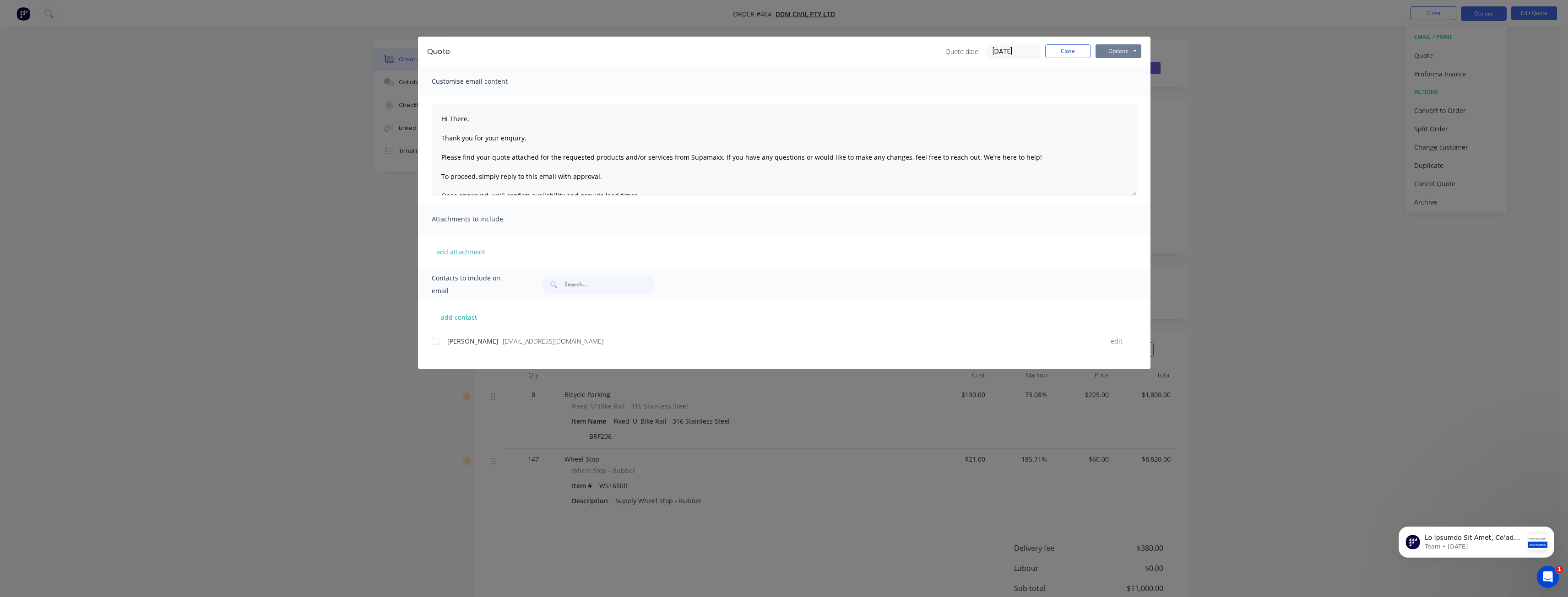
click at [1117, 51] on button "Options" at bounding box center [1119, 51] width 46 height 14
click at [1114, 64] on button "Preview" at bounding box center [1125, 67] width 59 height 15
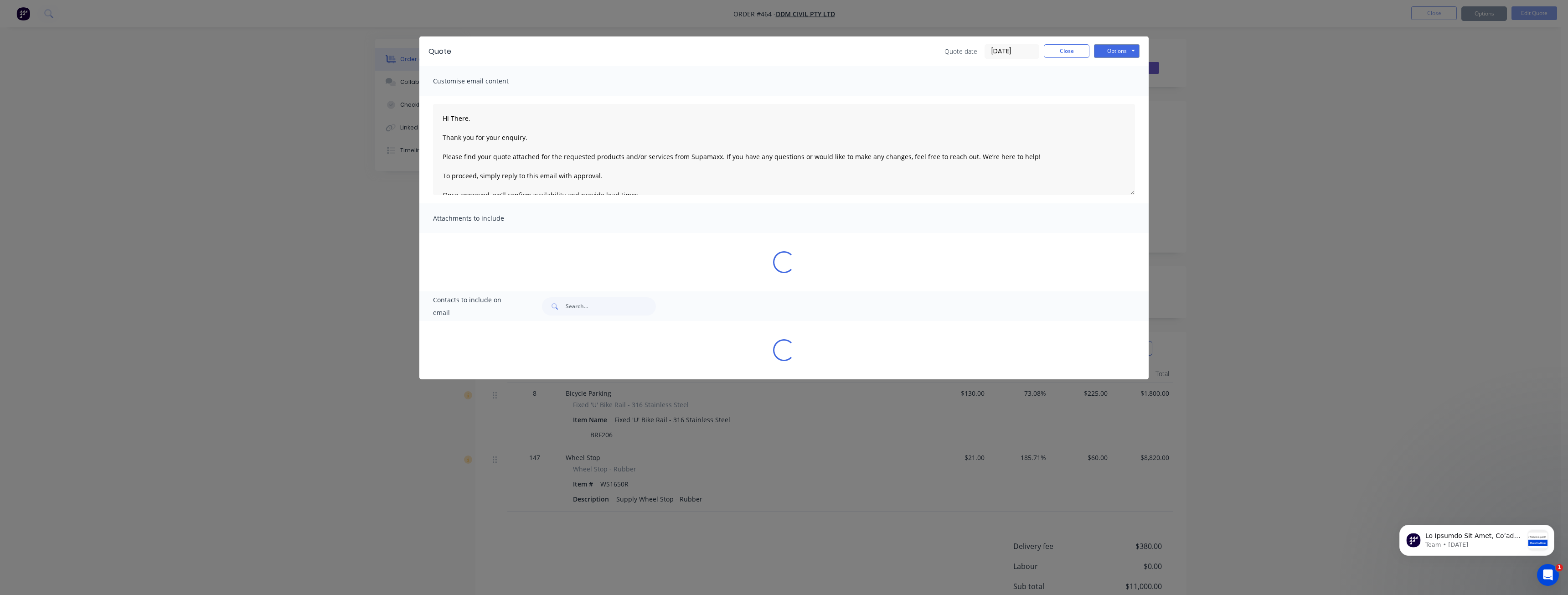
type textarea "Hi There, Thank you for your enquiry. Please find your quote attached for the r…"
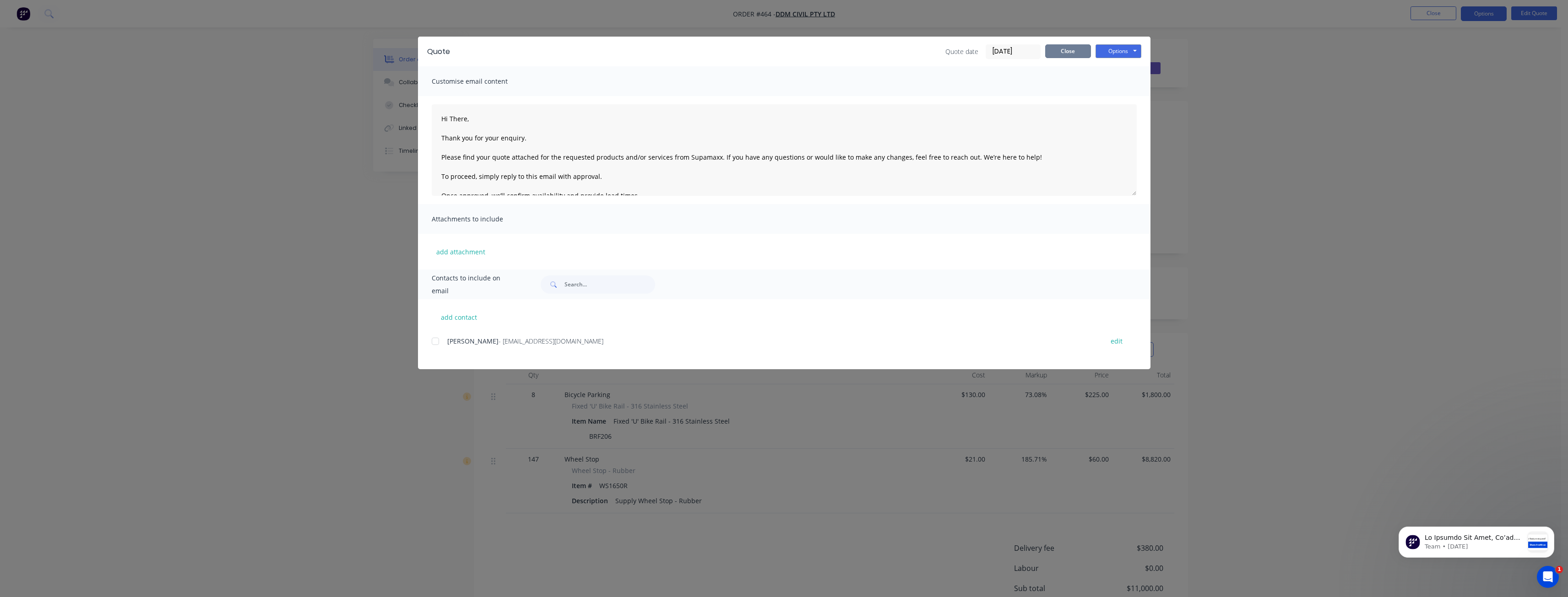
click at [1062, 49] on button "Close" at bounding box center [1069, 51] width 46 height 14
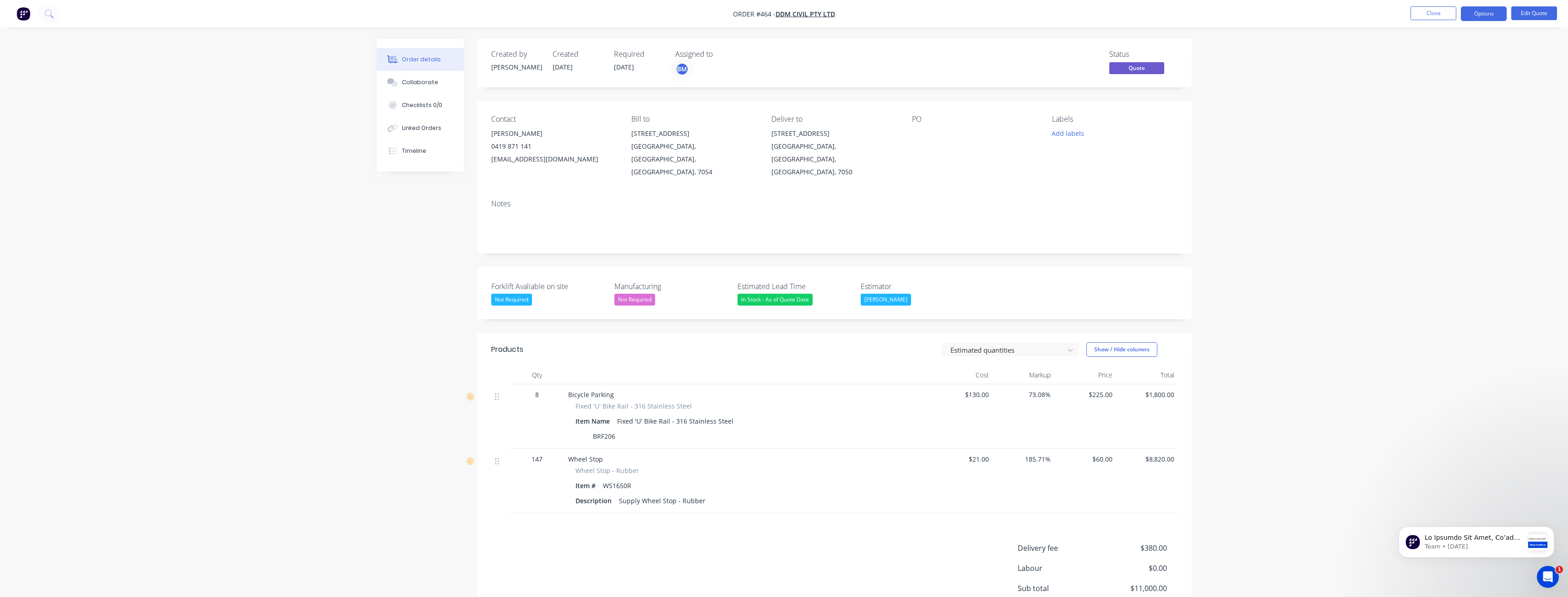
click at [386, 233] on div "Created by Budd Created 06/10/25 Required 06/10/25 Assigned to BM Status Quote …" at bounding box center [784, 368] width 815 height 658
